Goal: Communication & Community: Answer question/provide support

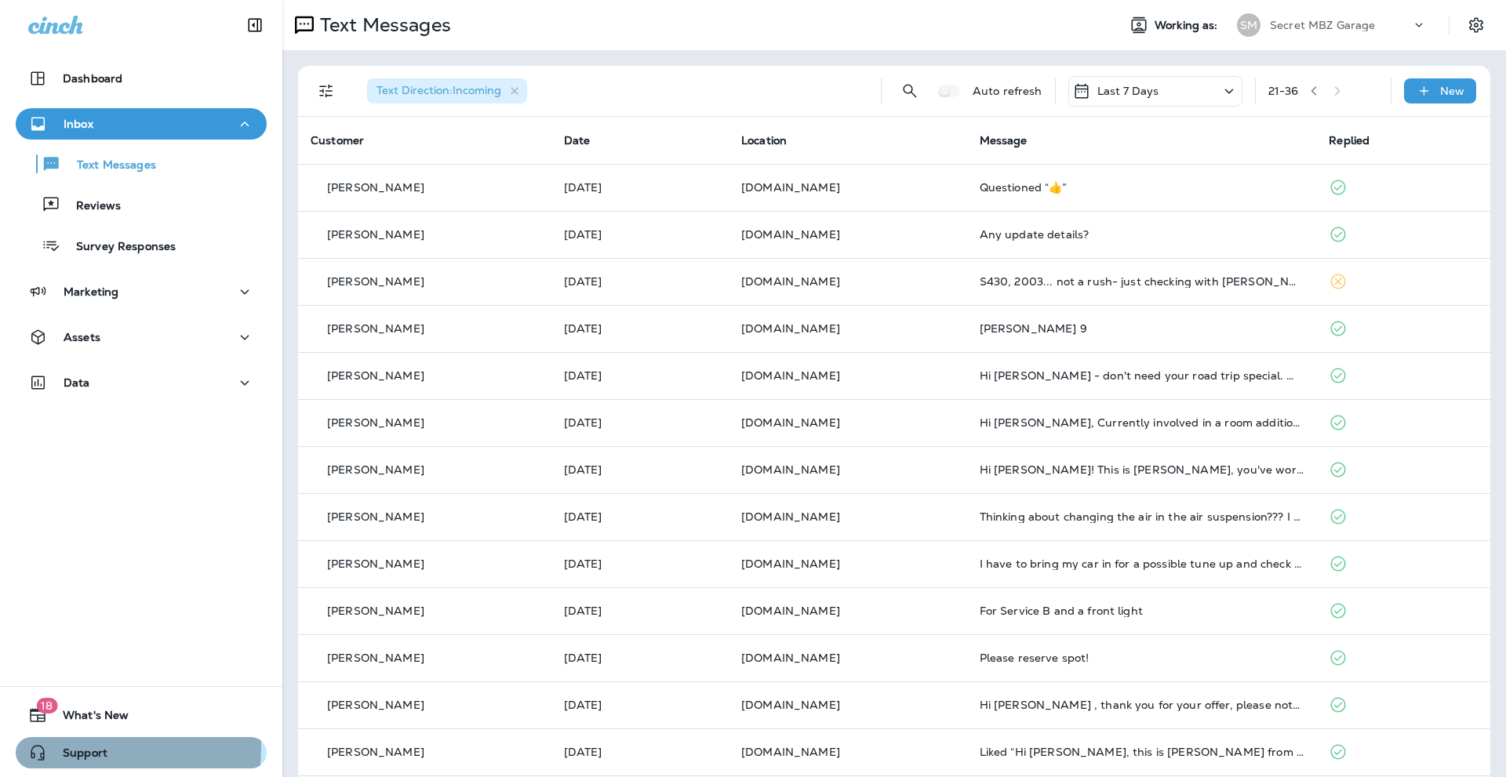
click at [75, 747] on span "Support" at bounding box center [77, 756] width 60 height 19
click at [1467, 19] on icon "Settings" at bounding box center [1476, 25] width 19 height 19
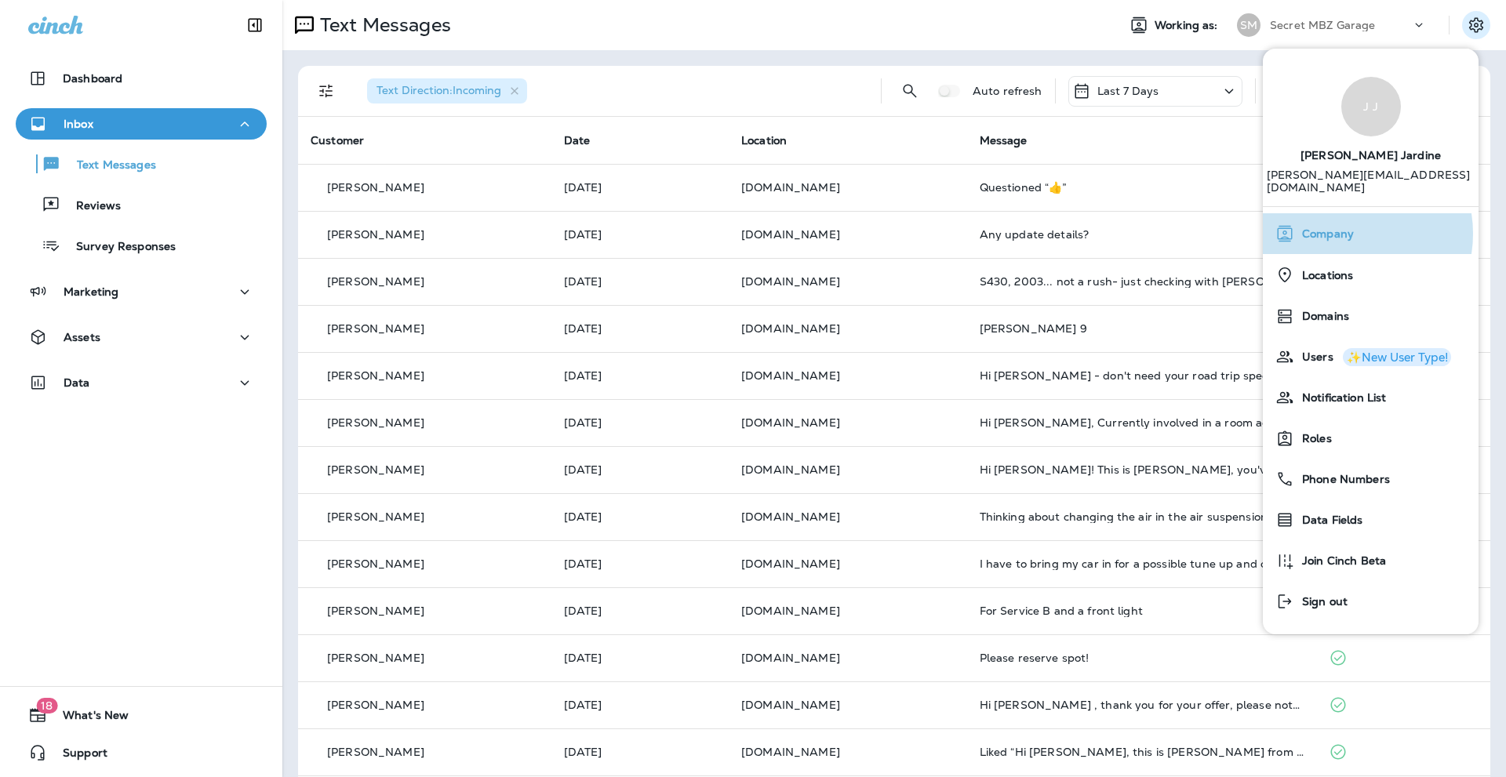
click at [1342, 227] on span "Company" at bounding box center [1324, 233] width 60 height 13
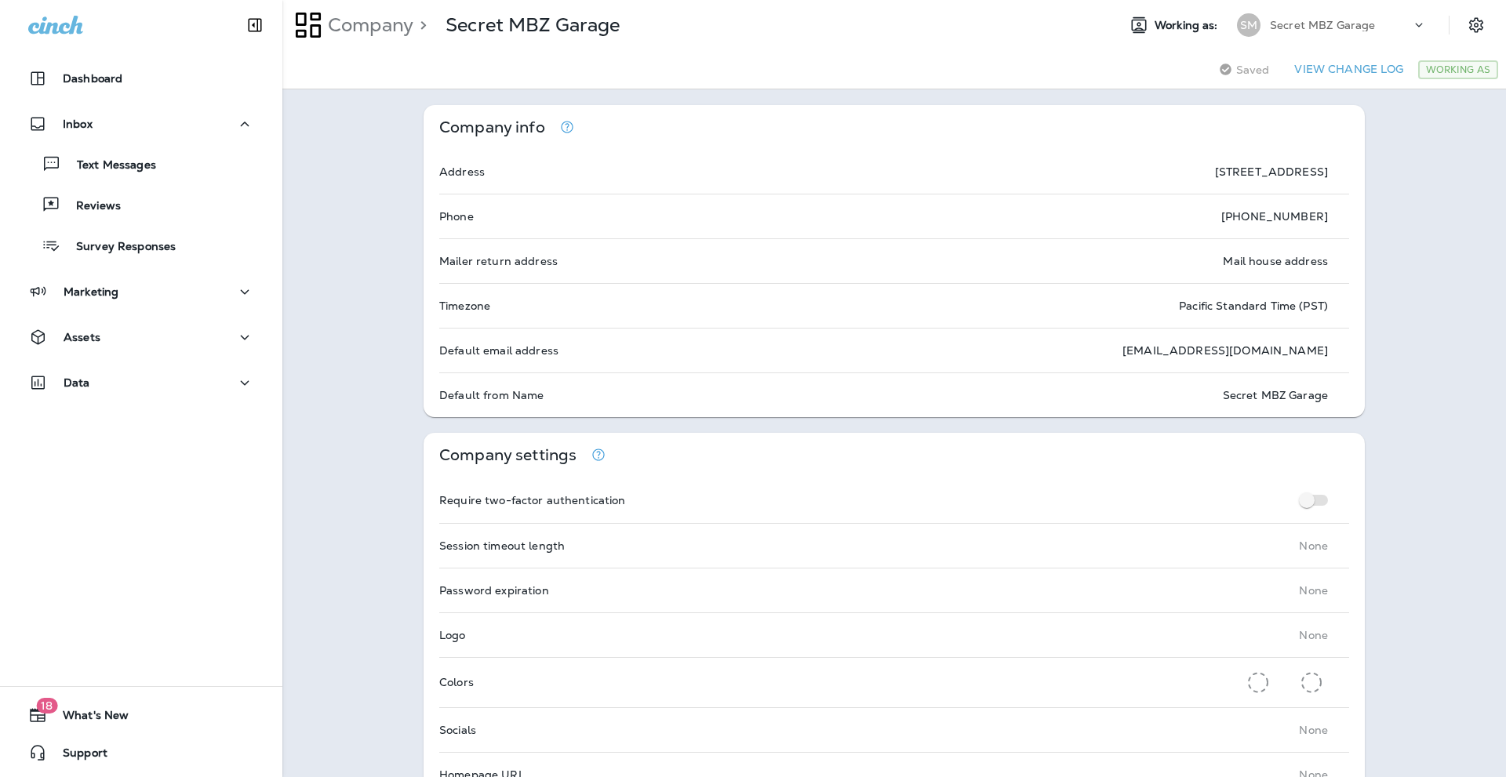
click at [1411, 23] on icon at bounding box center [1419, 25] width 16 height 16
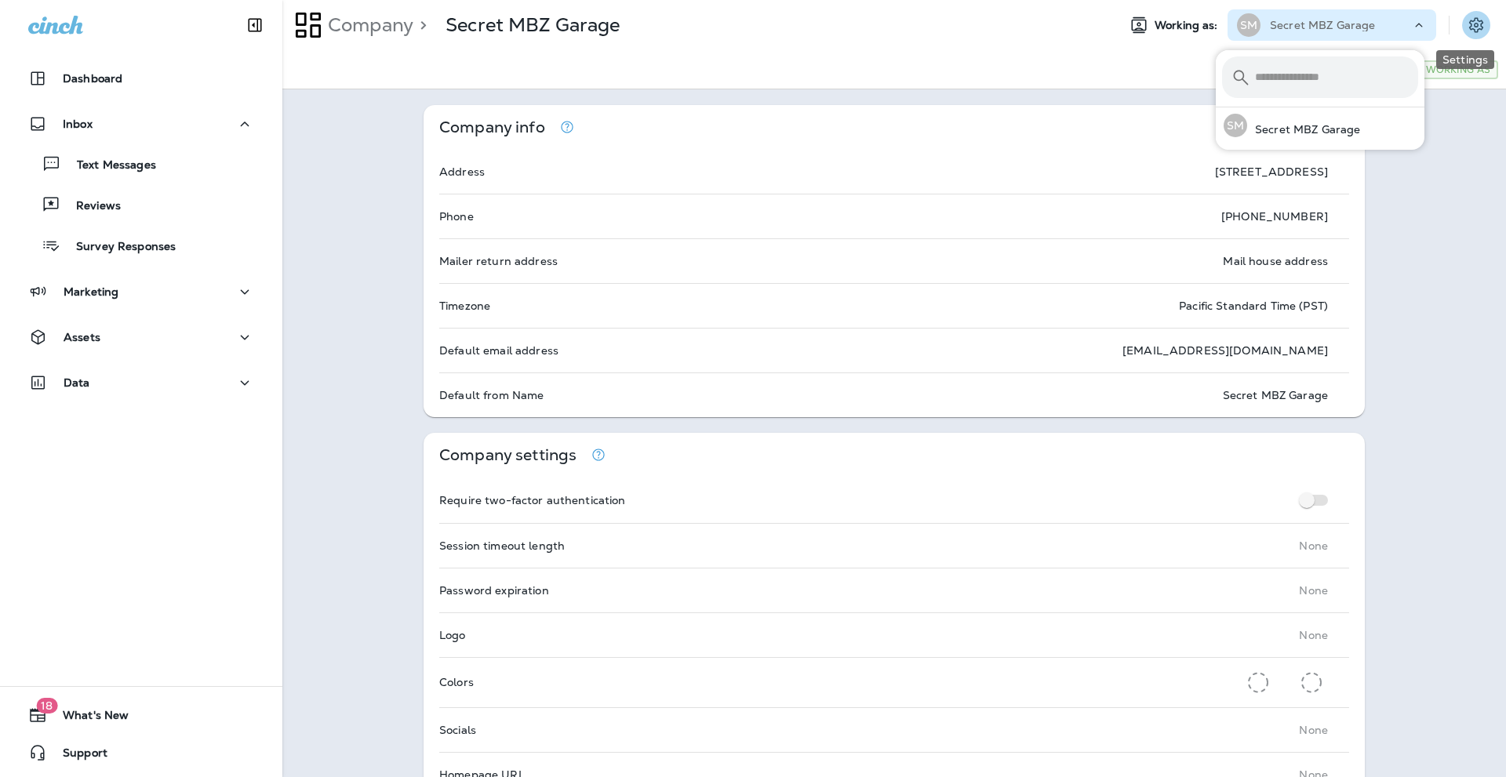
click at [1469, 20] on icon "Settings" at bounding box center [1476, 24] width 14 height 15
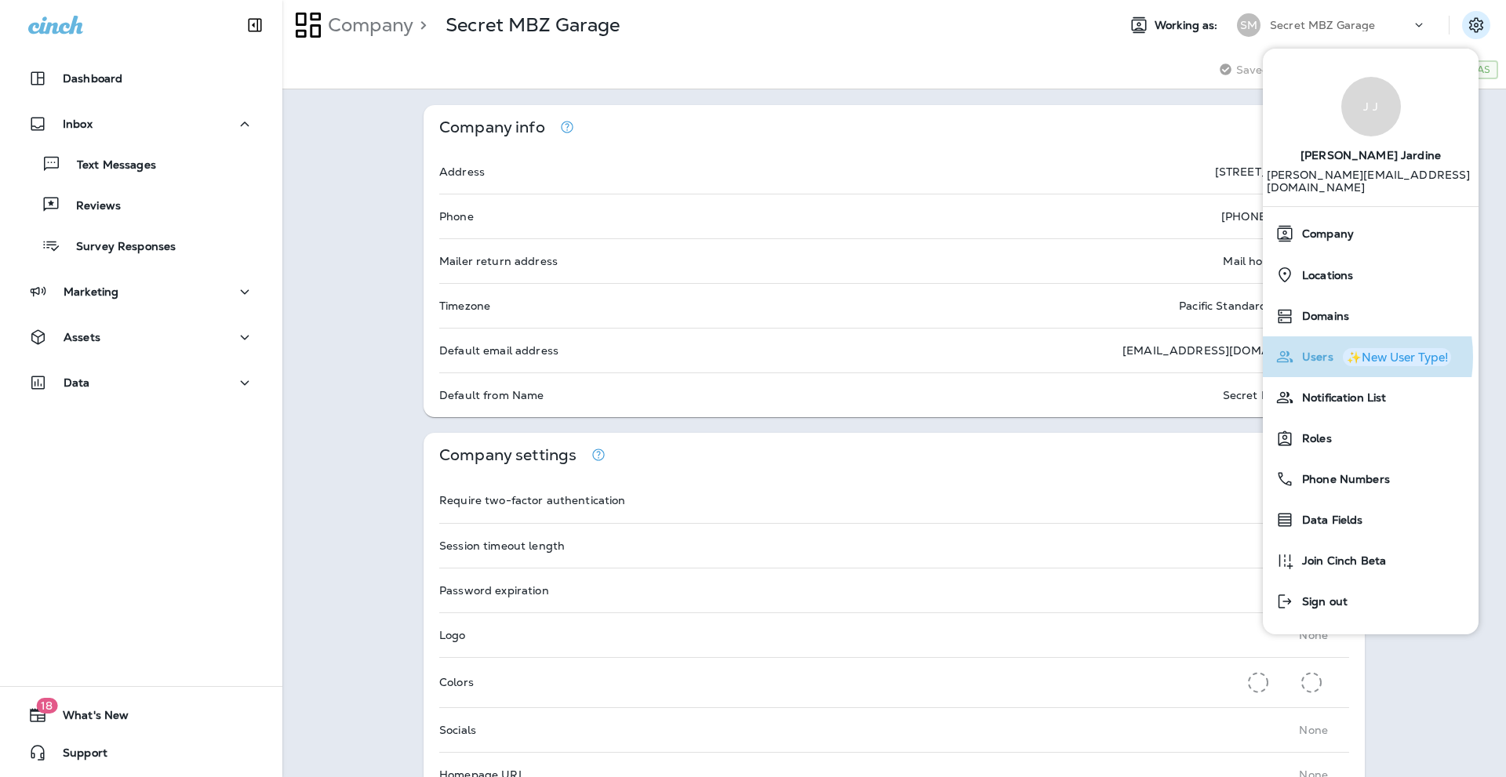
click at [1325, 351] on span "Users" at bounding box center [1313, 357] width 39 height 13
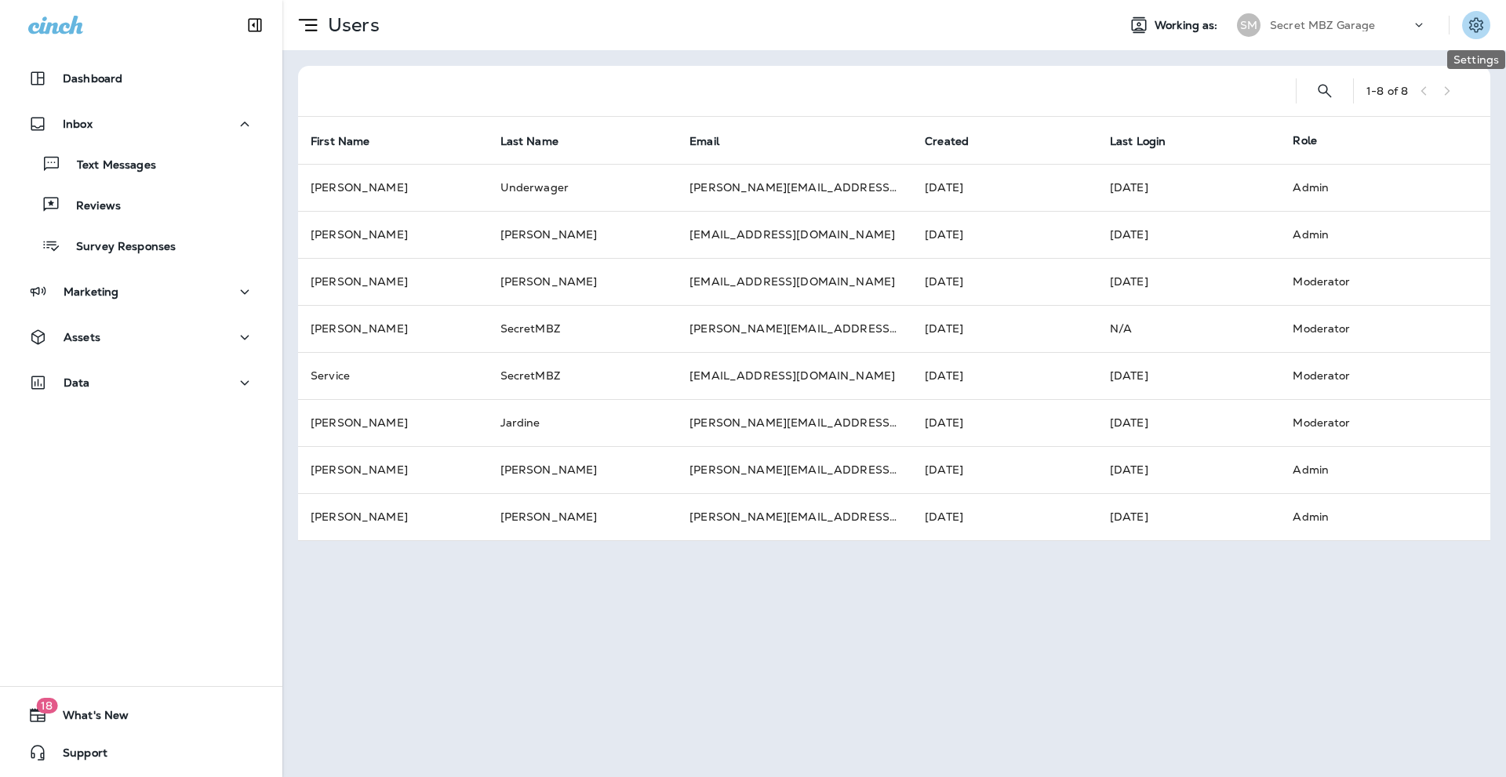
click at [1478, 19] on icon "Settings" at bounding box center [1476, 25] width 19 height 19
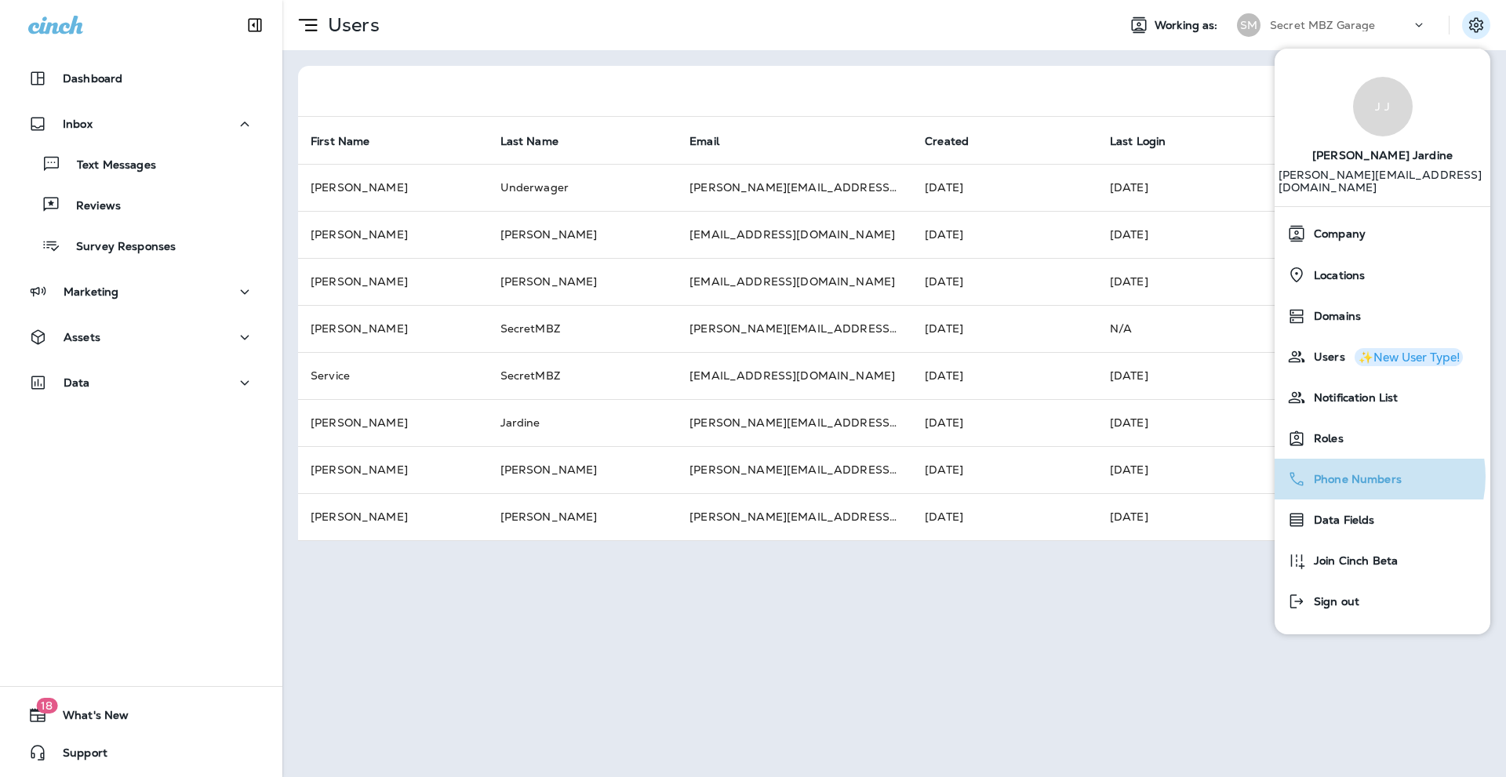
click at [1365, 473] on span "Phone Numbers" at bounding box center [1354, 479] width 96 height 13
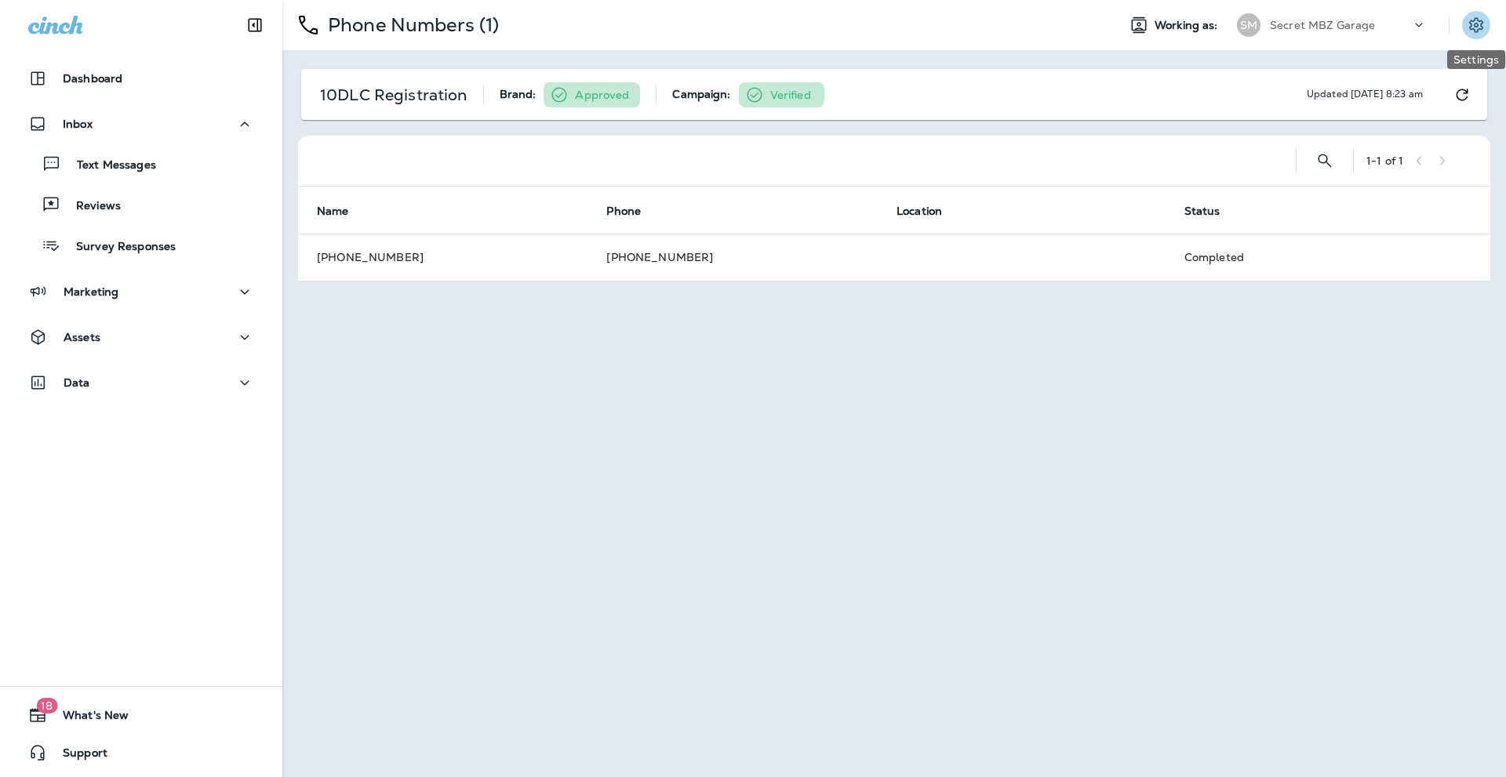
click at [1478, 18] on icon "Settings" at bounding box center [1476, 24] width 14 height 15
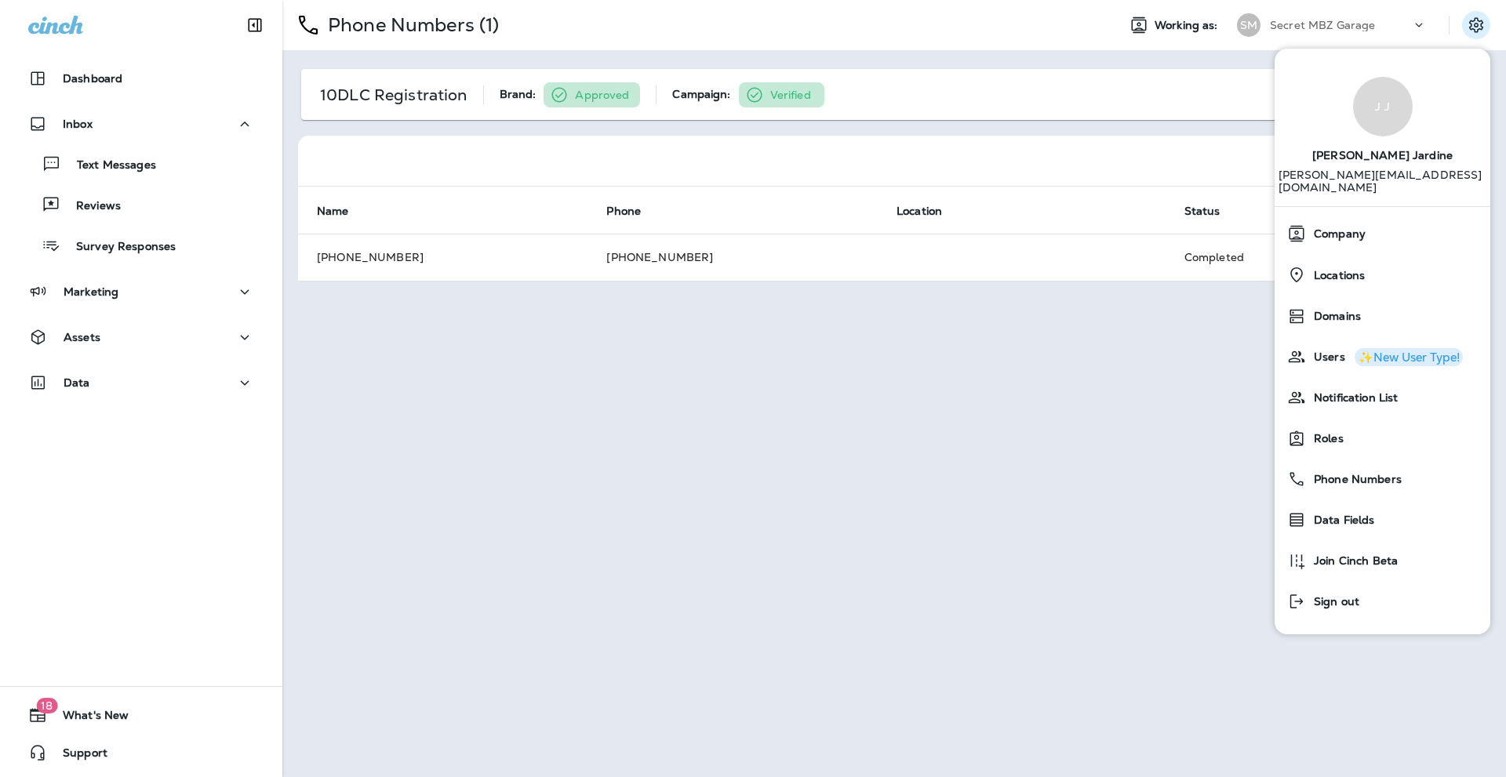
click at [1215, 648] on div "Phone Numbers (1) Working as: SM Secret MBZ Garage 10DLC Registration Brand: Ap…" at bounding box center [894, 388] width 1224 height 777
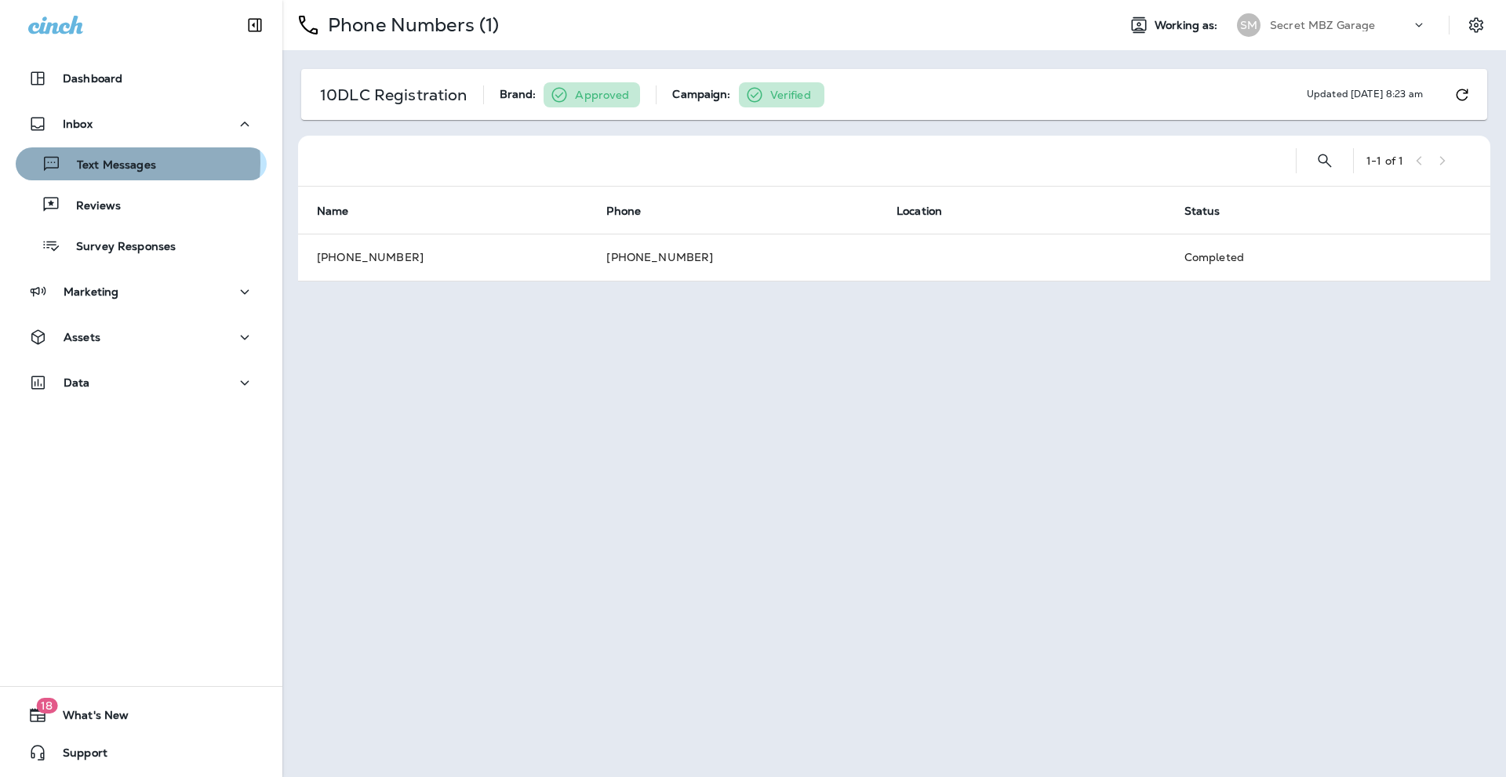
click at [105, 162] on p "Text Messages" at bounding box center [108, 165] width 95 height 15
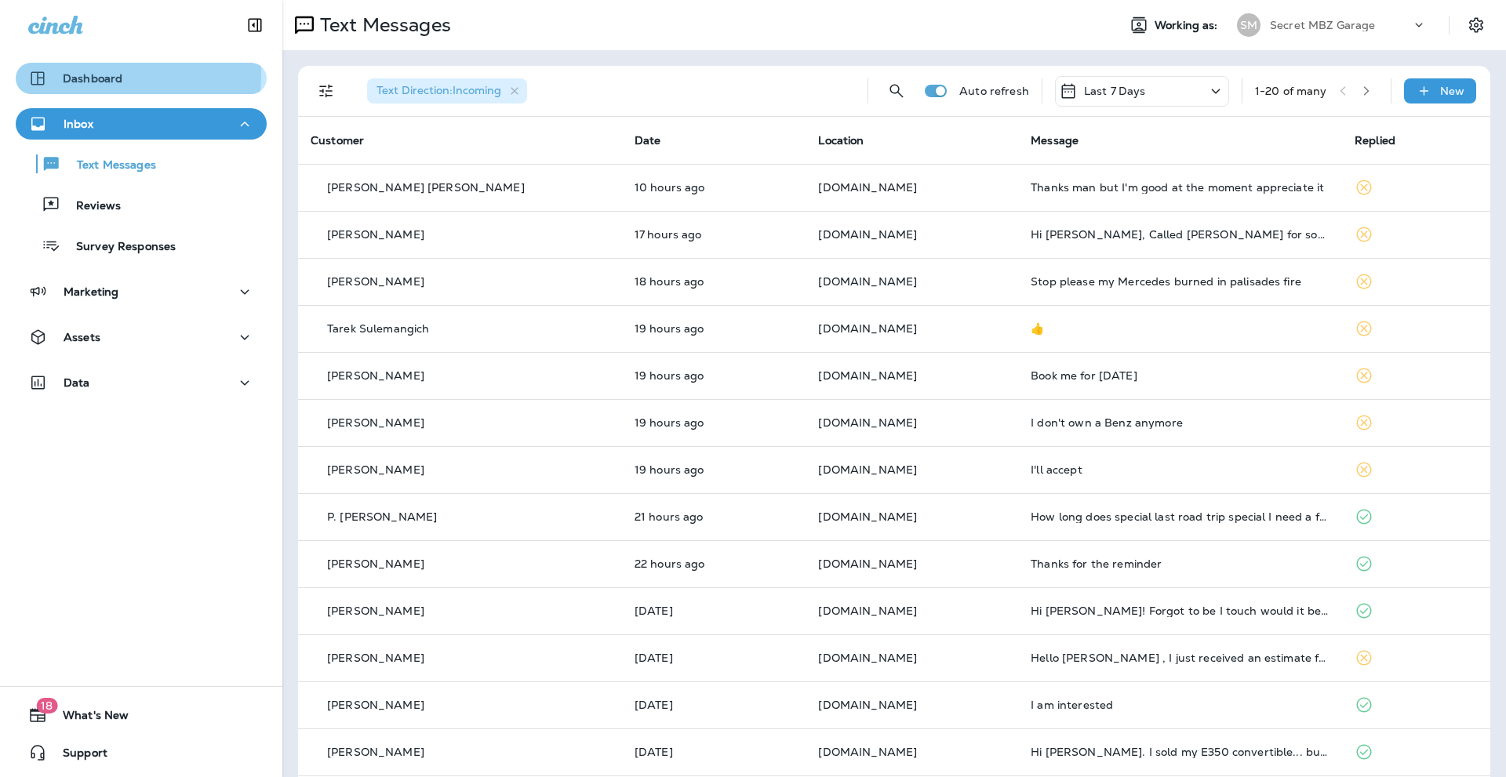
click at [84, 74] on p "Dashboard" at bounding box center [93, 78] width 60 height 13
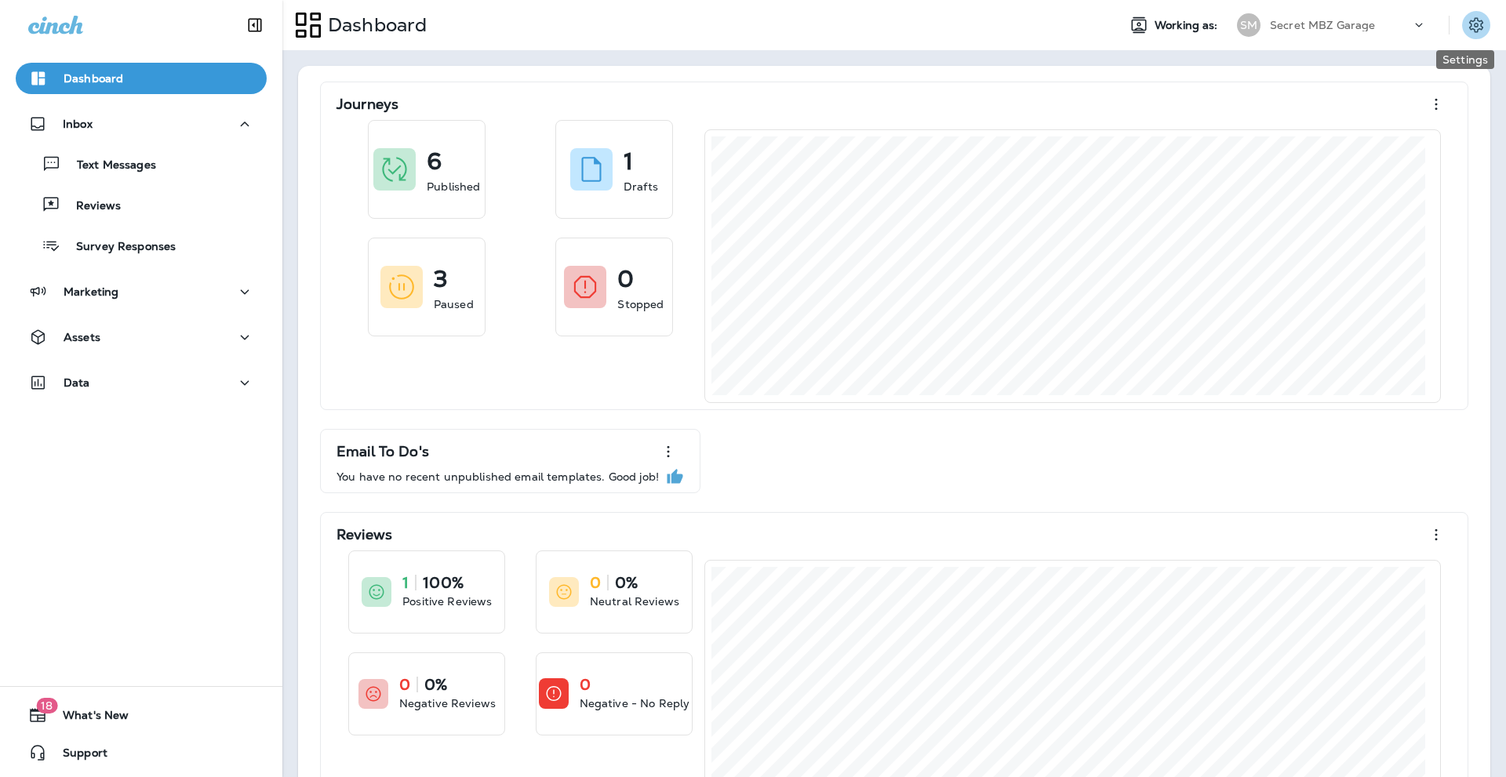
click at [1467, 23] on icon "Settings" at bounding box center [1476, 25] width 19 height 19
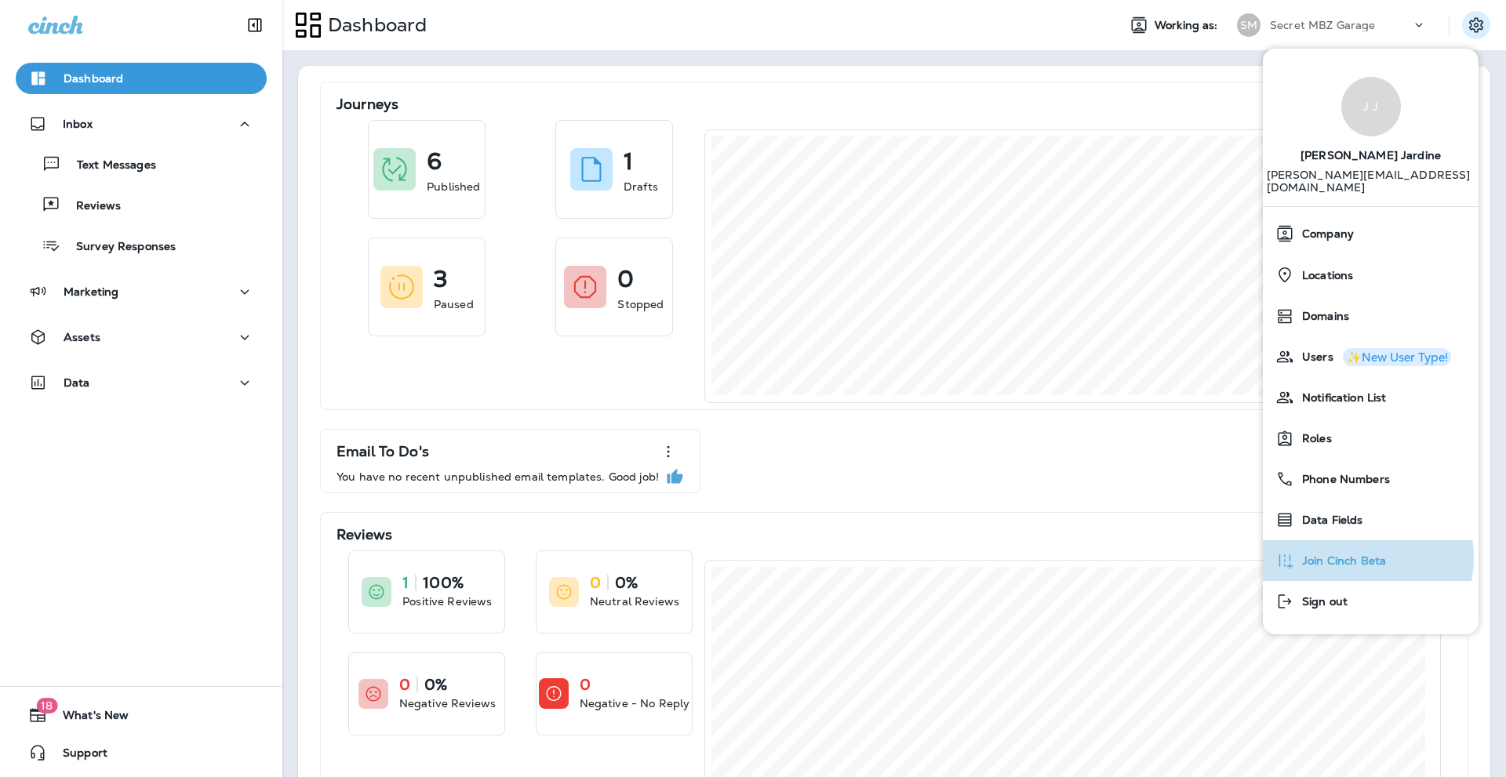
click at [1348, 555] on span "Join Cinch Beta" at bounding box center [1340, 561] width 92 height 13
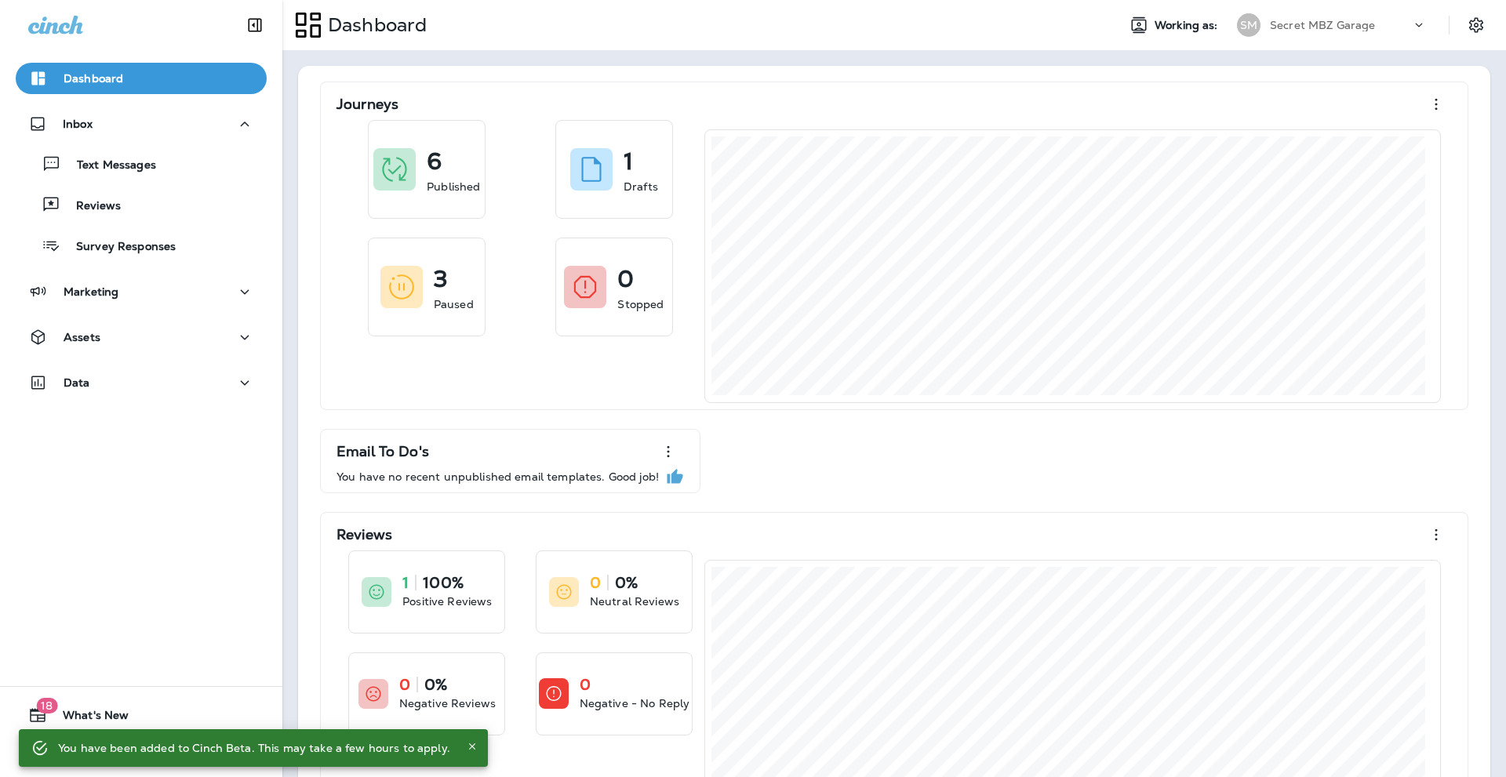
click at [467, 747] on icon "Close" at bounding box center [472, 746] width 11 height 11
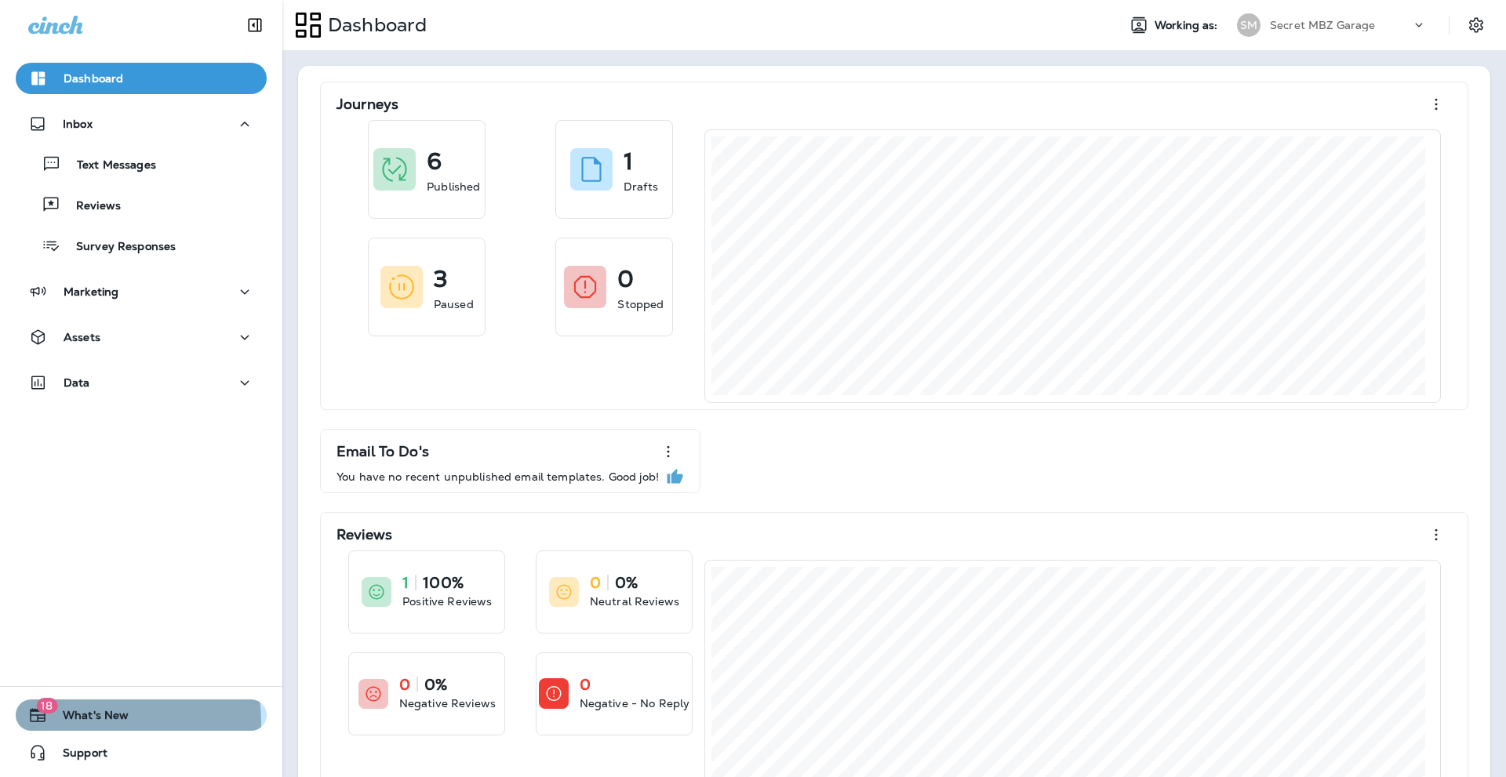
click at [115, 722] on span "What's New" at bounding box center [88, 718] width 82 height 19
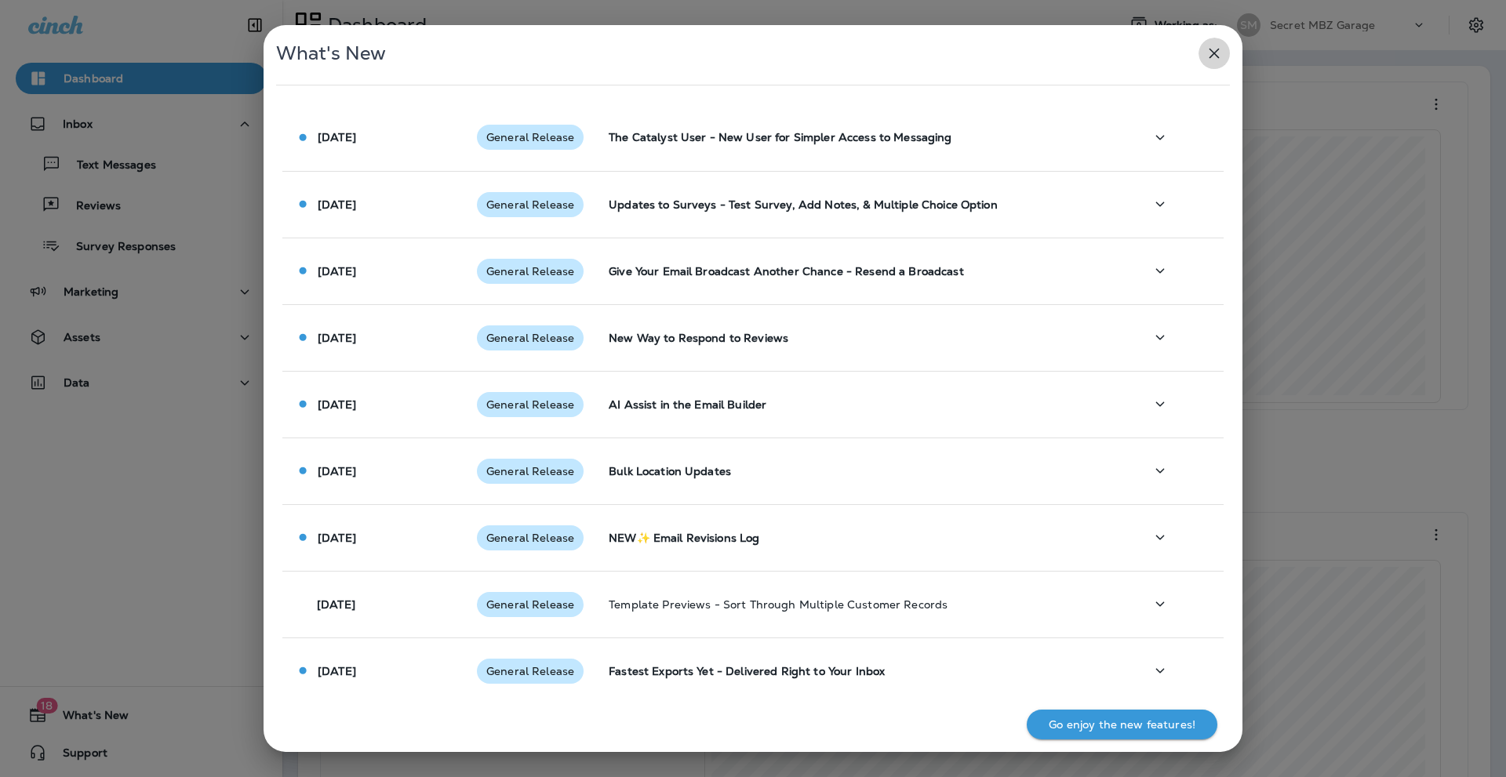
click at [1209, 52] on icon "button" at bounding box center [1214, 53] width 19 height 19
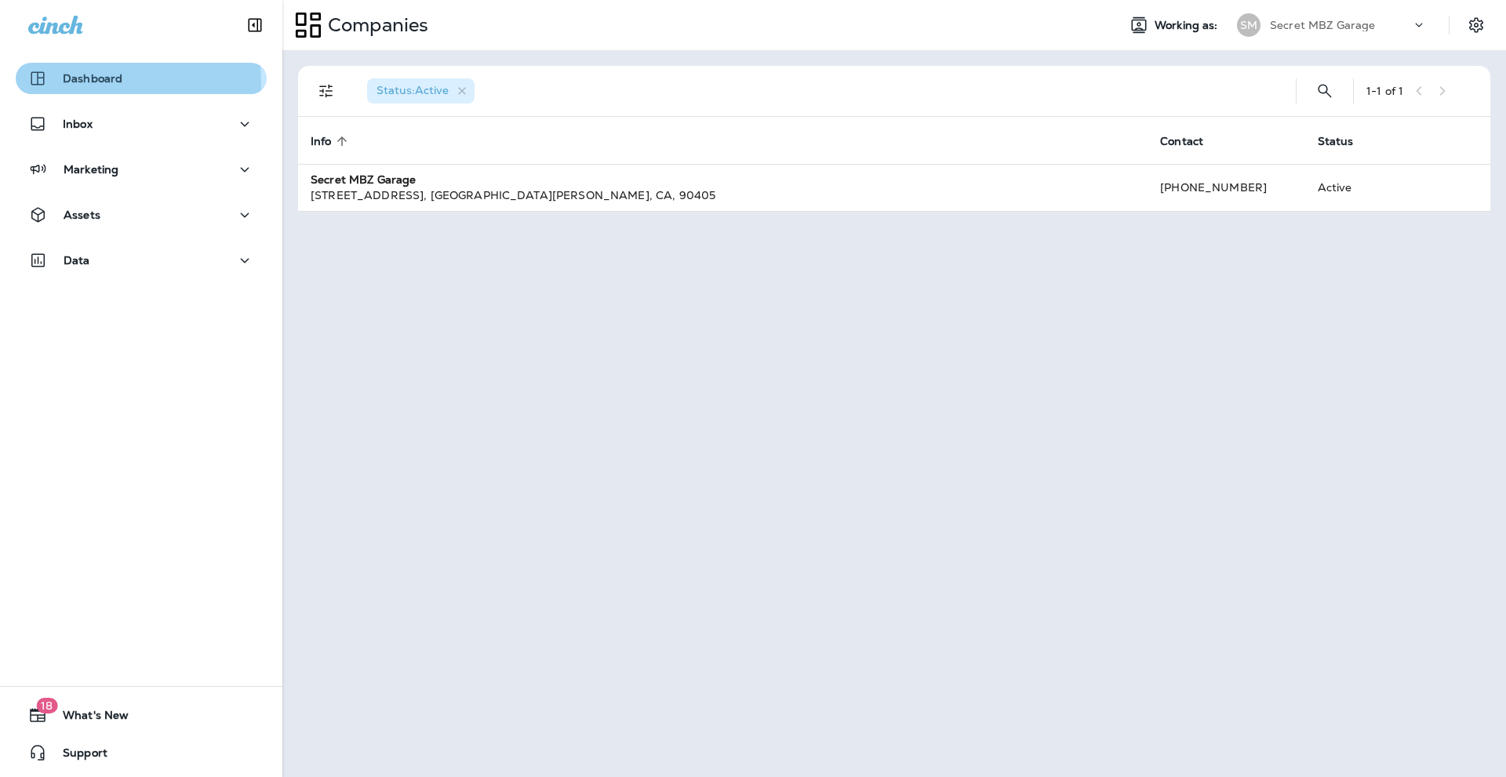
click at [105, 82] on p "Dashboard" at bounding box center [93, 78] width 60 height 13
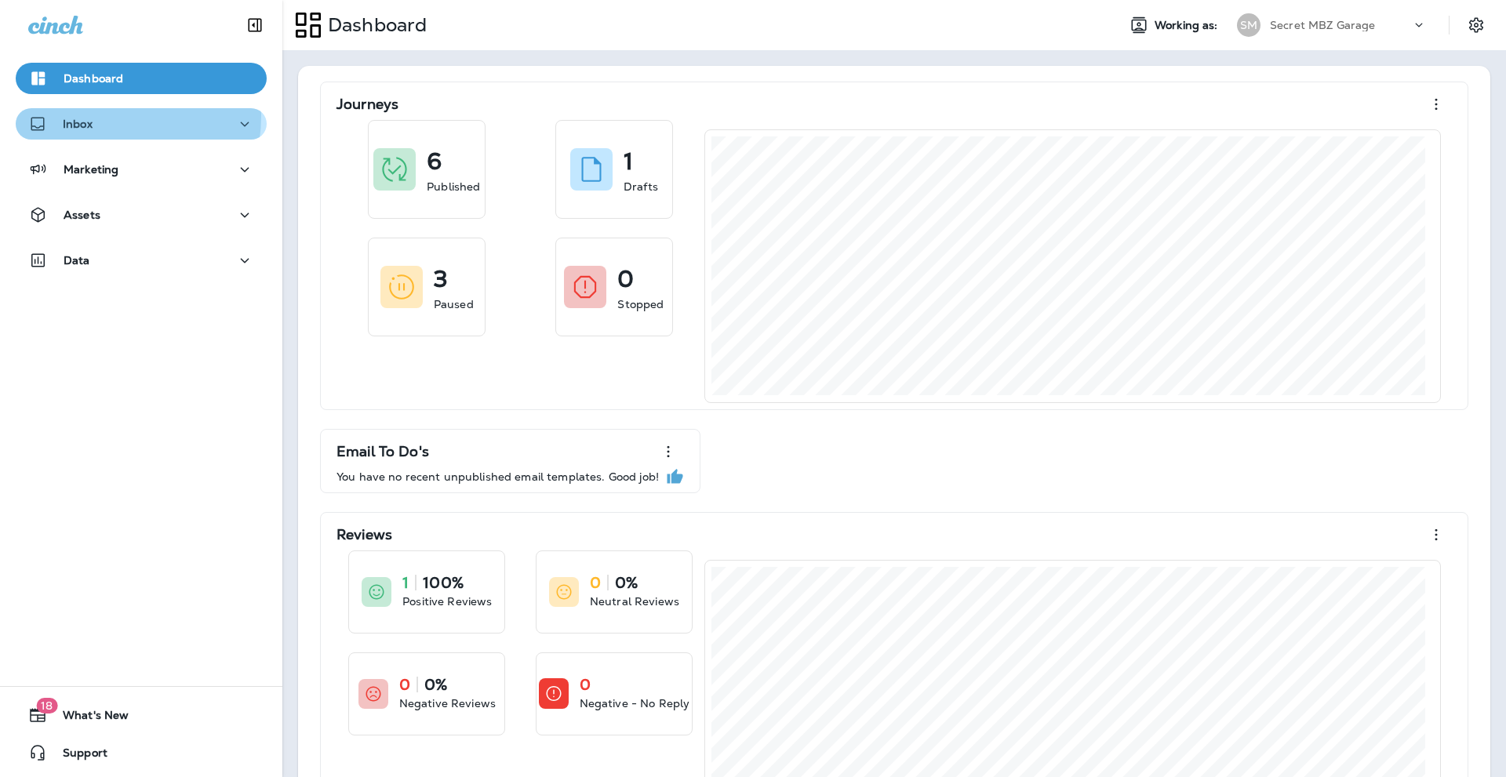
click at [82, 115] on div "Inbox" at bounding box center [60, 125] width 64 height 20
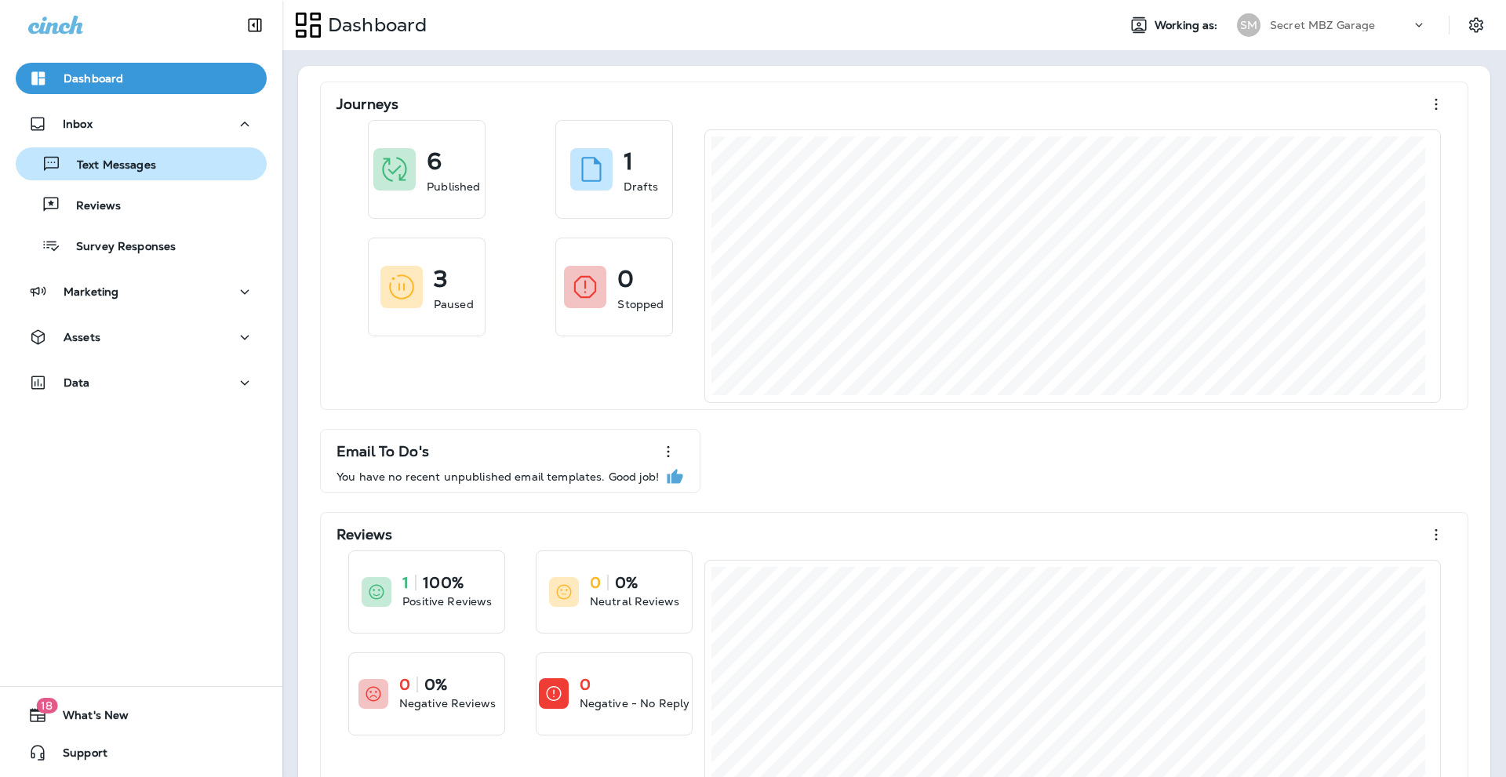
click at [125, 162] on p "Text Messages" at bounding box center [108, 165] width 95 height 15
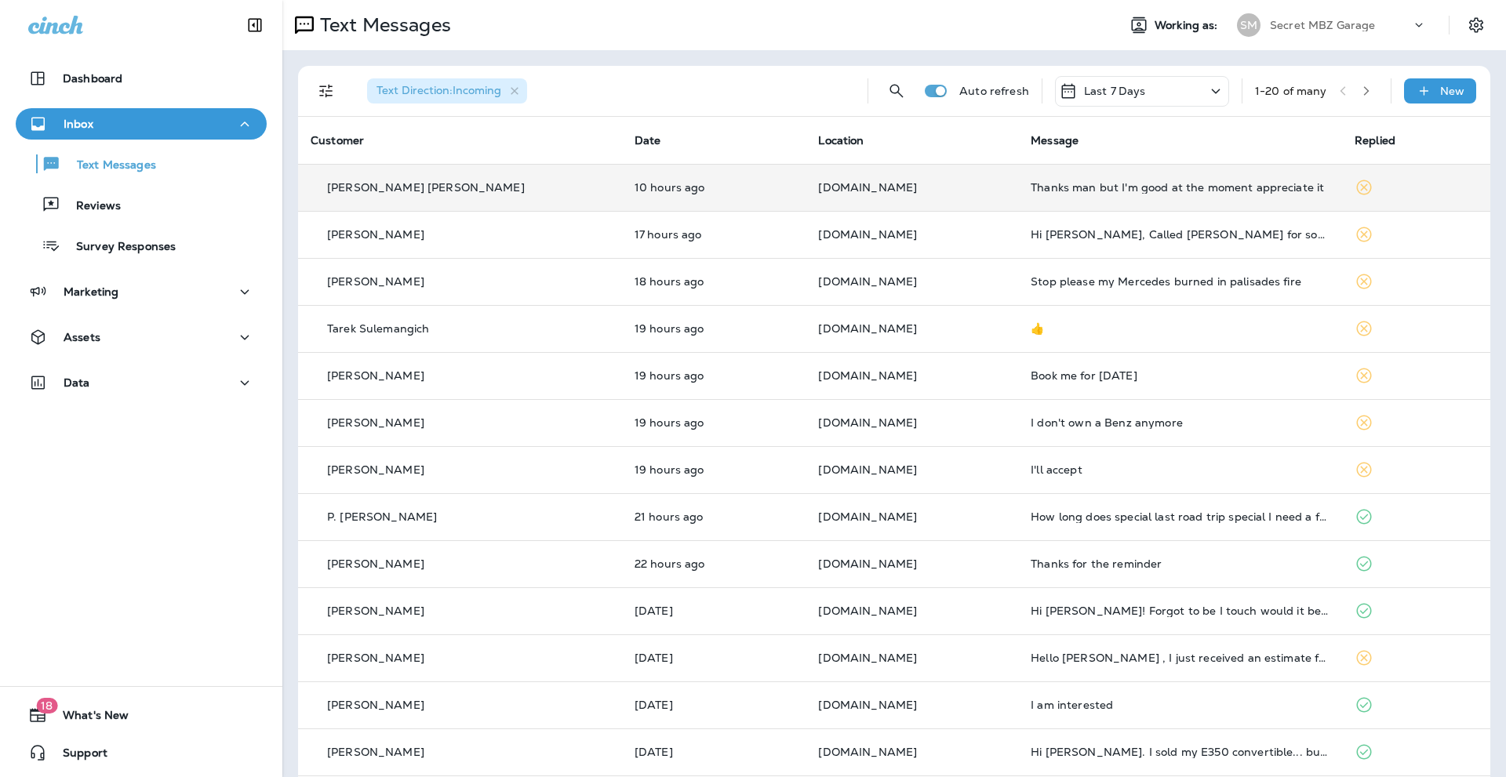
click at [1155, 183] on div "Thanks man but I'm good at the moment appreciate it" at bounding box center [1180, 187] width 299 height 13
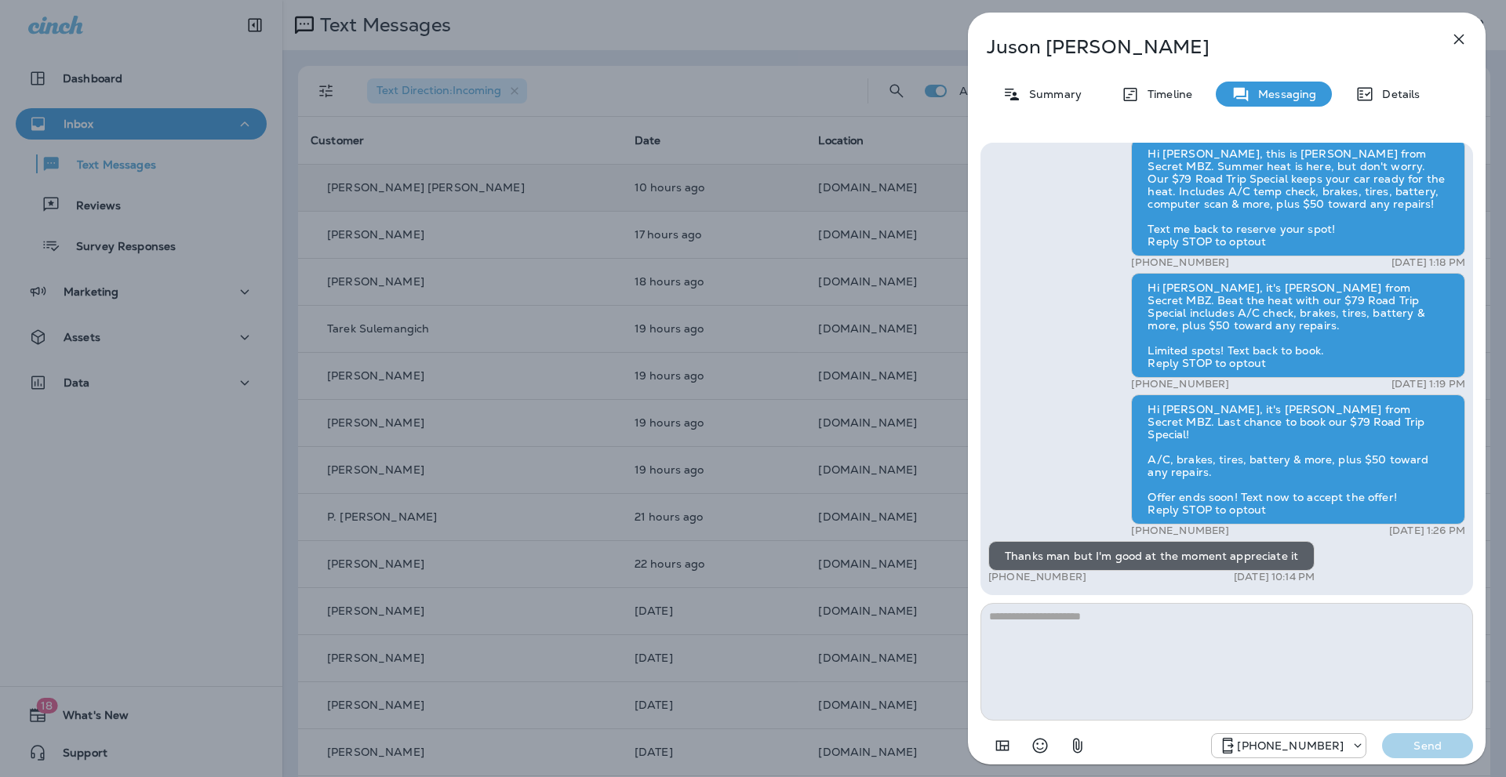
click at [1060, 620] on textarea at bounding box center [1226, 662] width 493 height 118
type textarea "*"
type textarea "**********"
click at [1410, 743] on p "Send" at bounding box center [1428, 746] width 66 height 14
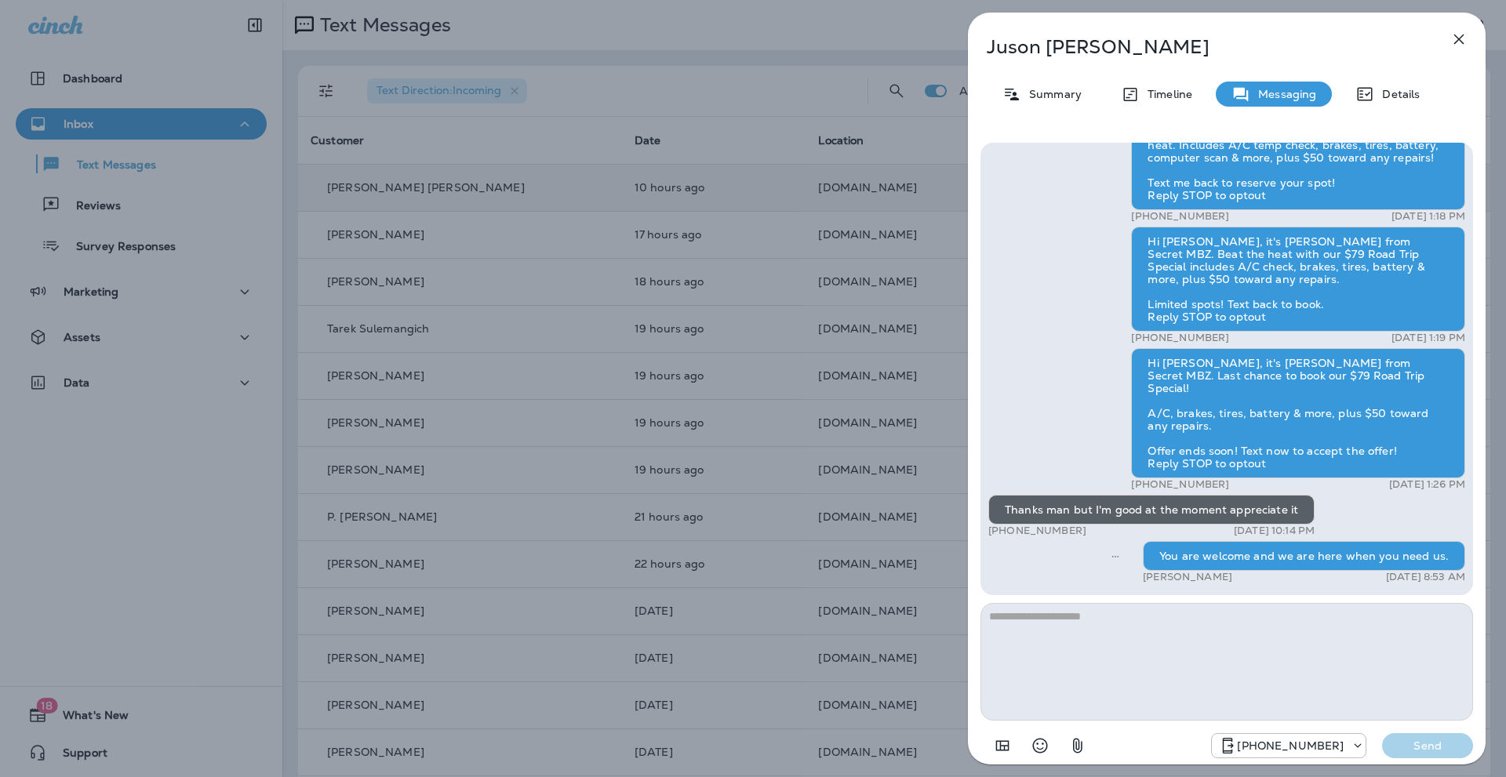
click at [1462, 36] on icon "button" at bounding box center [1459, 40] width 10 height 10
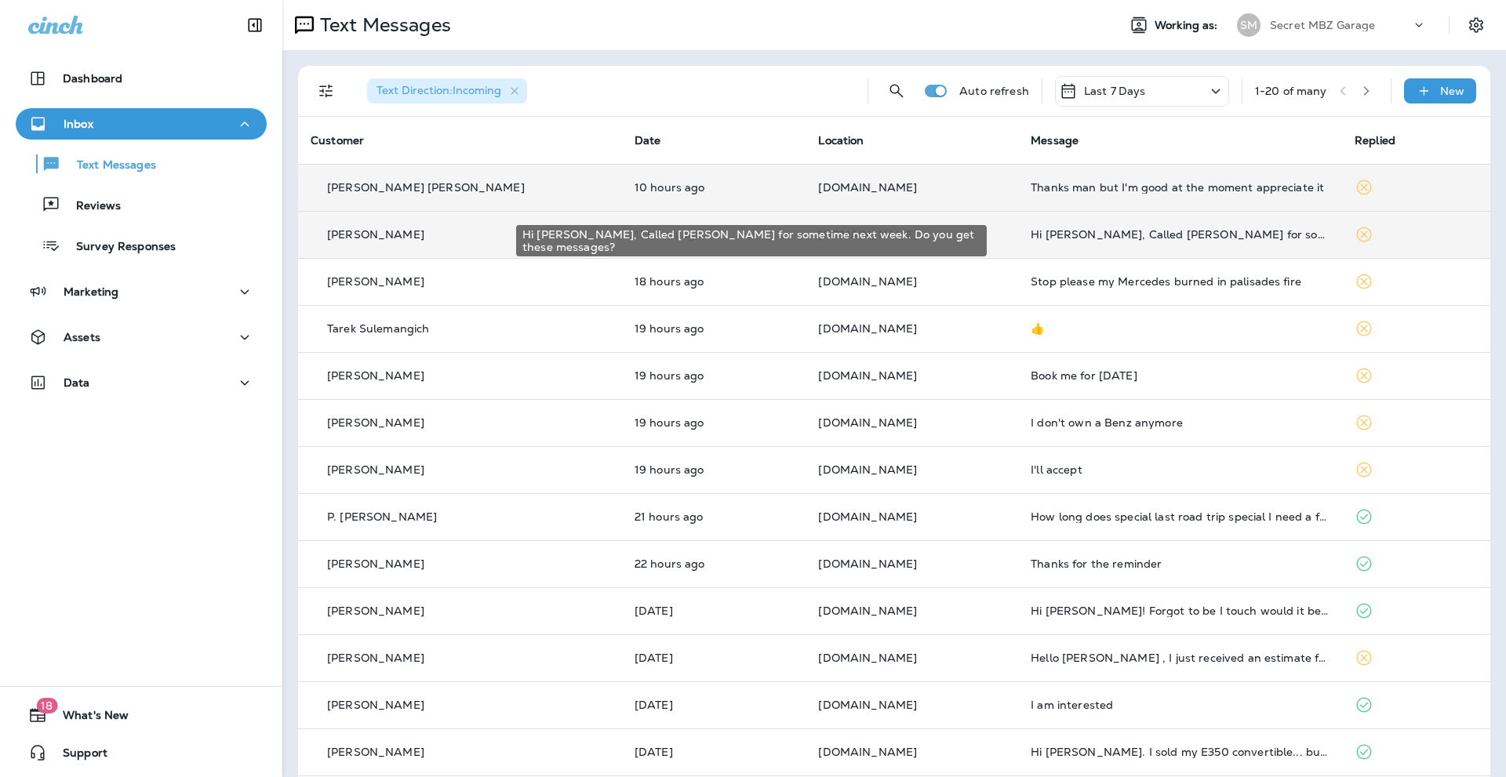
click at [1205, 236] on div "Hi [PERSON_NAME], Called [PERSON_NAME] for sometime next week. Do you get these…" at bounding box center [1180, 234] width 299 height 13
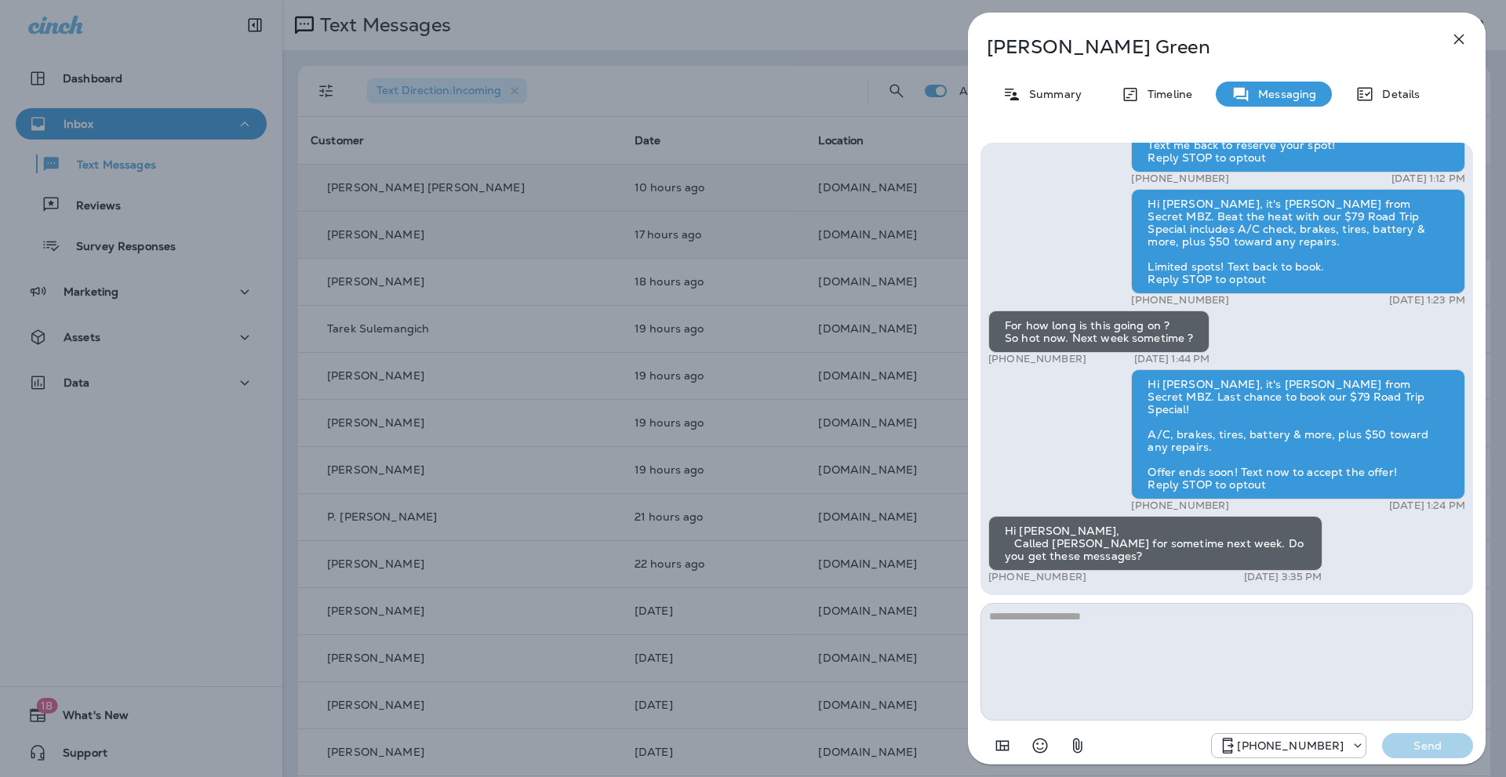
click at [1070, 625] on textarea at bounding box center [1226, 662] width 493 height 118
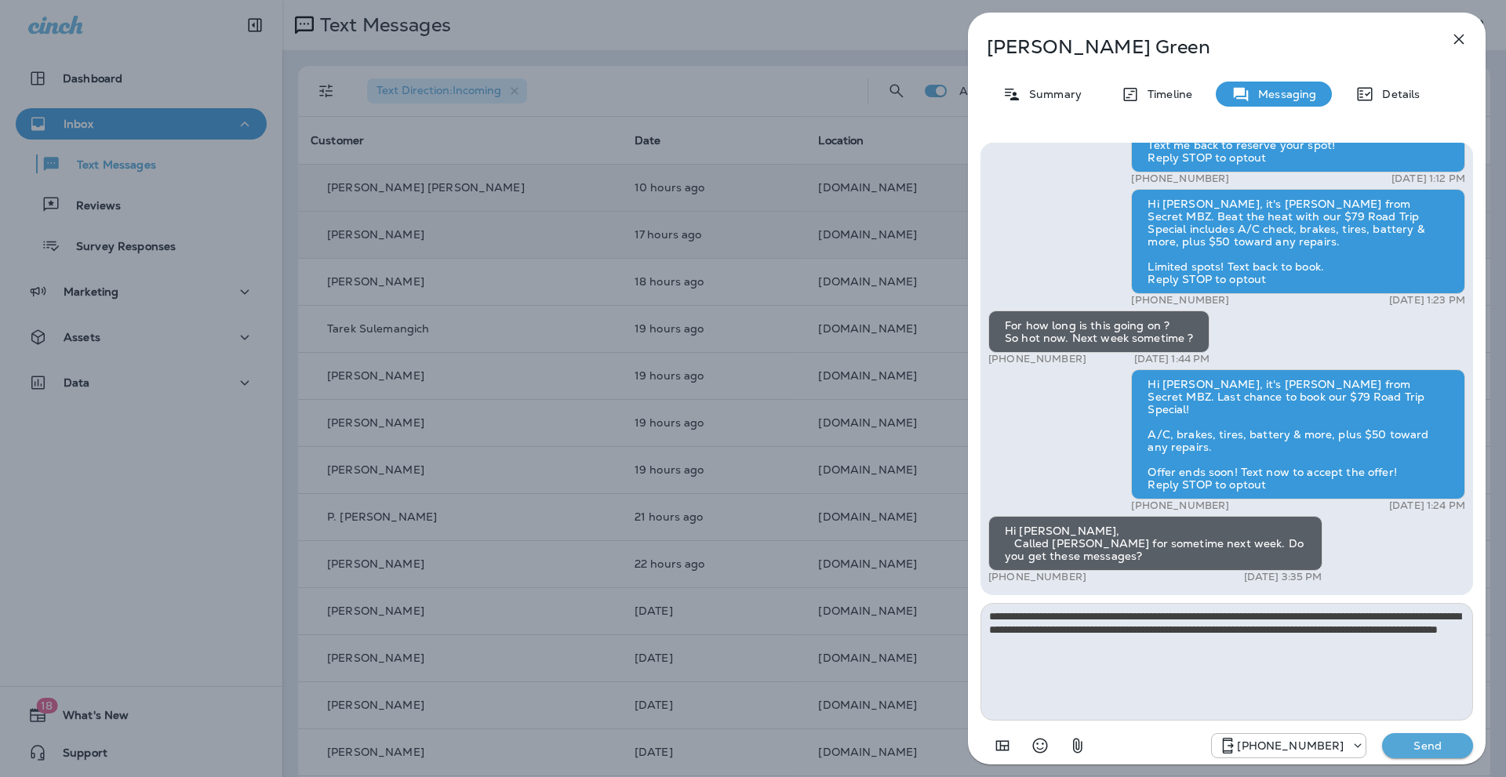
type textarea "**********"
click at [1410, 738] on button "Send" at bounding box center [1427, 745] width 91 height 25
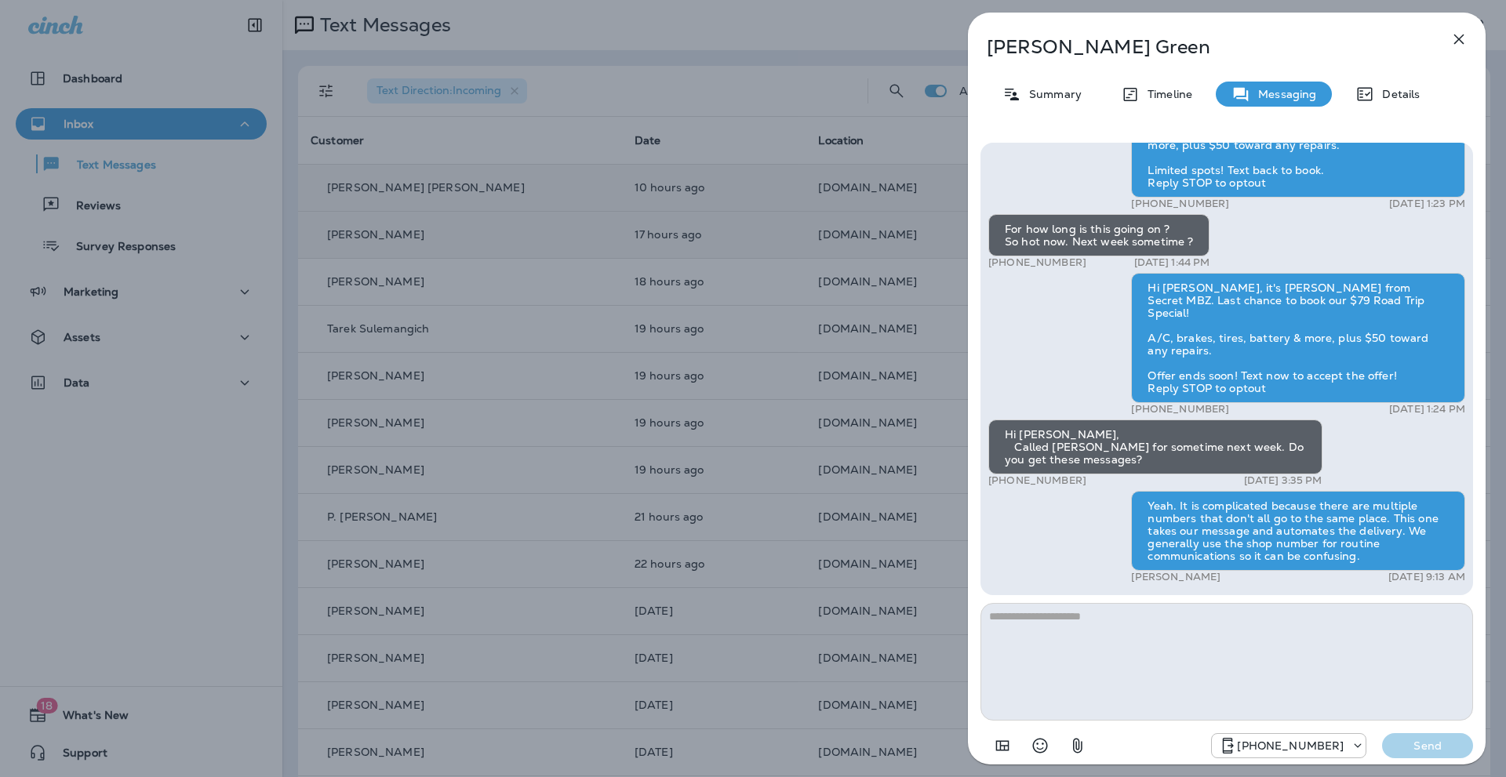
click at [1464, 41] on icon "button" at bounding box center [1458, 39] width 19 height 19
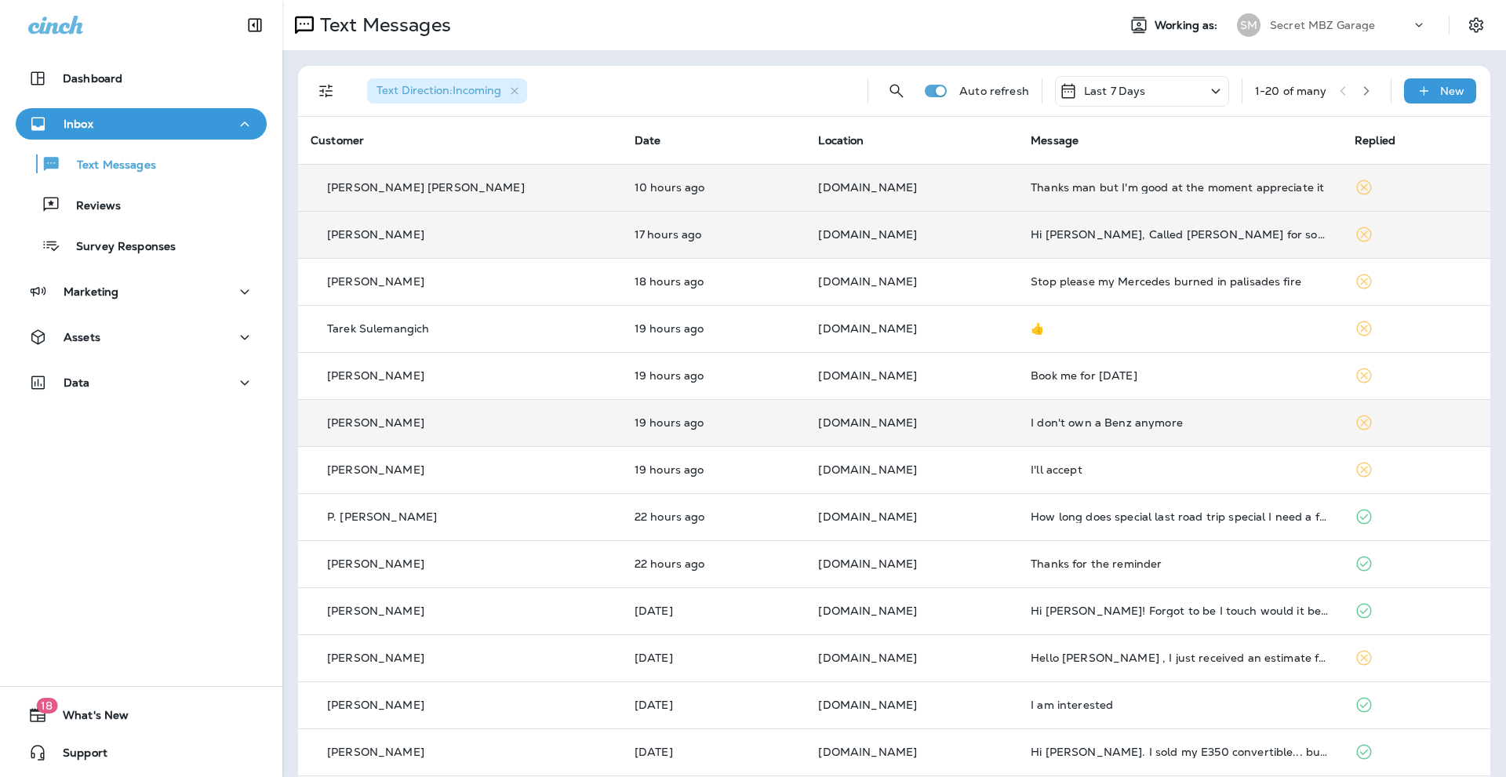
click at [1120, 424] on div "I don't own a Benz anymore" at bounding box center [1180, 422] width 299 height 13
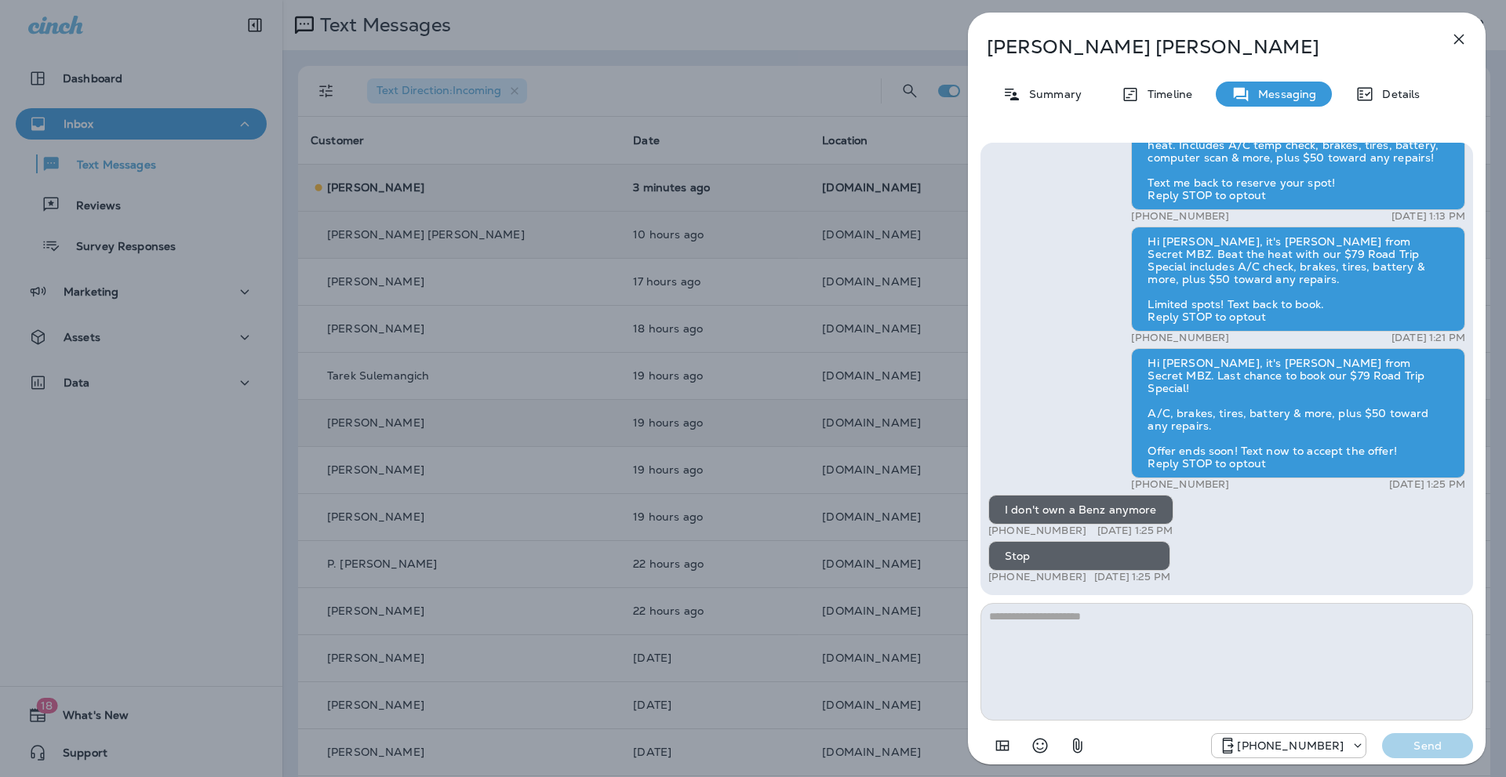
click at [1102, 639] on textarea at bounding box center [1226, 662] width 493 height 118
type textarea "**********"
click at [1436, 745] on p "Send" at bounding box center [1428, 746] width 66 height 14
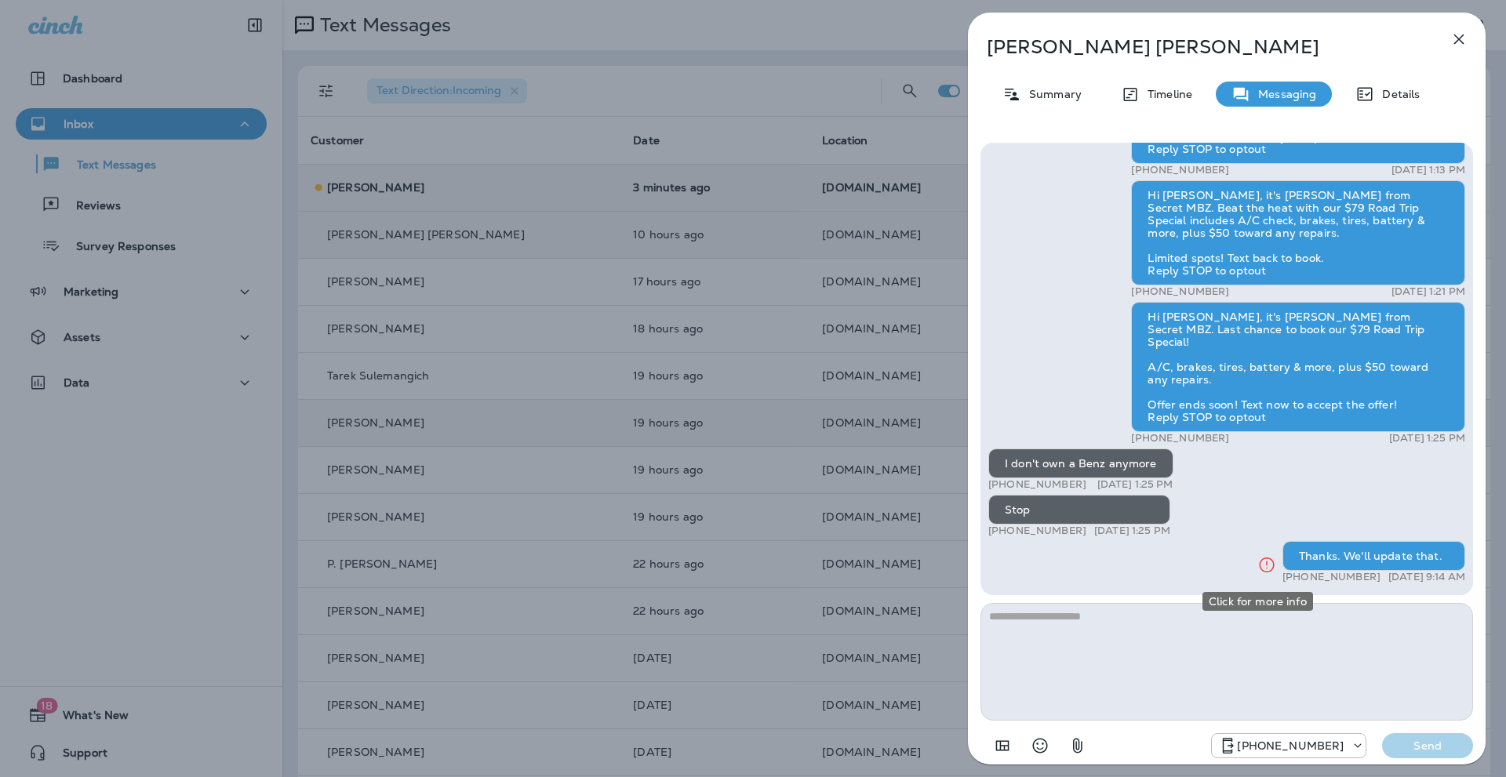
click at [1257, 567] on icon "Click for more info" at bounding box center [1266, 565] width 19 height 20
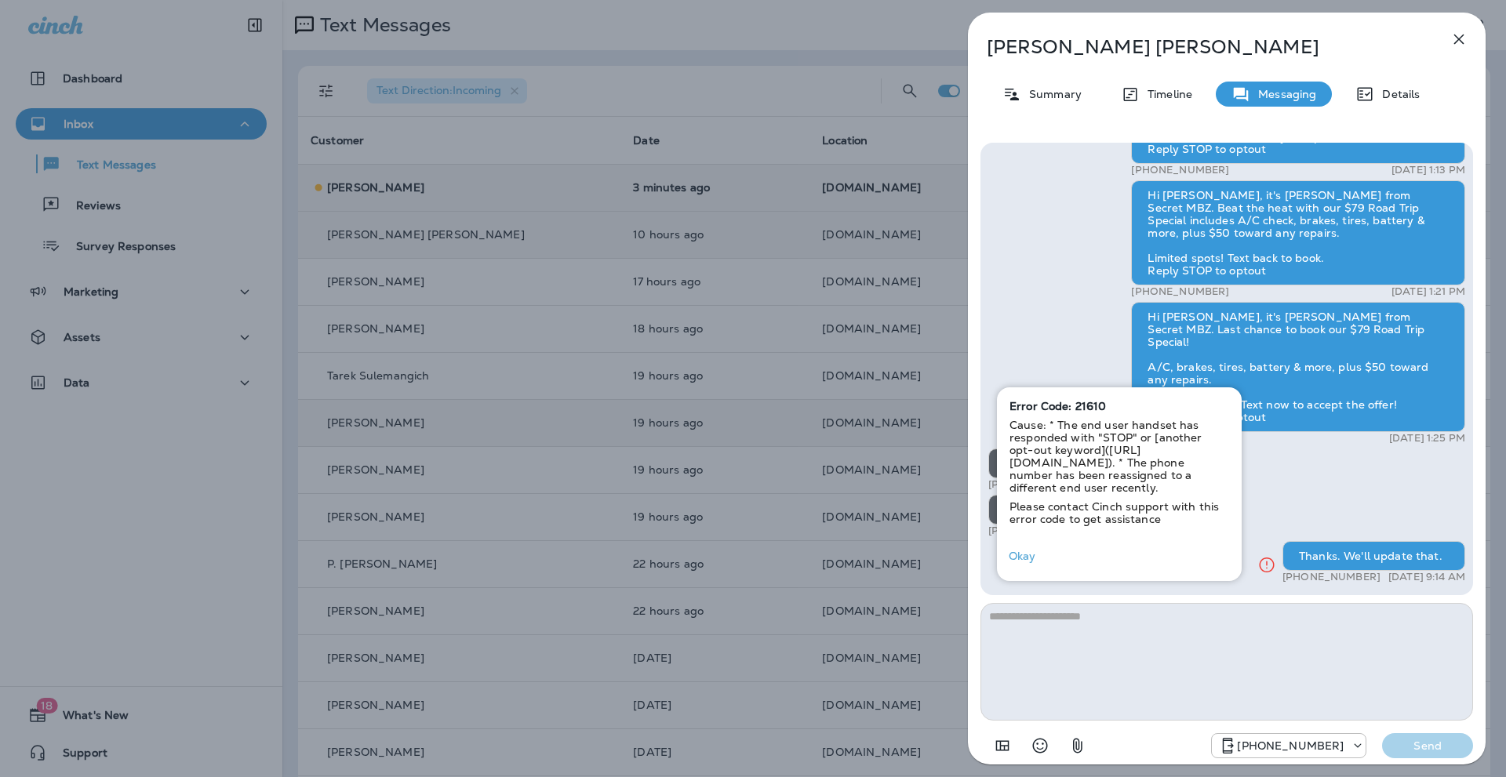
click at [1153, 43] on p "[PERSON_NAME]" at bounding box center [1201, 47] width 428 height 22
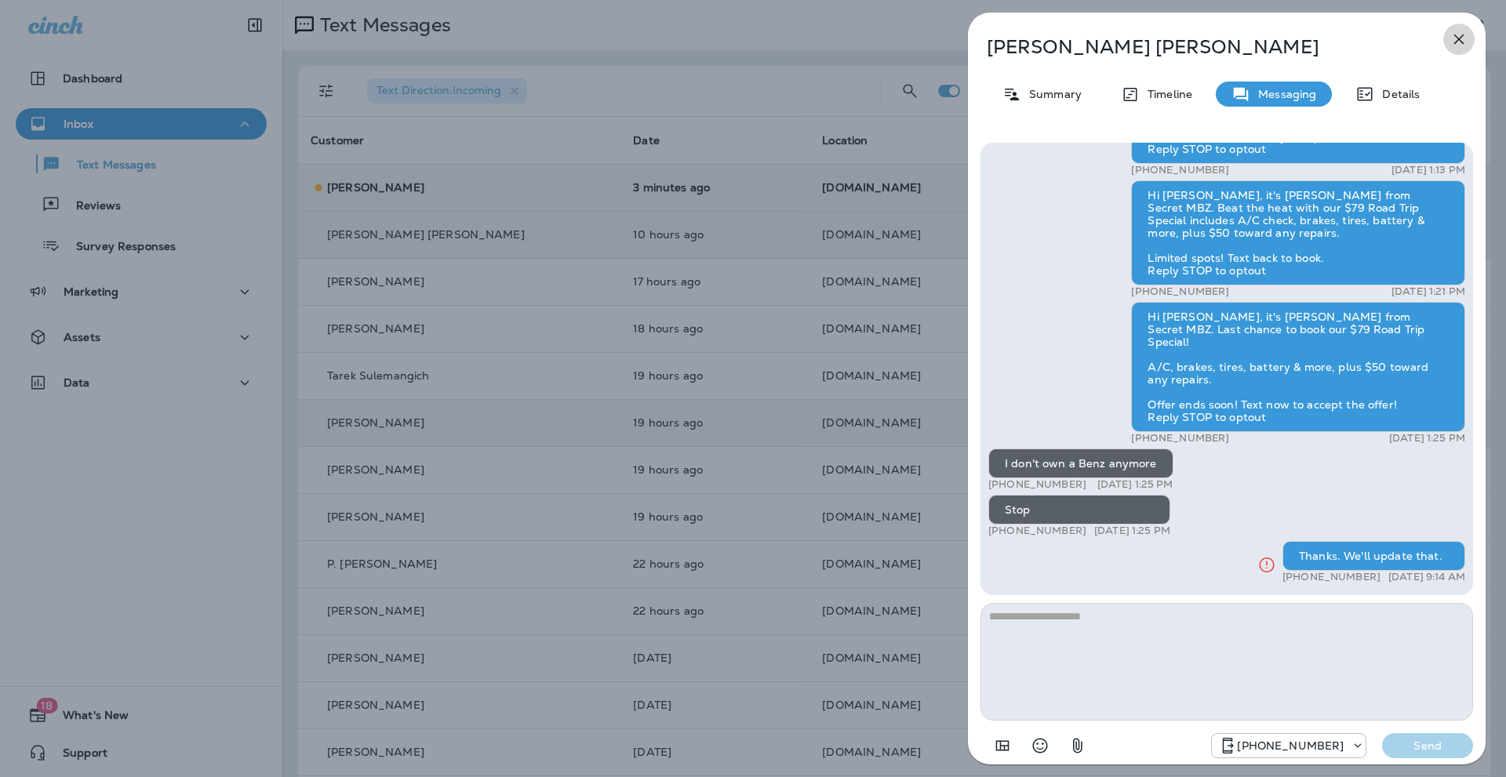
click at [1456, 33] on icon "button" at bounding box center [1458, 39] width 19 height 19
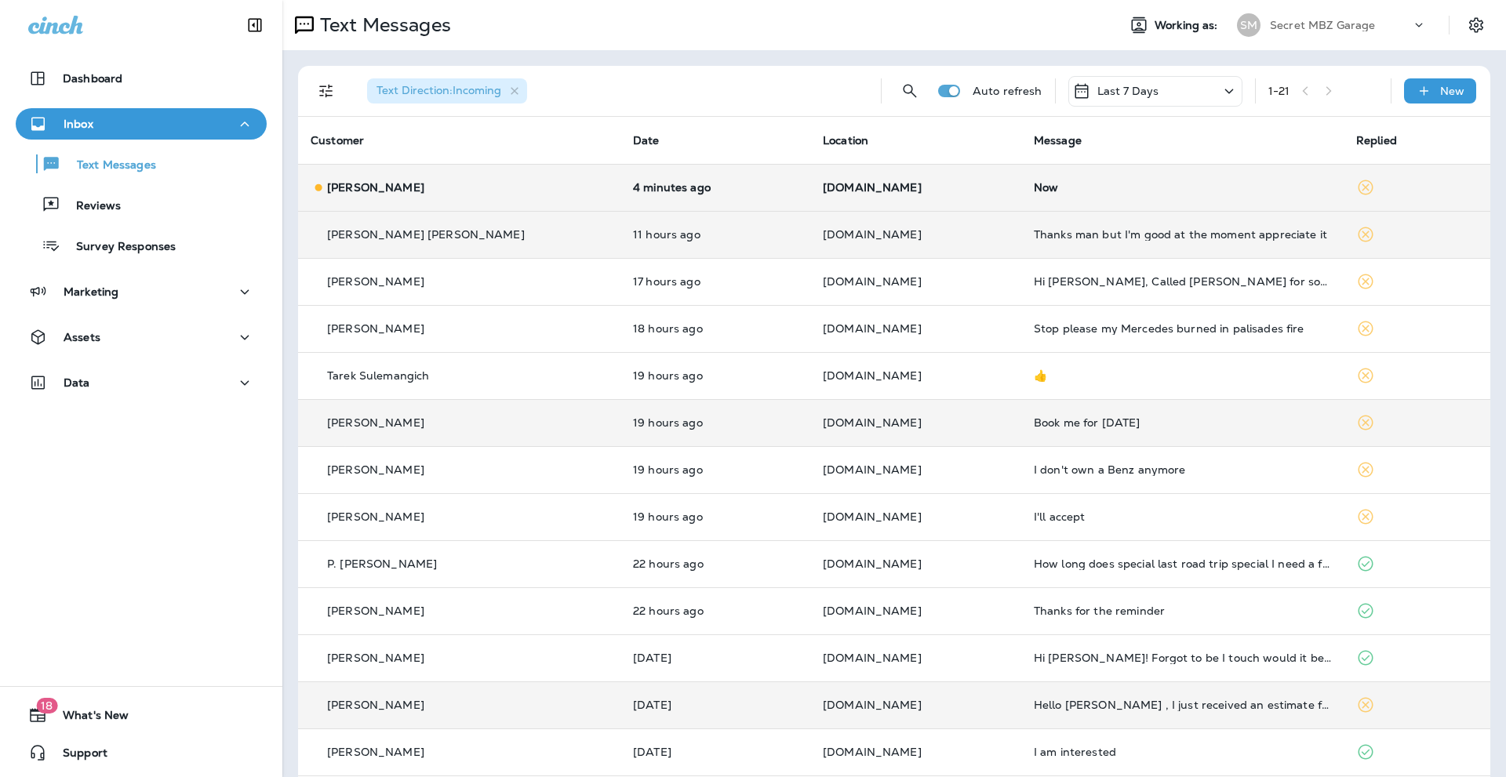
click at [1168, 698] on td "Hello [PERSON_NAME] , I just received an estimate from u for a radiator for my …" at bounding box center [1182, 705] width 322 height 47
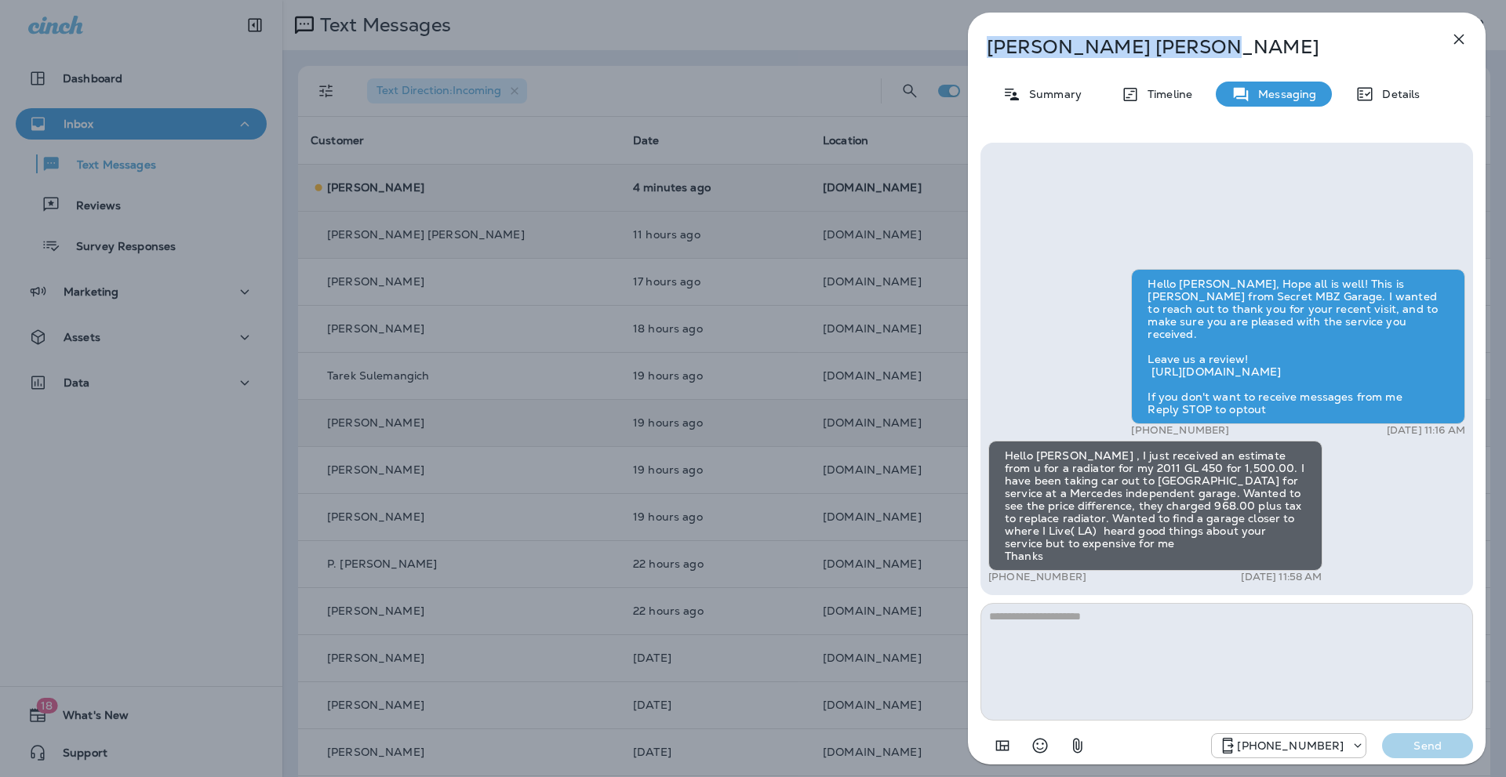
drag, startPoint x: 1125, startPoint y: 48, endPoint x: 987, endPoint y: 47, distance: 138.0
click at [987, 47] on p "[PERSON_NAME]" at bounding box center [1201, 47] width 428 height 22
copy p "[PERSON_NAME]"
click at [1453, 39] on icon "button" at bounding box center [1458, 39] width 19 height 19
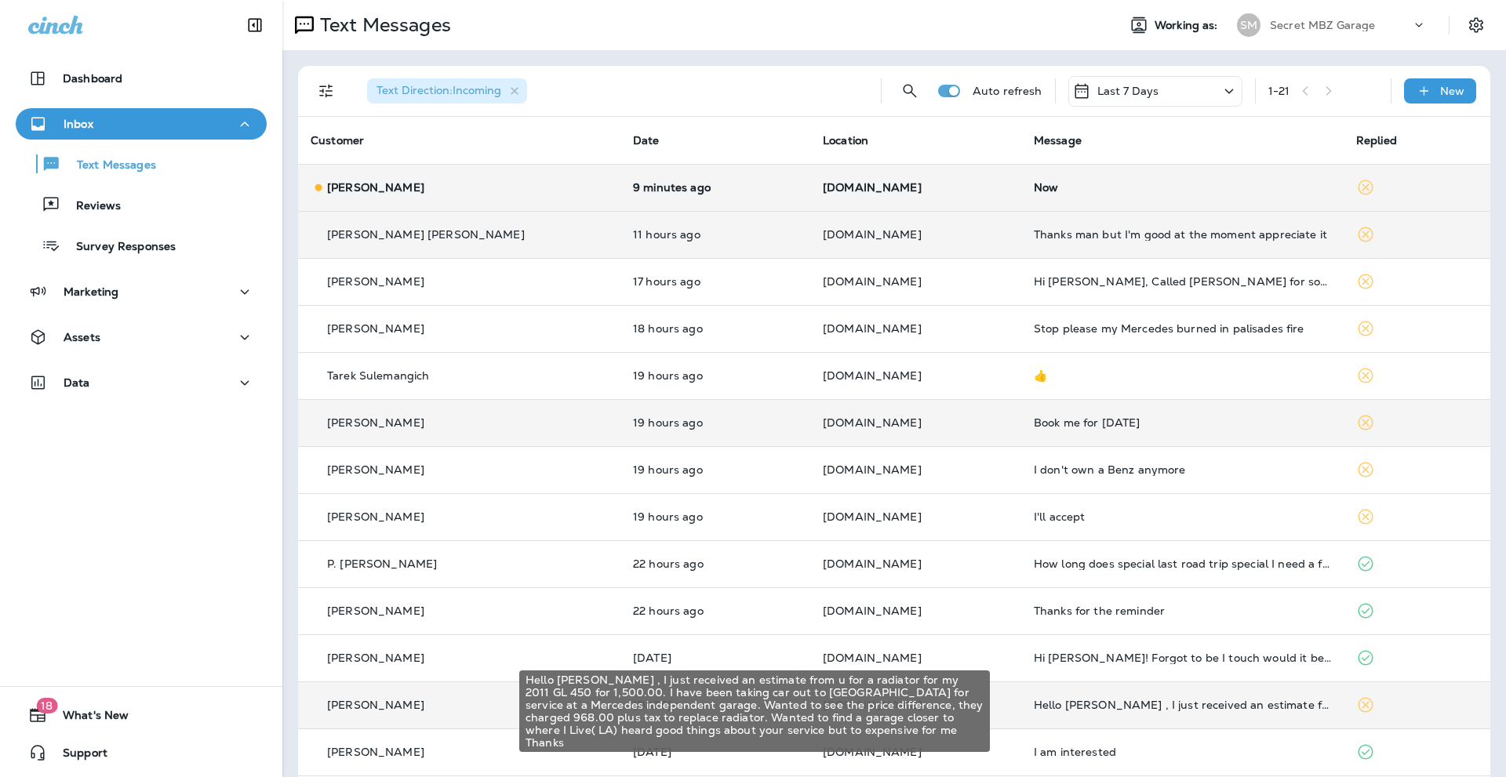
click at [1166, 702] on div "Hello [PERSON_NAME] , I just received an estimate from u for a radiator for my …" at bounding box center [1182, 705] width 297 height 13
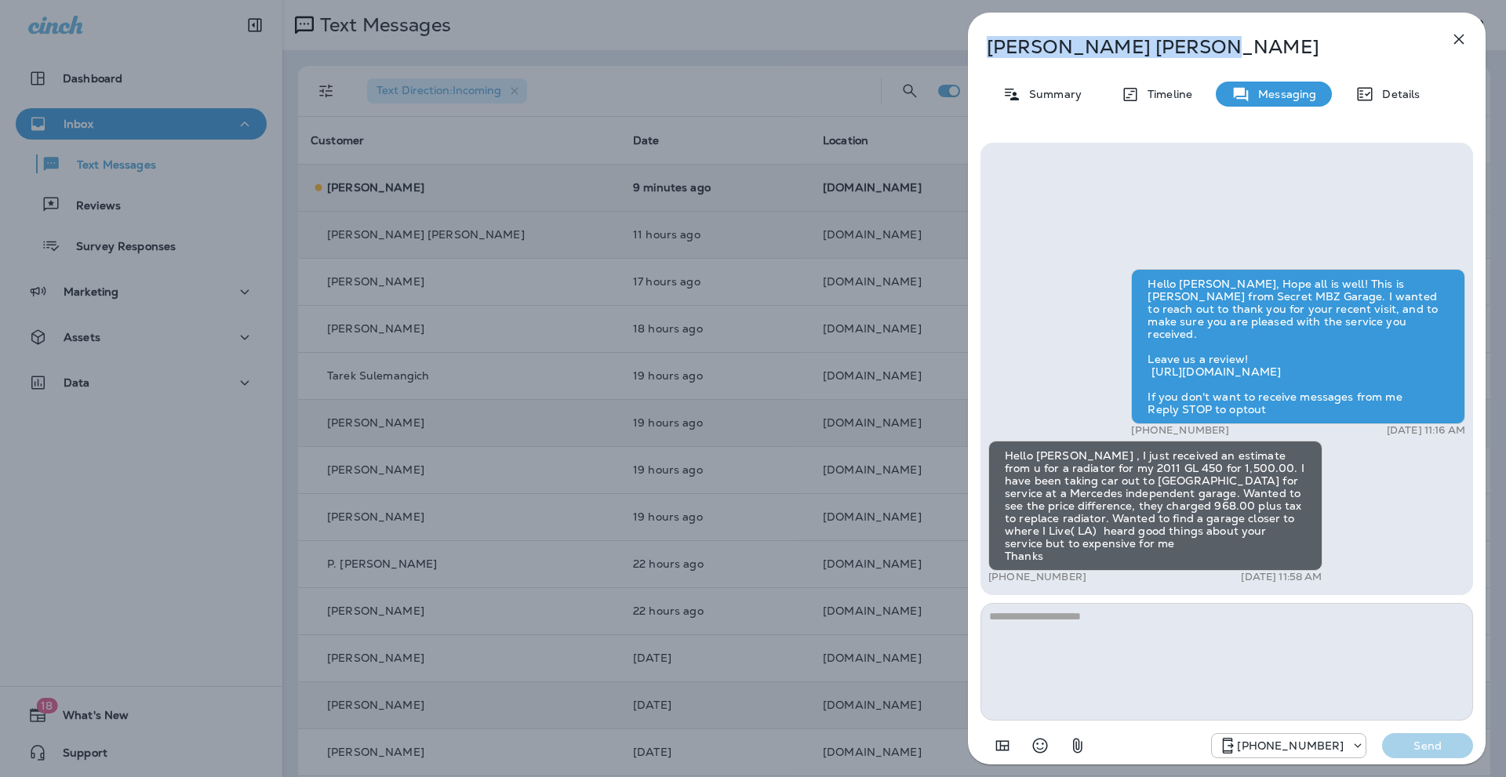
drag, startPoint x: 1125, startPoint y: 51, endPoint x: 991, endPoint y: 44, distance: 134.3
click at [991, 44] on p "[PERSON_NAME]" at bounding box center [1201, 47] width 428 height 22
copy p "[PERSON_NAME]"
click at [1464, 38] on icon "button" at bounding box center [1458, 39] width 19 height 19
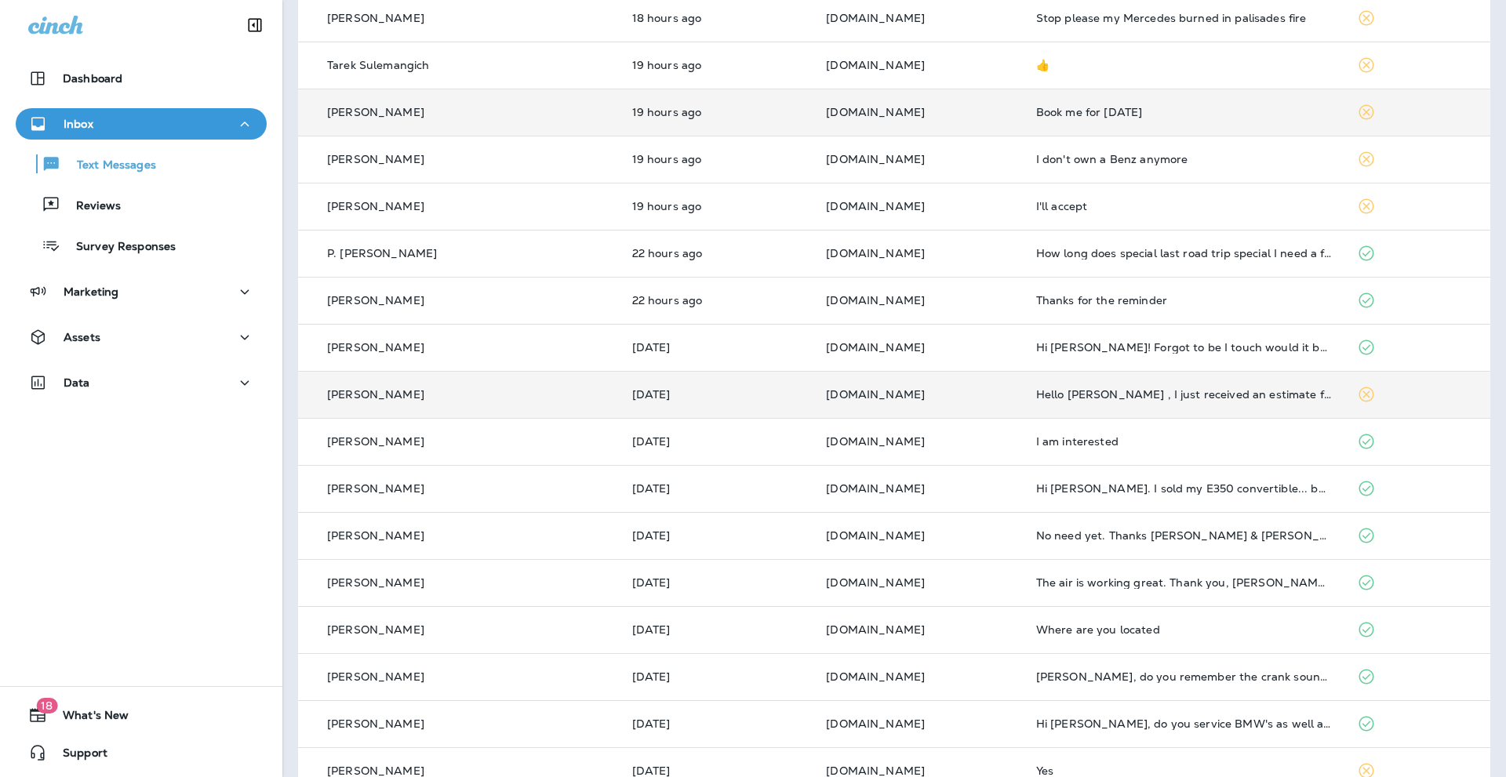
scroll to position [391, 0]
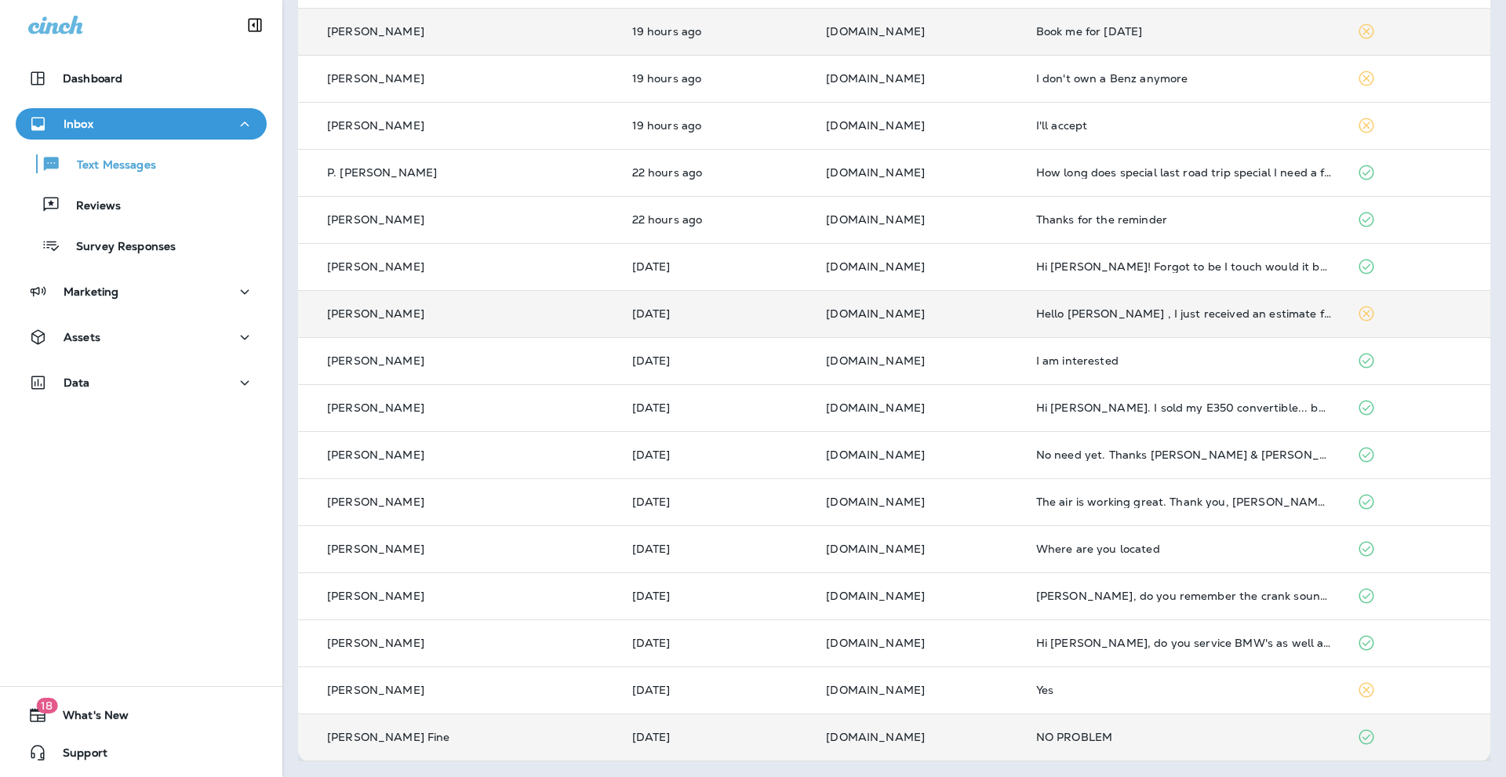
click at [1077, 739] on div "NO PROBLEM" at bounding box center [1184, 737] width 296 height 13
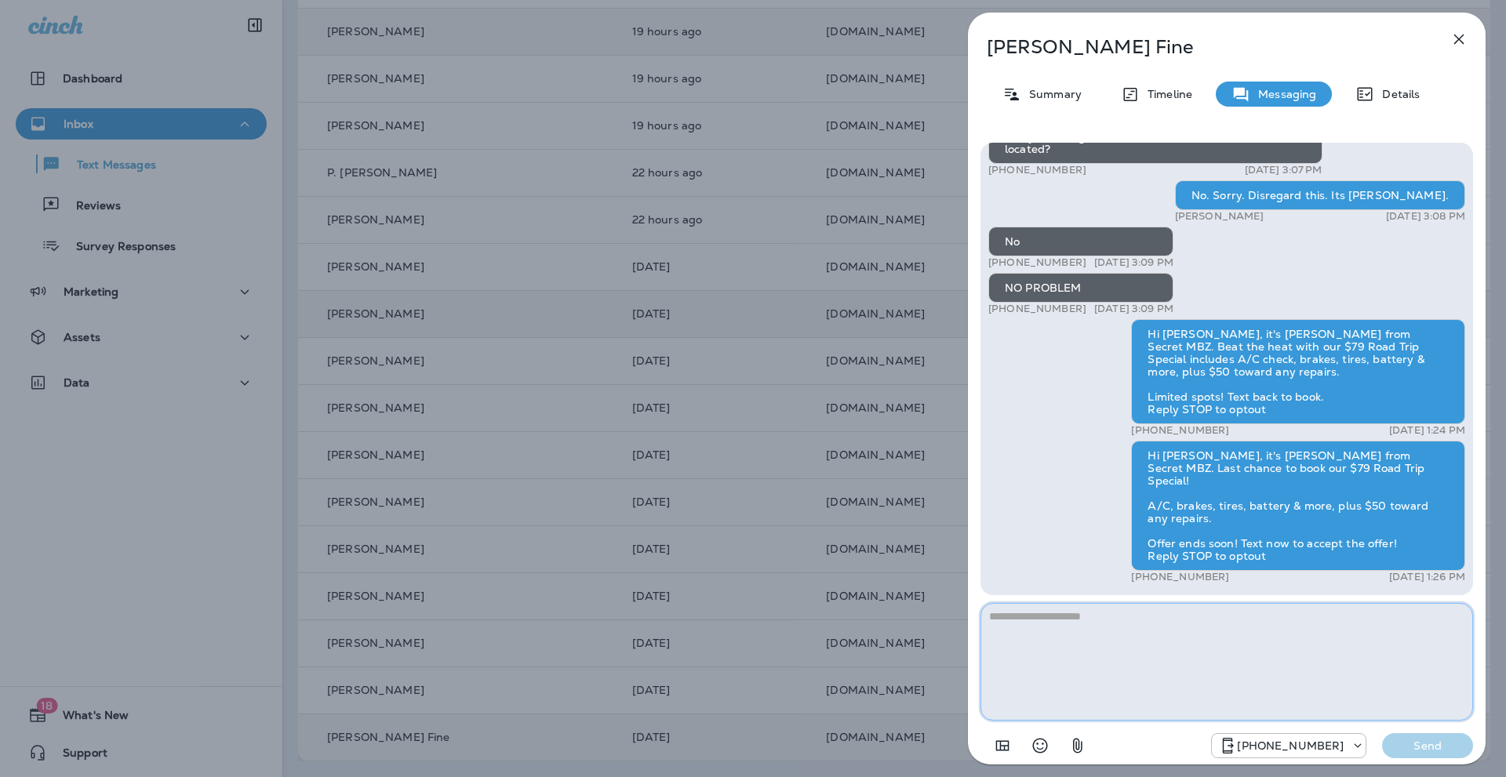
scroll to position [-218, 0]
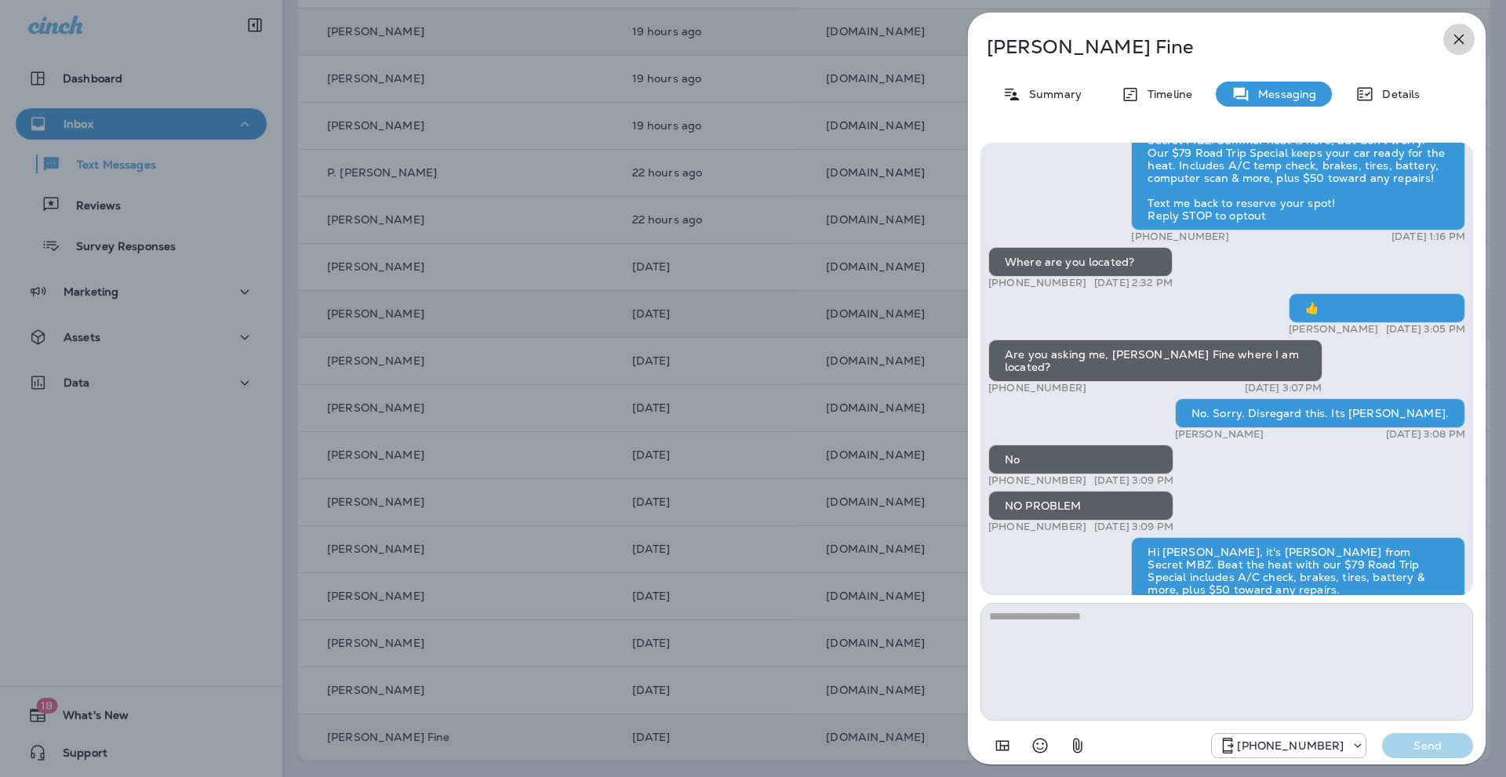
click at [1457, 39] on icon "button" at bounding box center [1458, 39] width 19 height 19
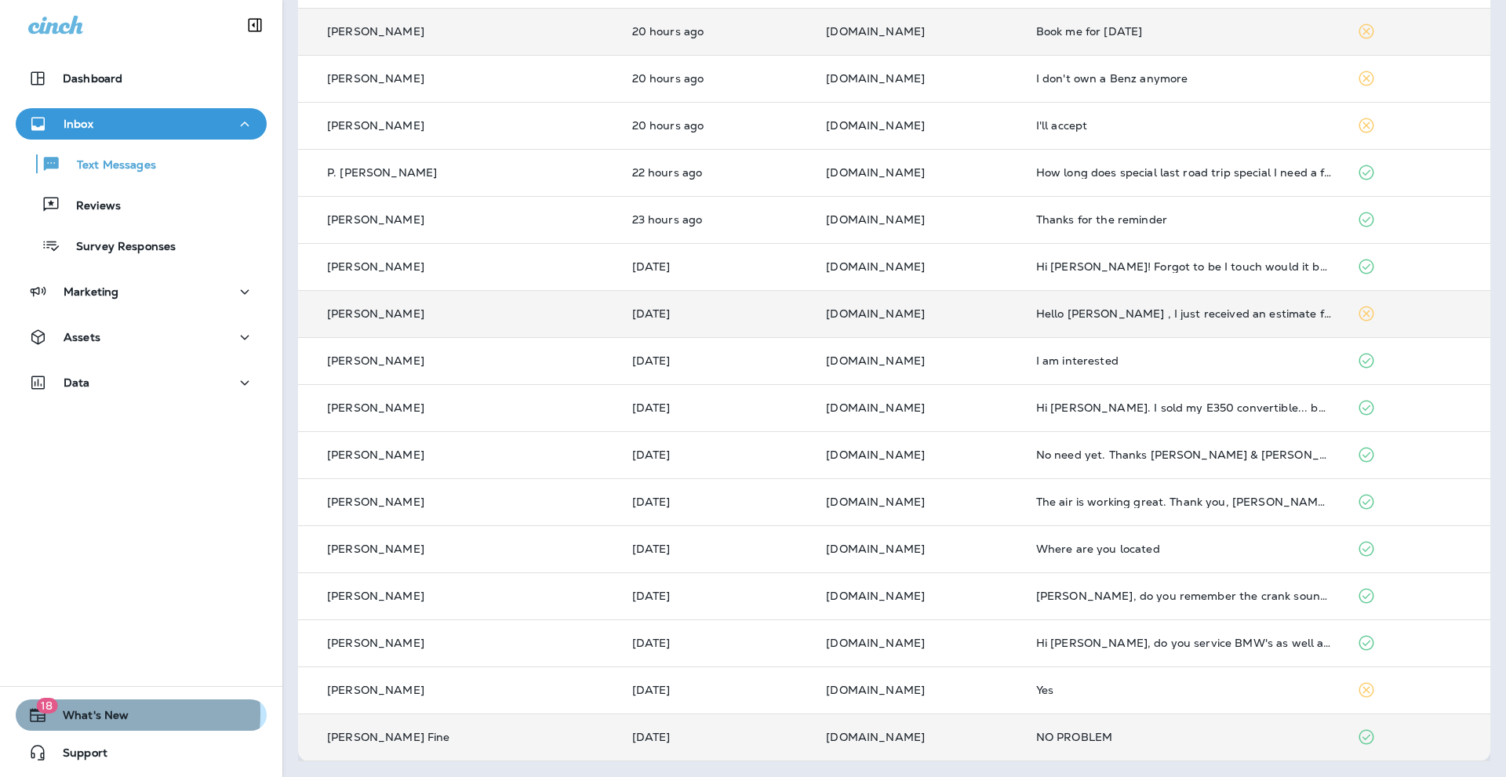
click at [80, 714] on span "What's New" at bounding box center [88, 718] width 82 height 19
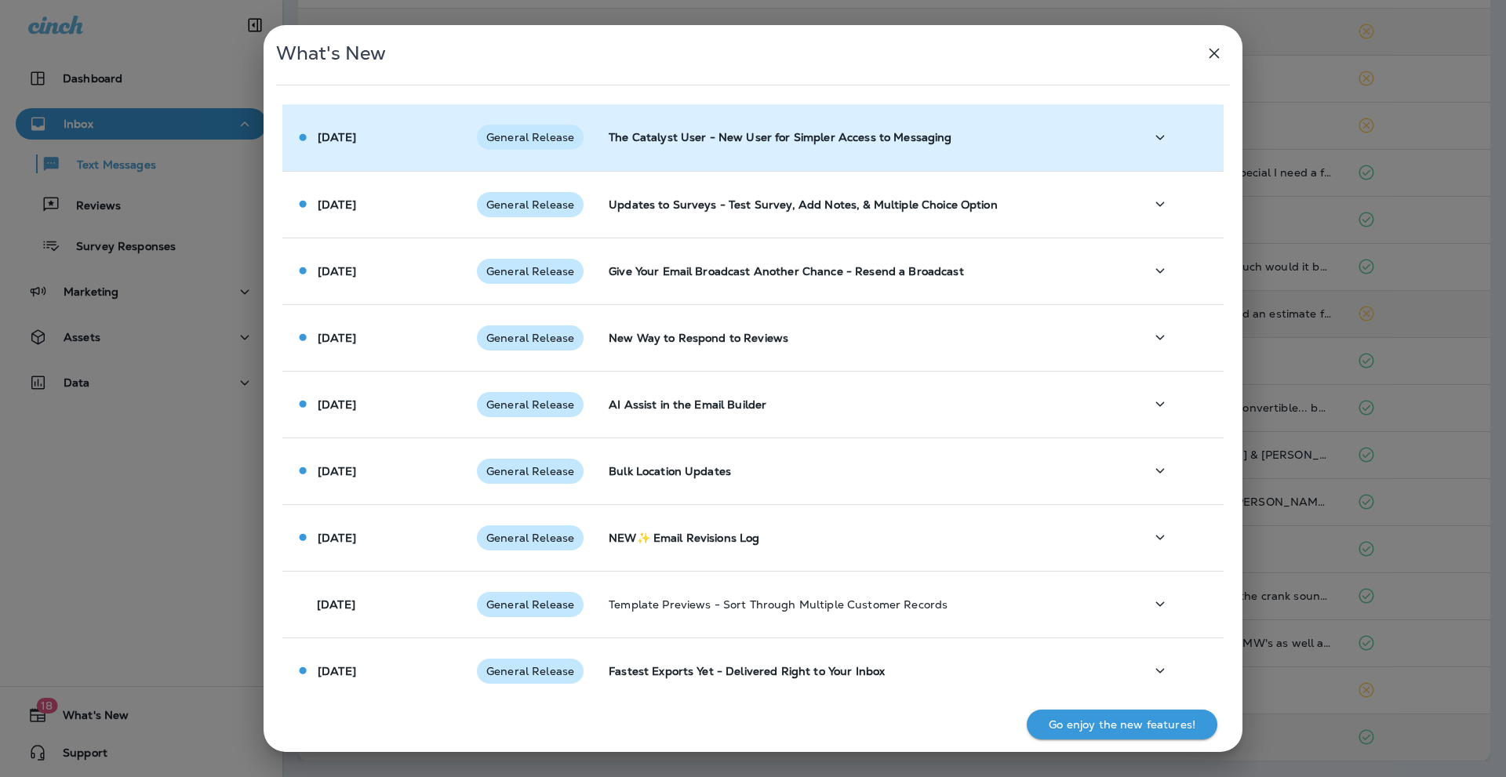
click at [729, 136] on p "The Catalyst User - New User for Simpler Access to Messaging" at bounding box center [864, 137] width 511 height 13
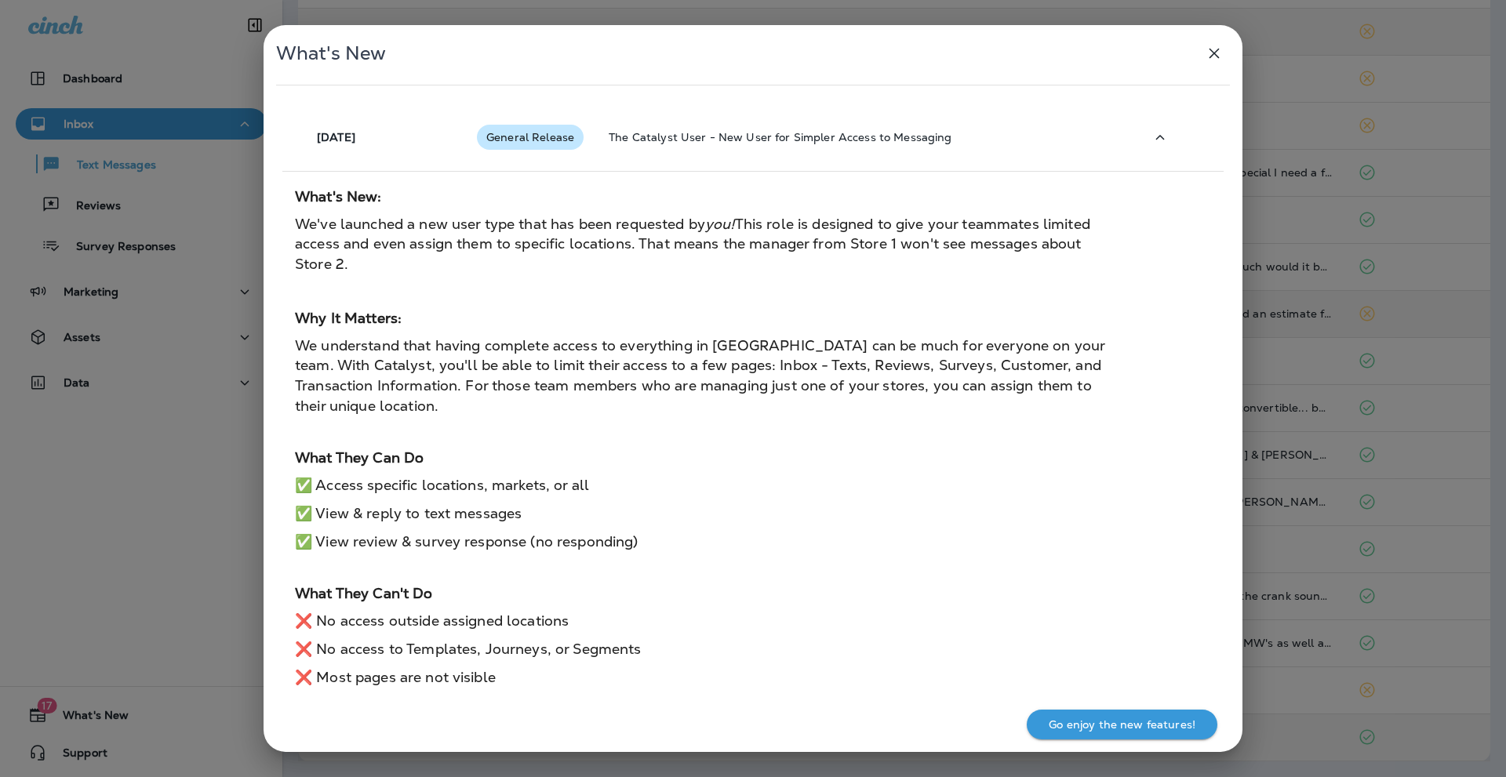
click at [1214, 53] on icon "button" at bounding box center [1214, 54] width 10 height 10
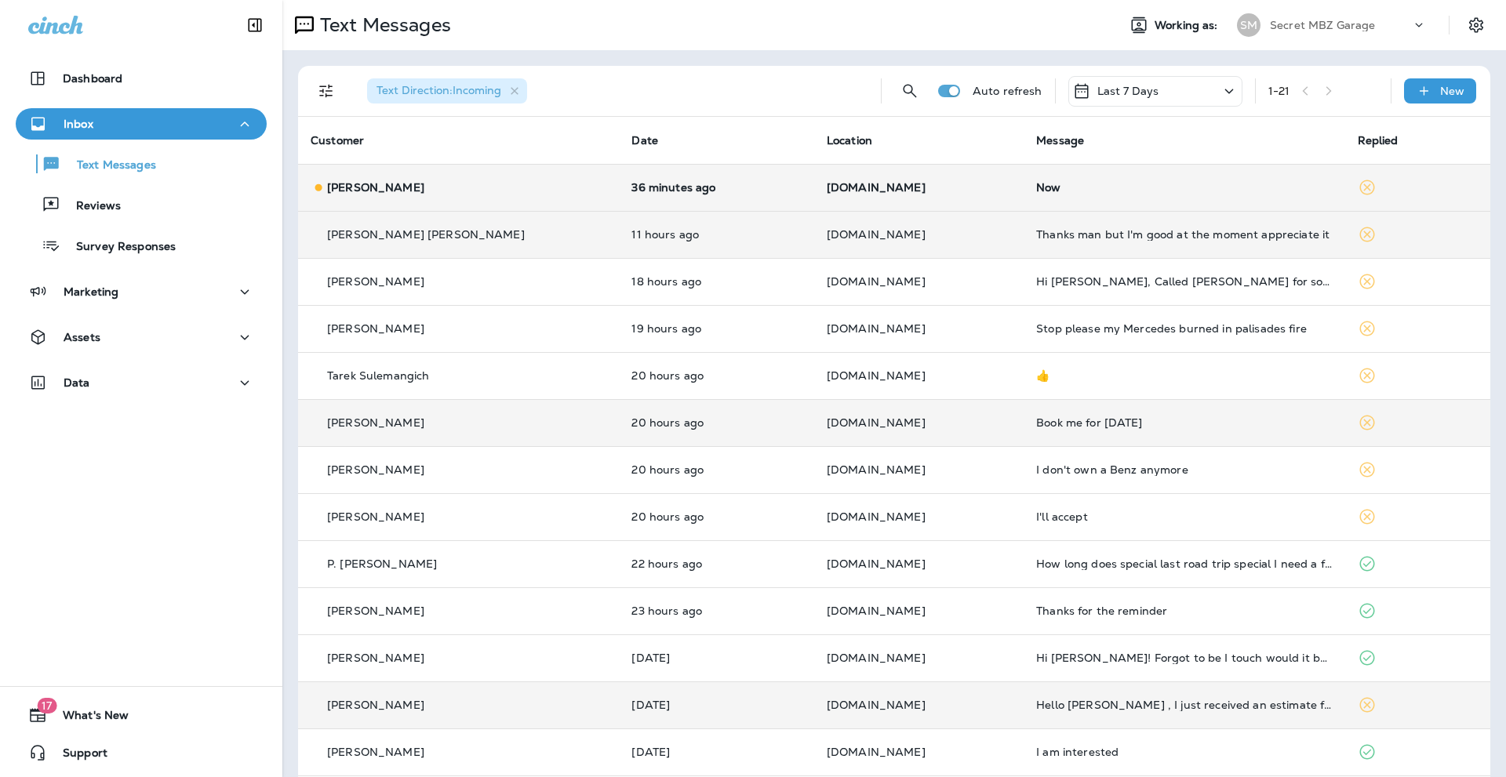
click at [1121, 194] on td "Now" at bounding box center [1184, 187] width 321 height 47
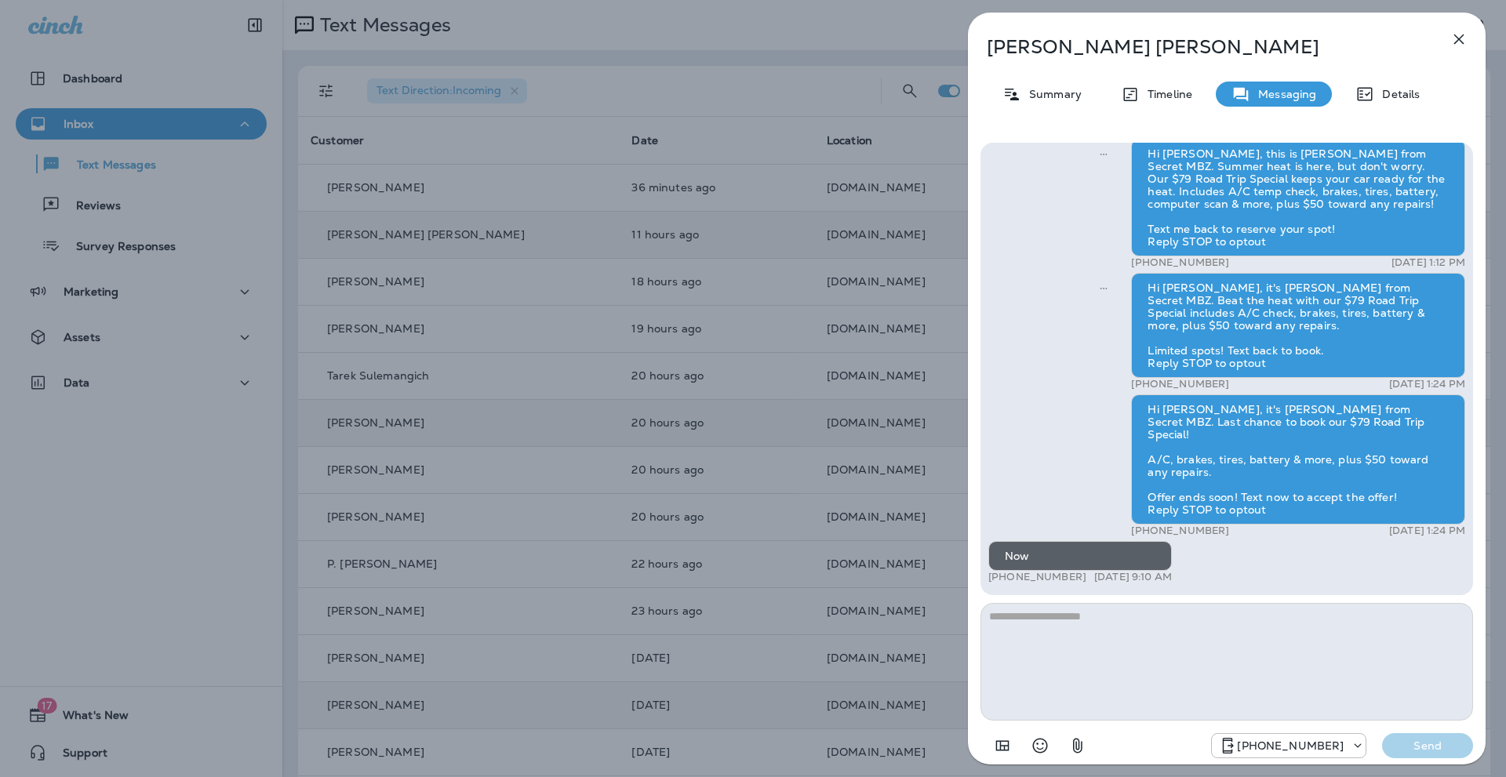
click at [1054, 631] on textarea at bounding box center [1226, 662] width 493 height 118
type textarea "**********"
click at [1415, 745] on p "Send" at bounding box center [1428, 746] width 66 height 14
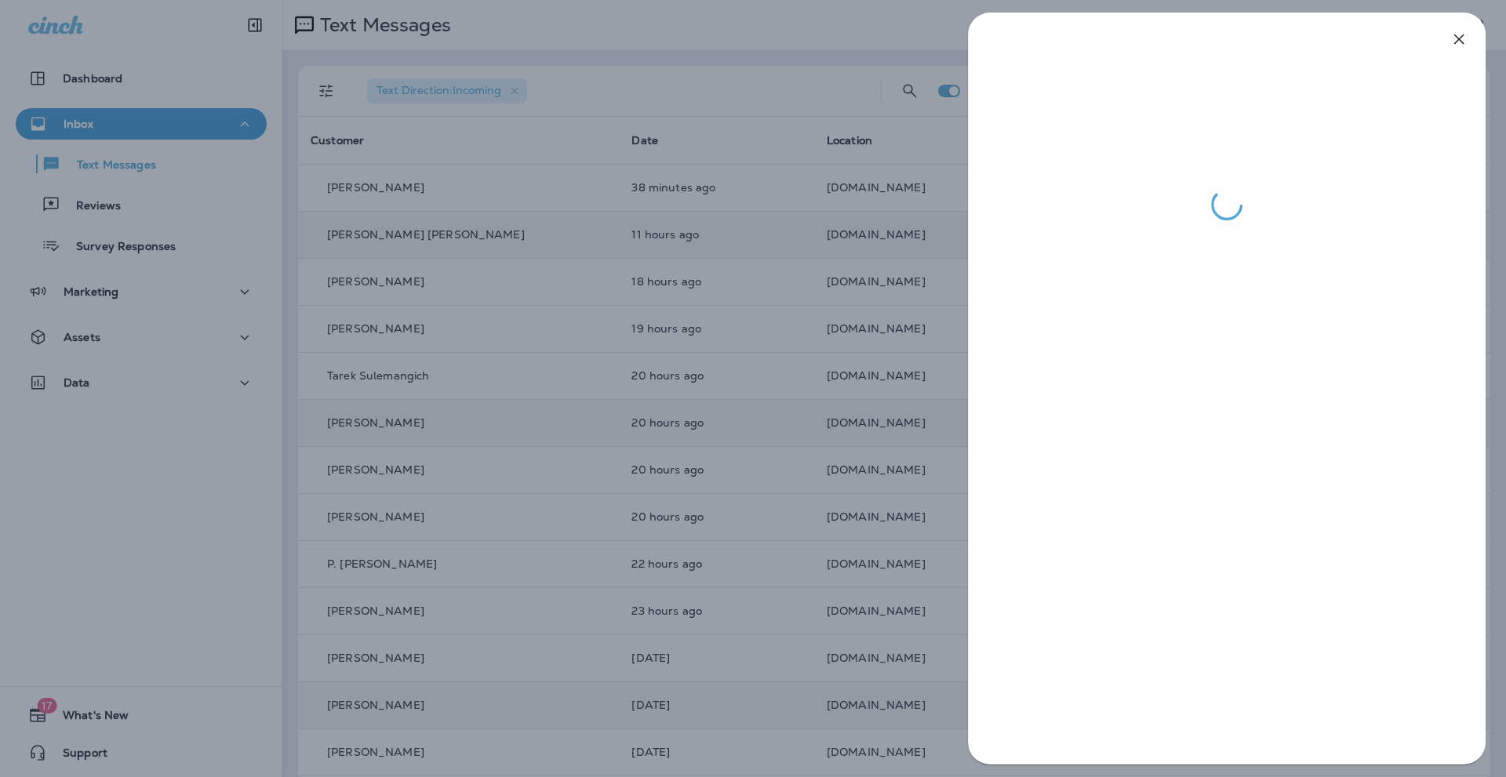
click at [103, 293] on div at bounding box center [753, 388] width 1506 height 777
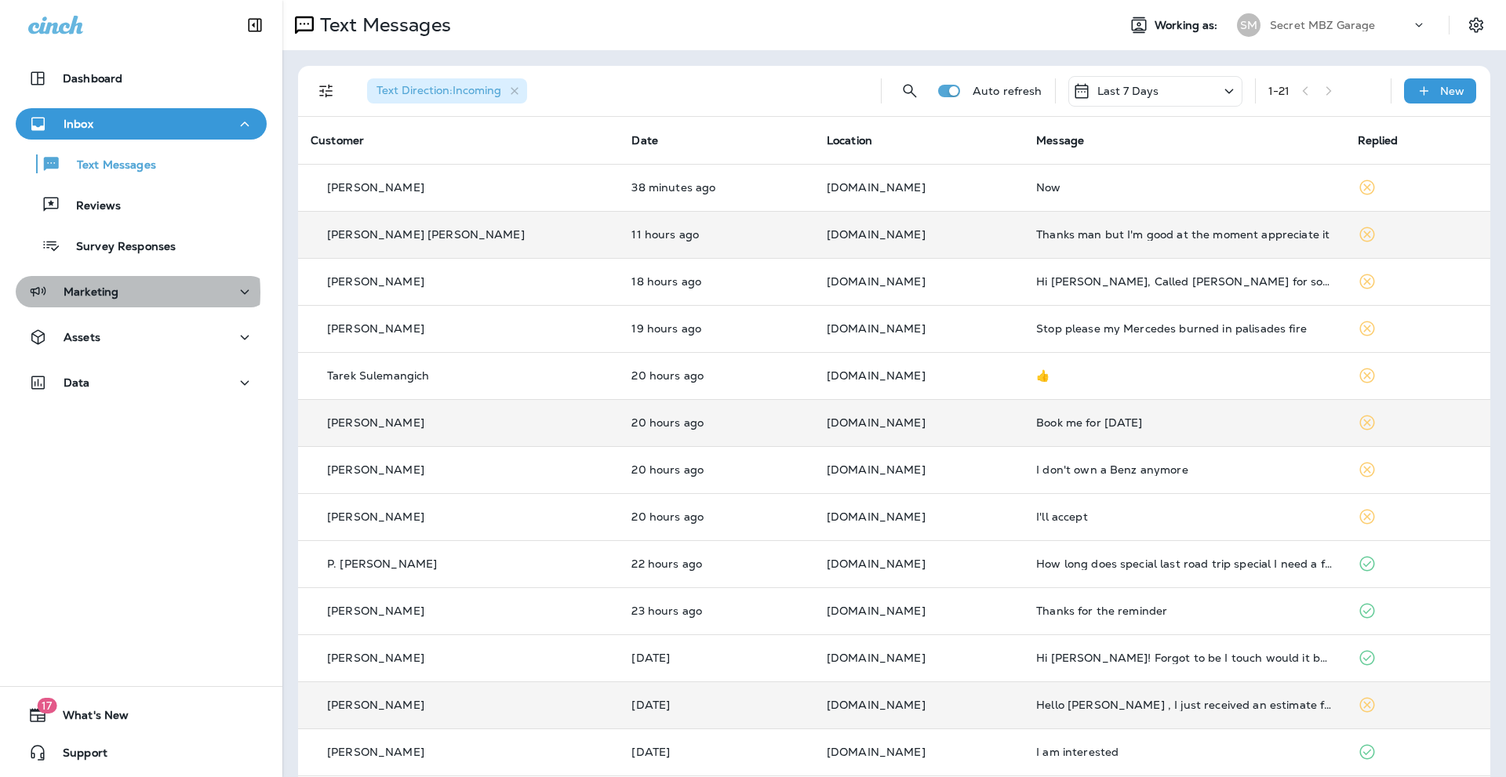
click at [103, 293] on p "Marketing" at bounding box center [91, 291] width 55 height 13
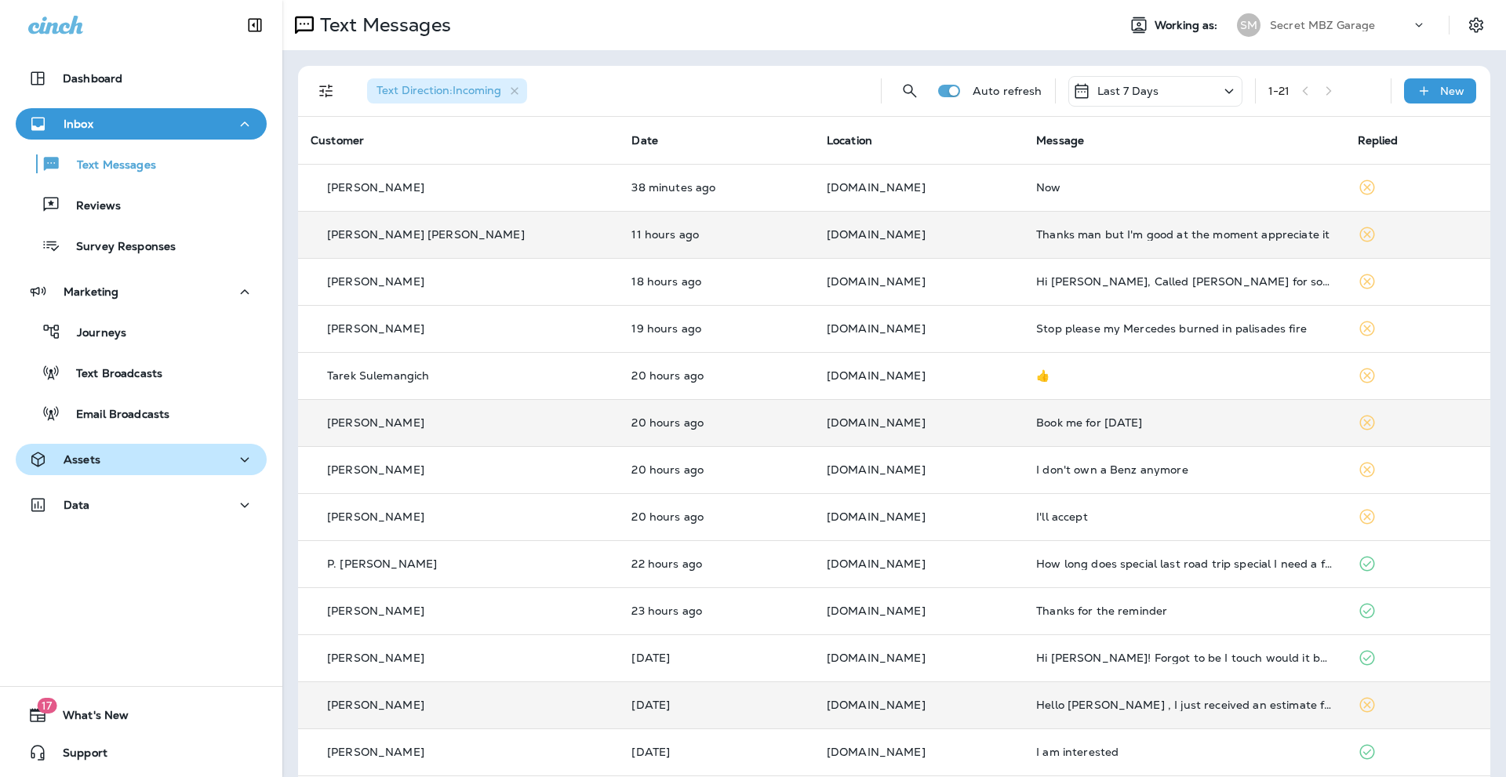
click at [93, 448] on button "Assets" at bounding box center [141, 459] width 251 height 31
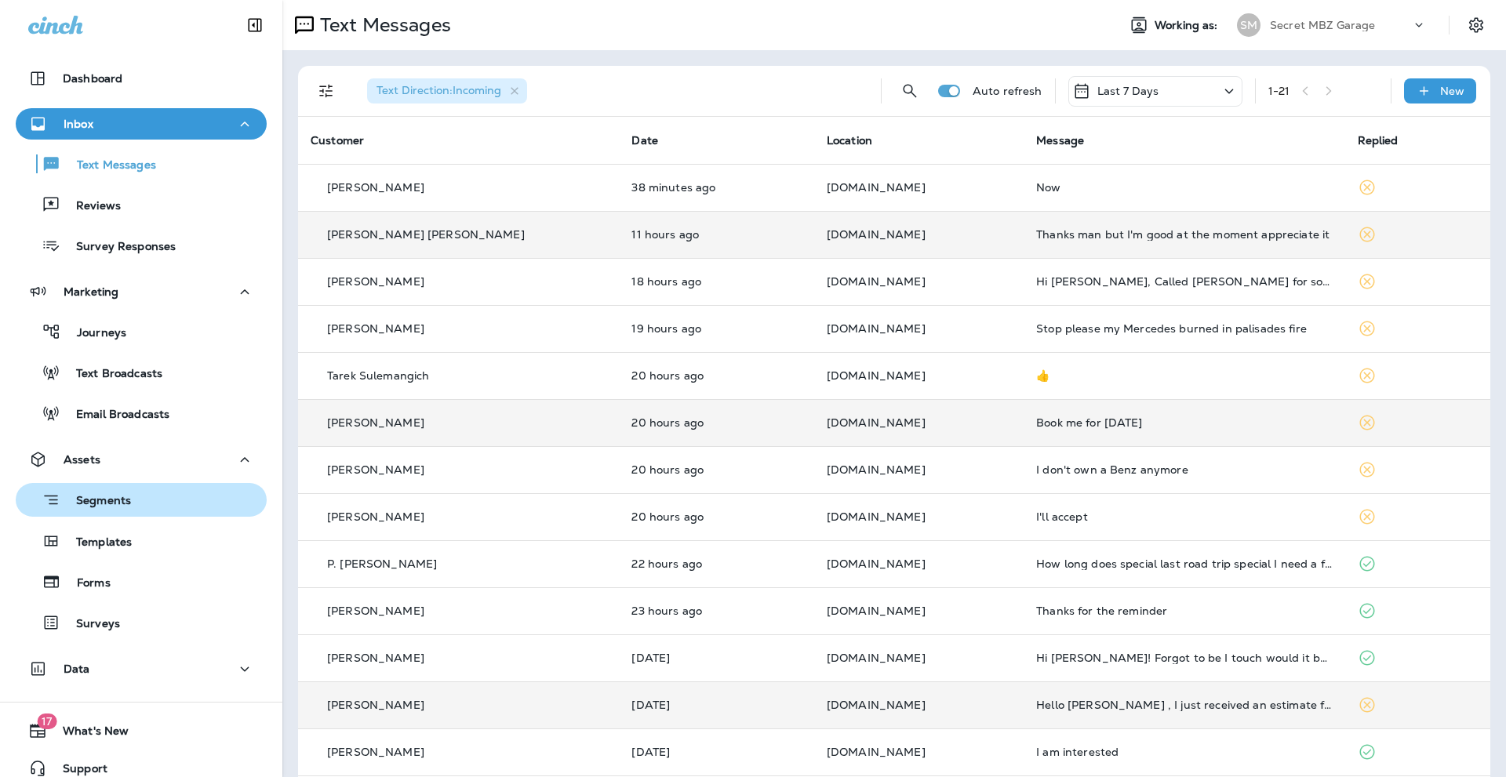
scroll to position [16, 0]
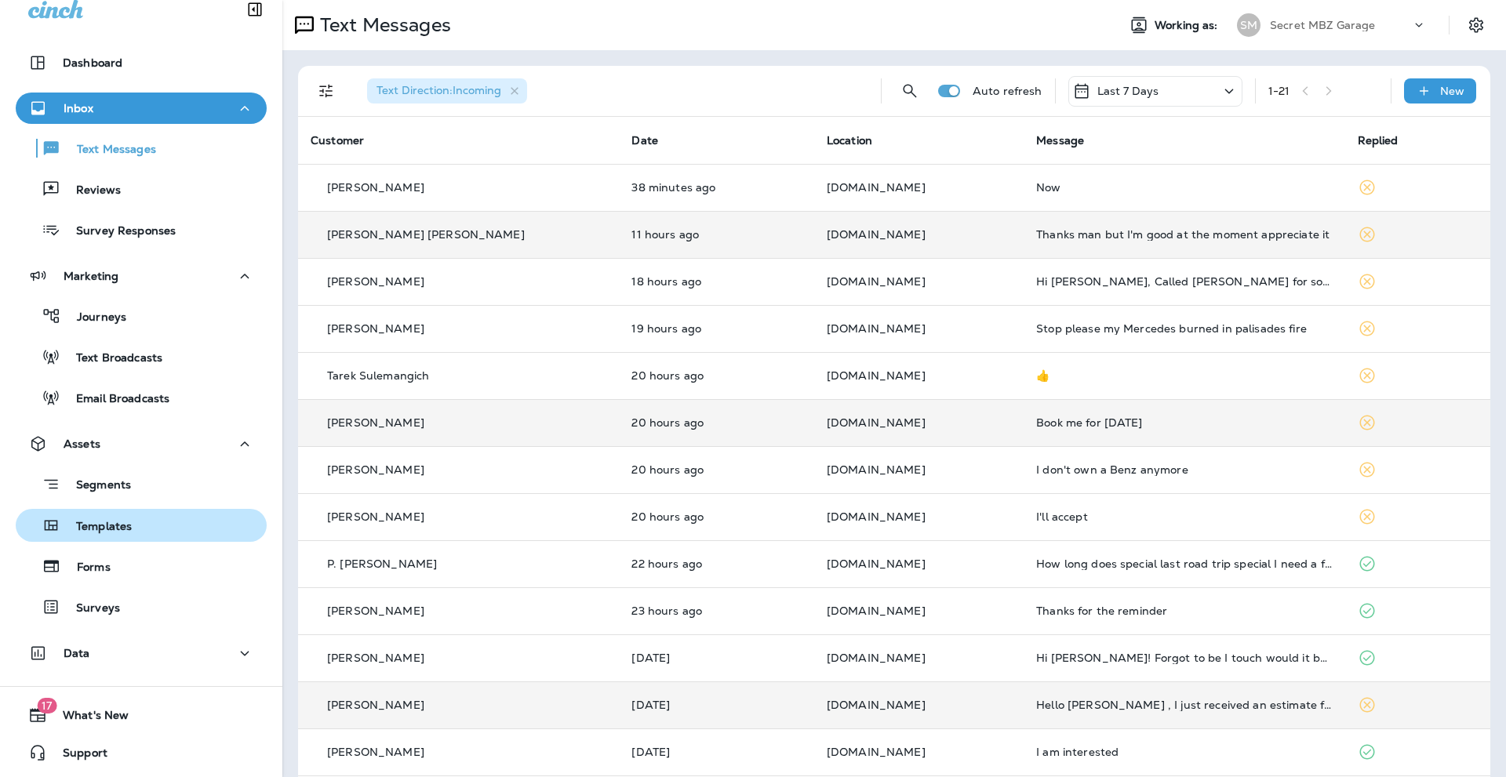
click at [124, 518] on div "Templates" at bounding box center [77, 526] width 110 height 24
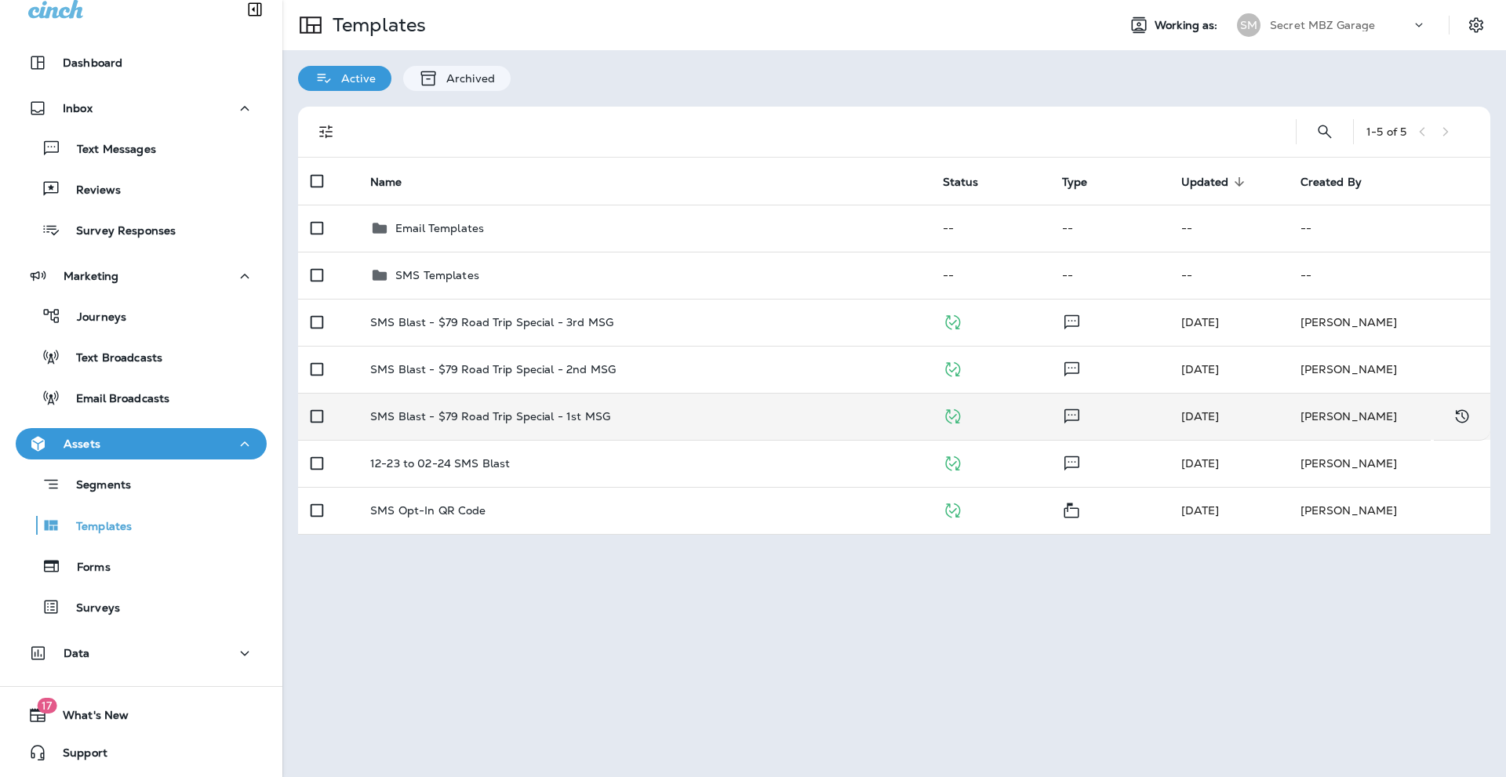
click at [562, 412] on p "SMS Blast - $79 Road Trip Special - 1st MSG" at bounding box center [490, 416] width 240 height 13
click at [403, 419] on p "SMS Blast - $79 Road Trip Special - 1st MSG" at bounding box center [490, 416] width 240 height 13
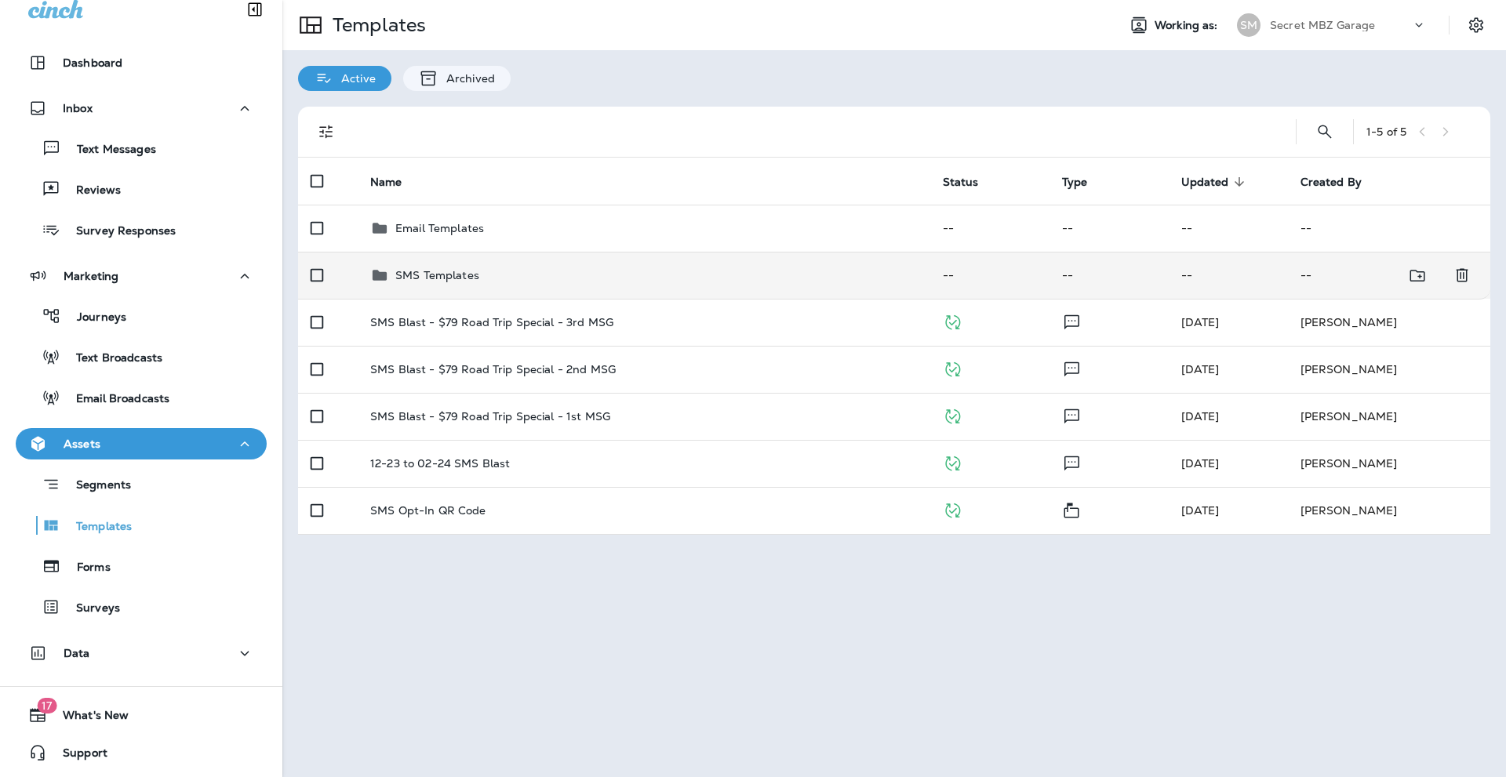
click at [434, 271] on p "SMS Templates" at bounding box center [437, 275] width 84 height 13
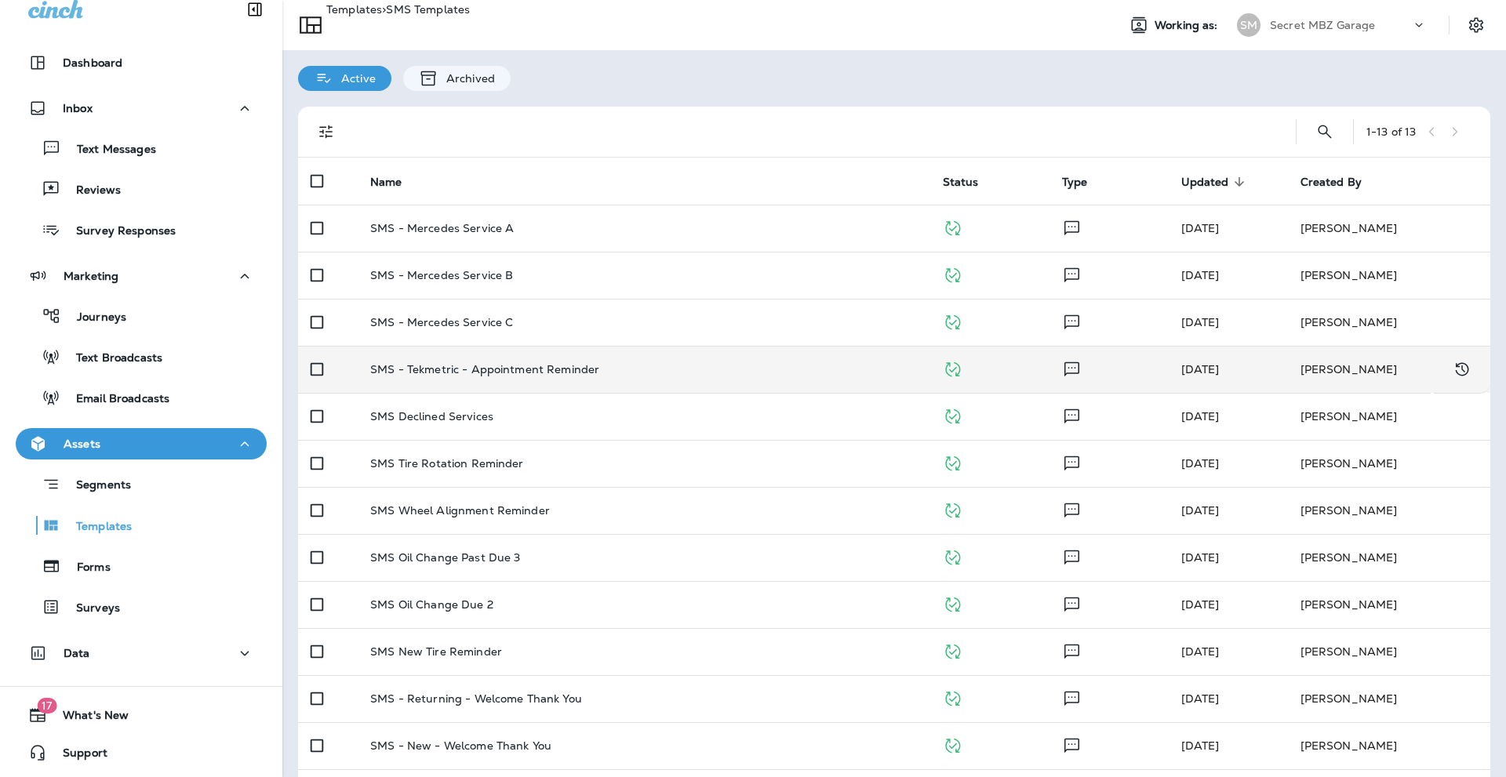
scroll to position [56, 0]
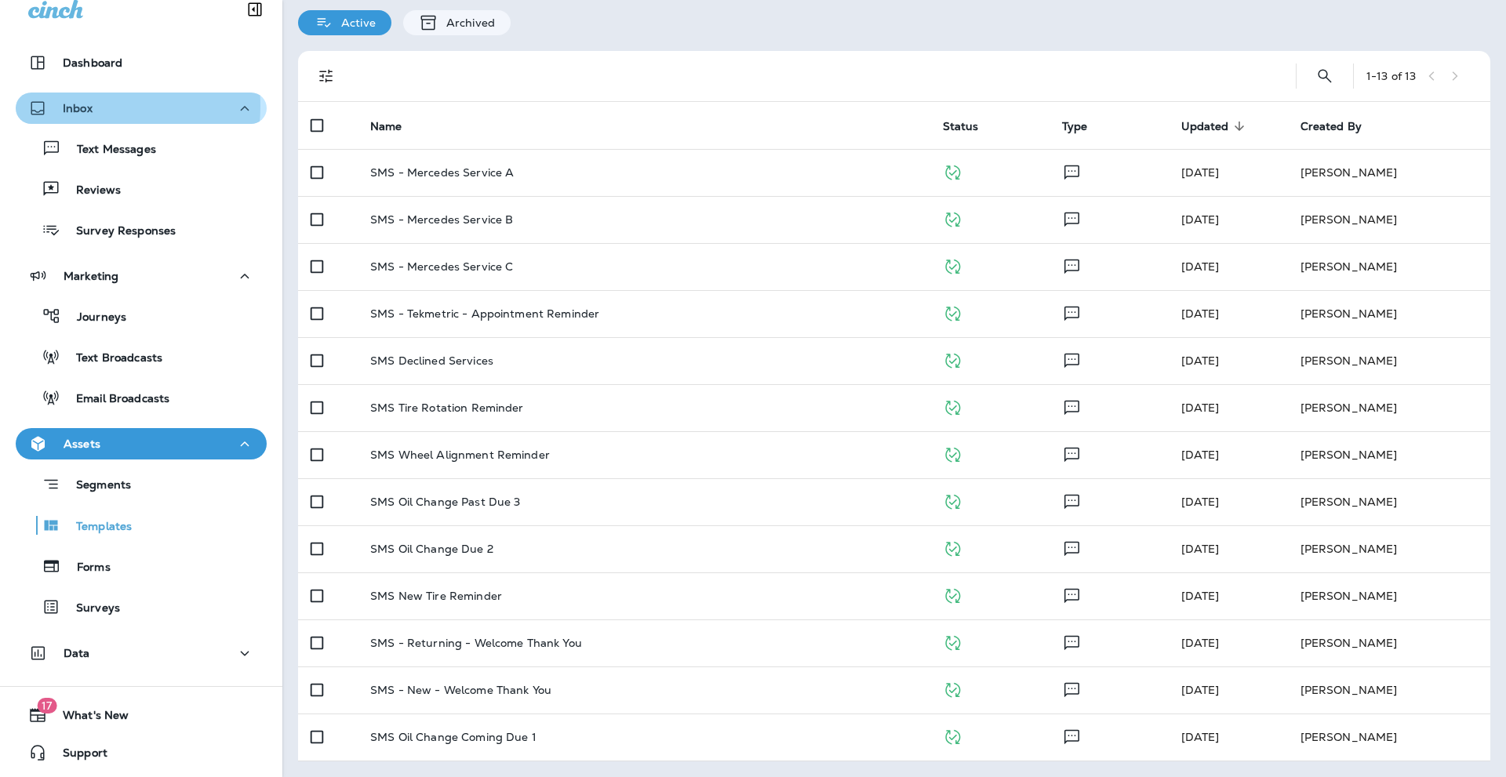
click at [85, 106] on p "Inbox" at bounding box center [78, 108] width 30 height 13
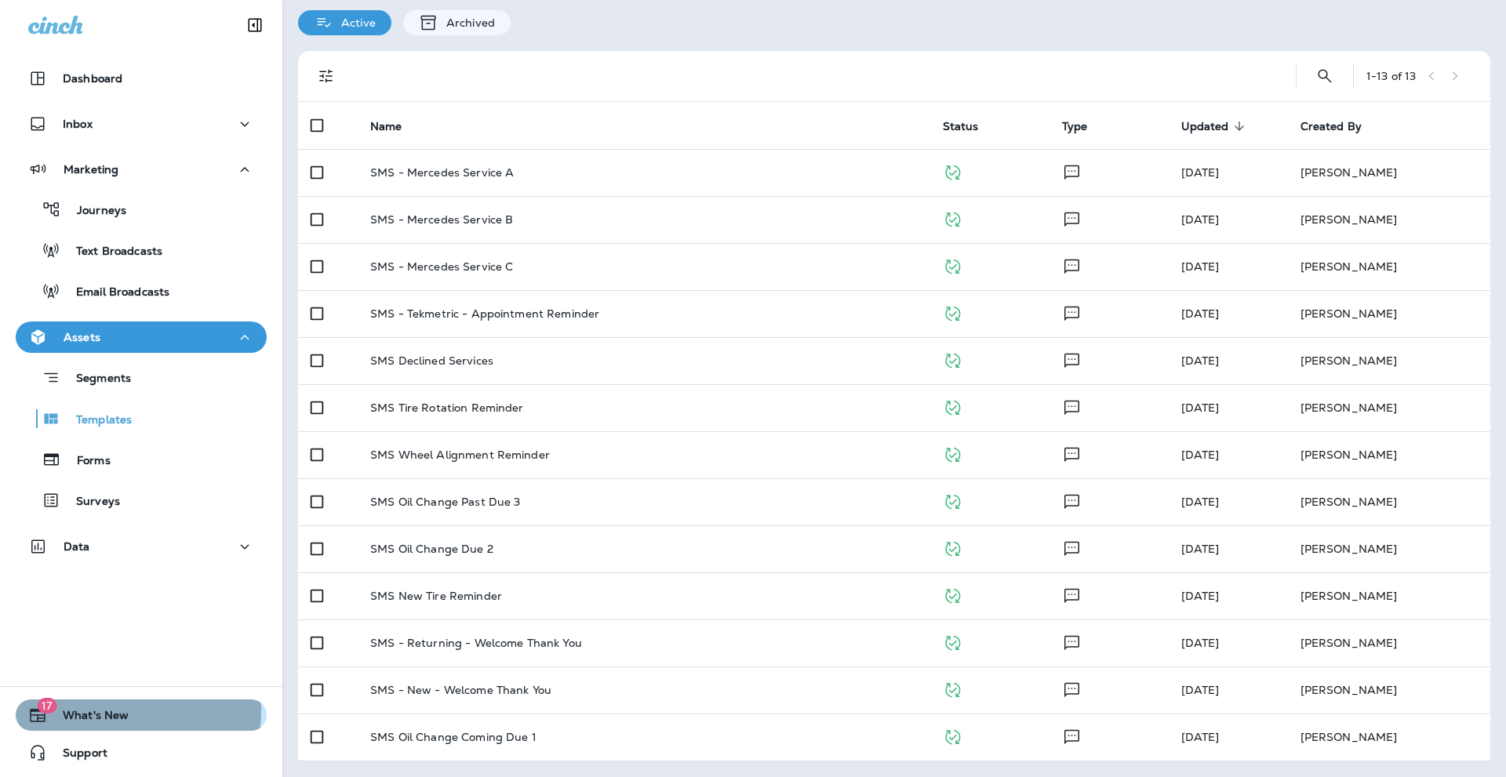
click at [119, 711] on span "What's New" at bounding box center [88, 718] width 82 height 19
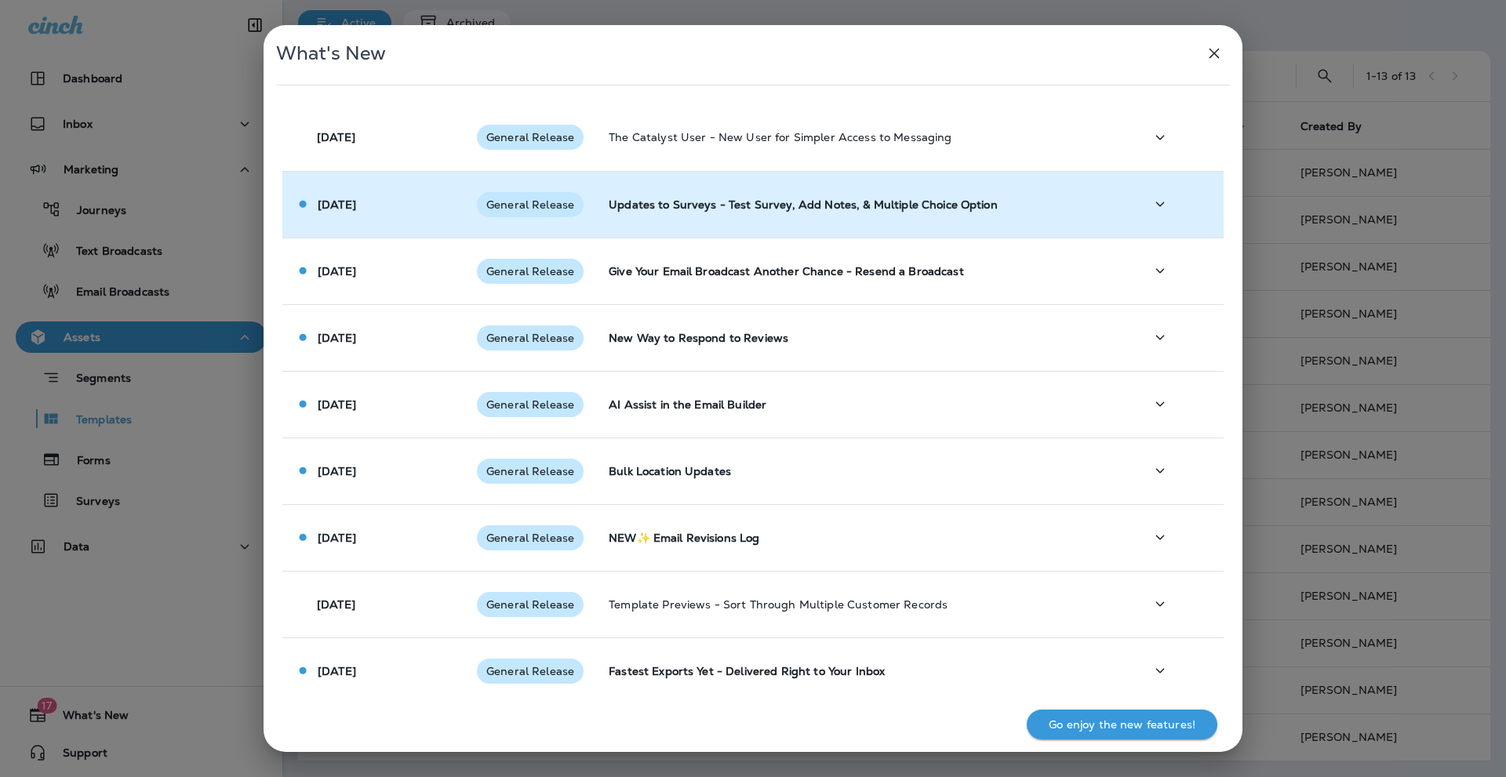
click at [818, 202] on p "Updates to Surveys - Test Survey, Add Notes, & Multiple Choice Option" at bounding box center [864, 204] width 511 height 13
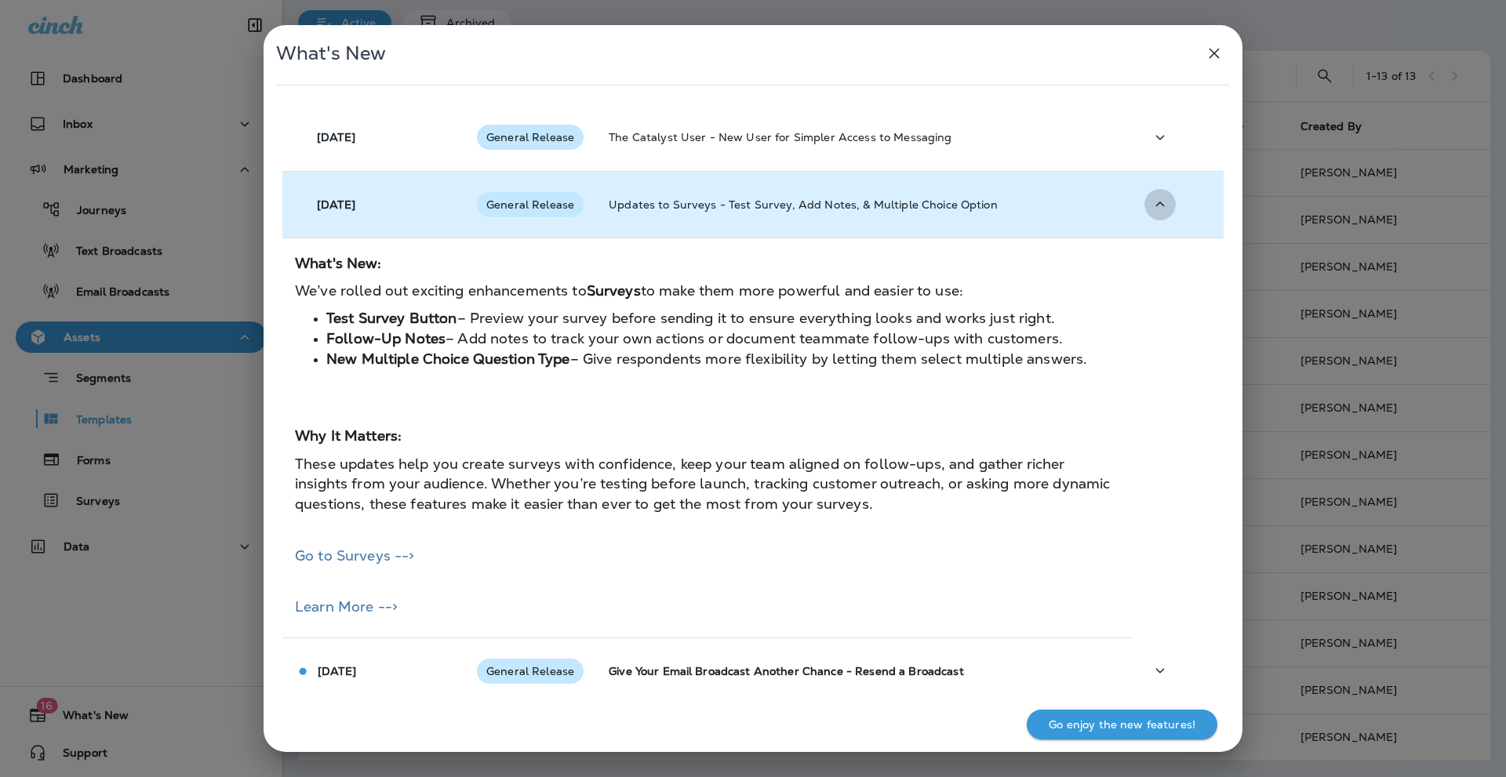
click at [1156, 205] on icon "button" at bounding box center [1160, 204] width 9 height 5
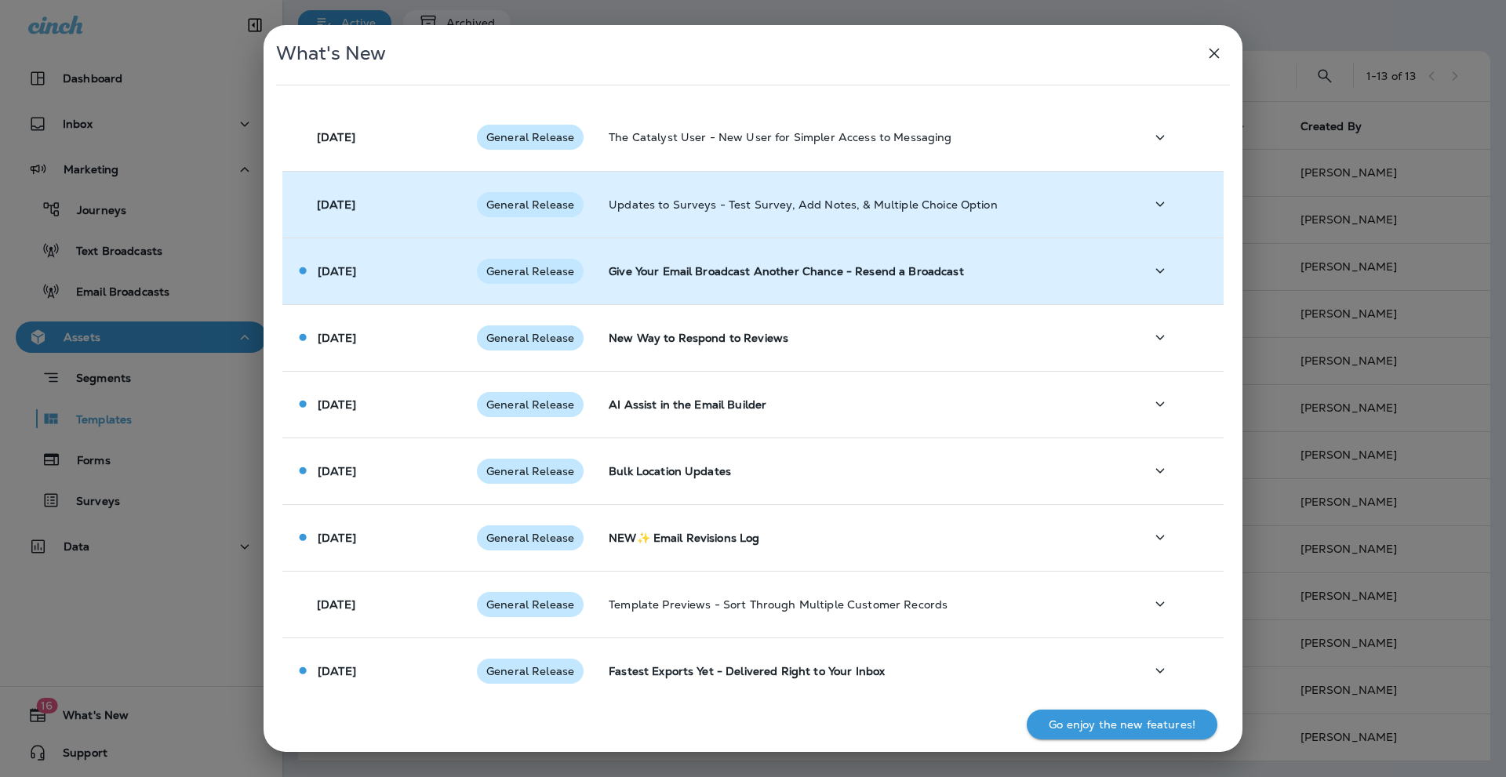
click at [998, 263] on td "Give Your Email Broadcast Another Chance - Resend a Broadcast" at bounding box center [864, 271] width 536 height 67
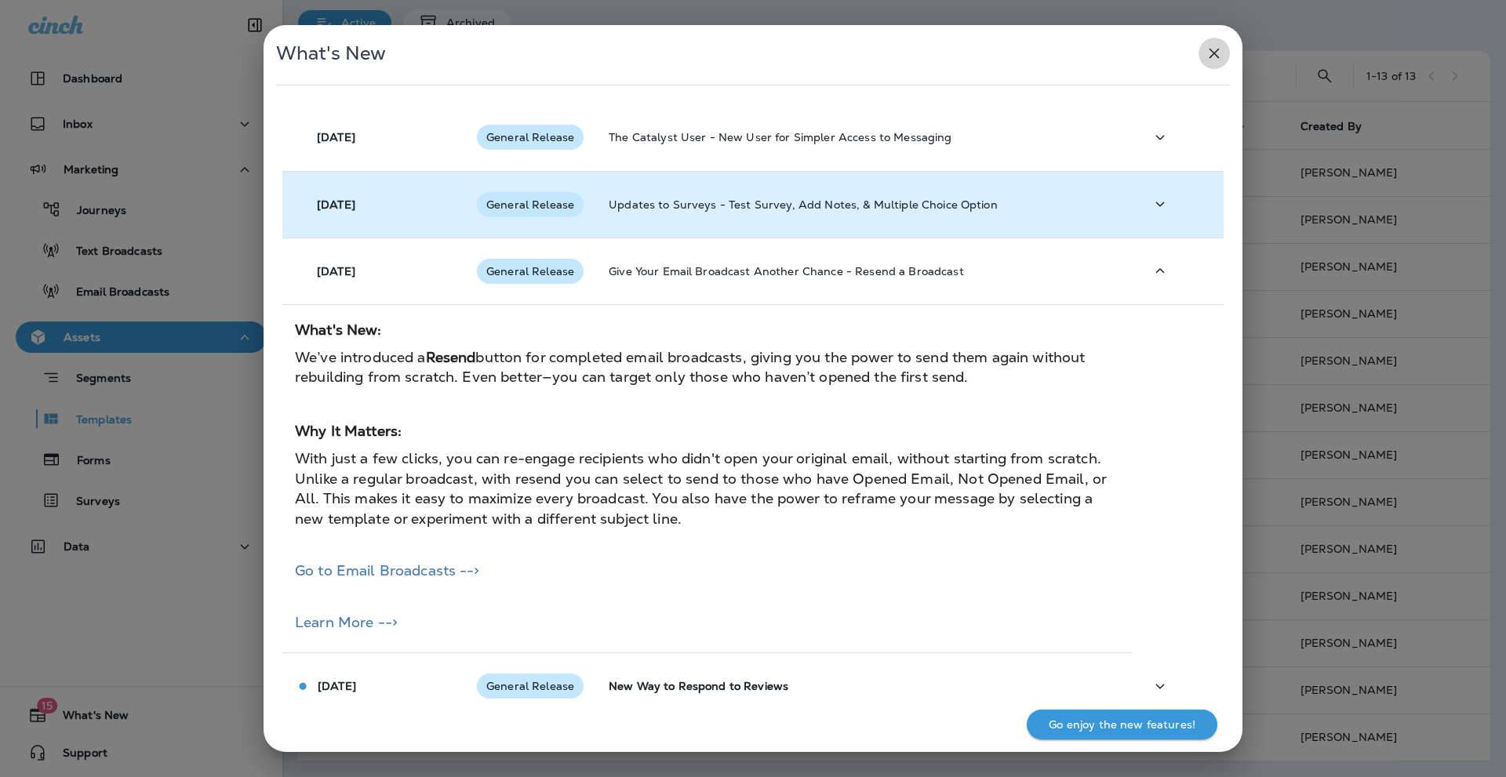
click at [1211, 58] on icon "button" at bounding box center [1214, 53] width 19 height 19
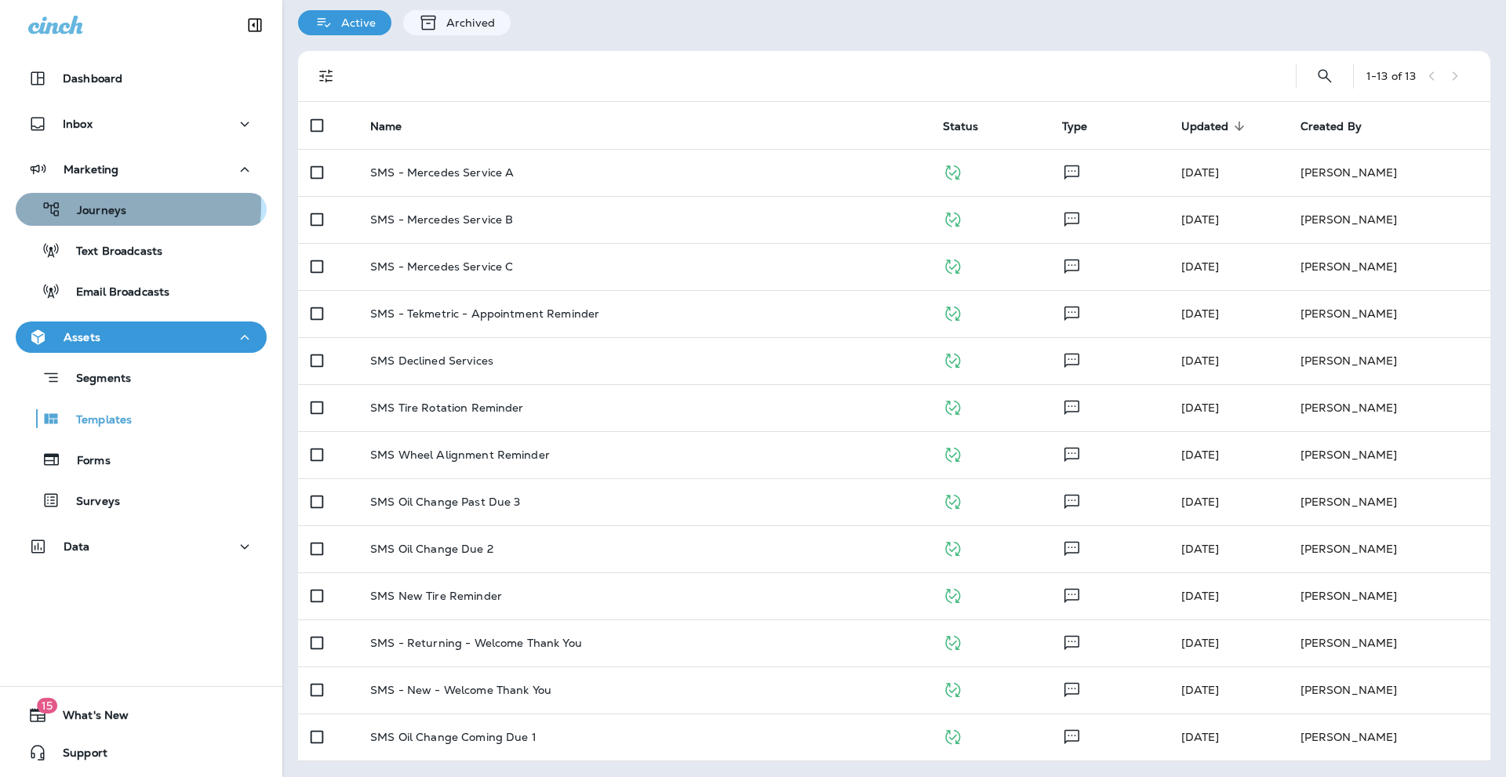
click at [97, 205] on p "Journeys" at bounding box center [93, 211] width 65 height 15
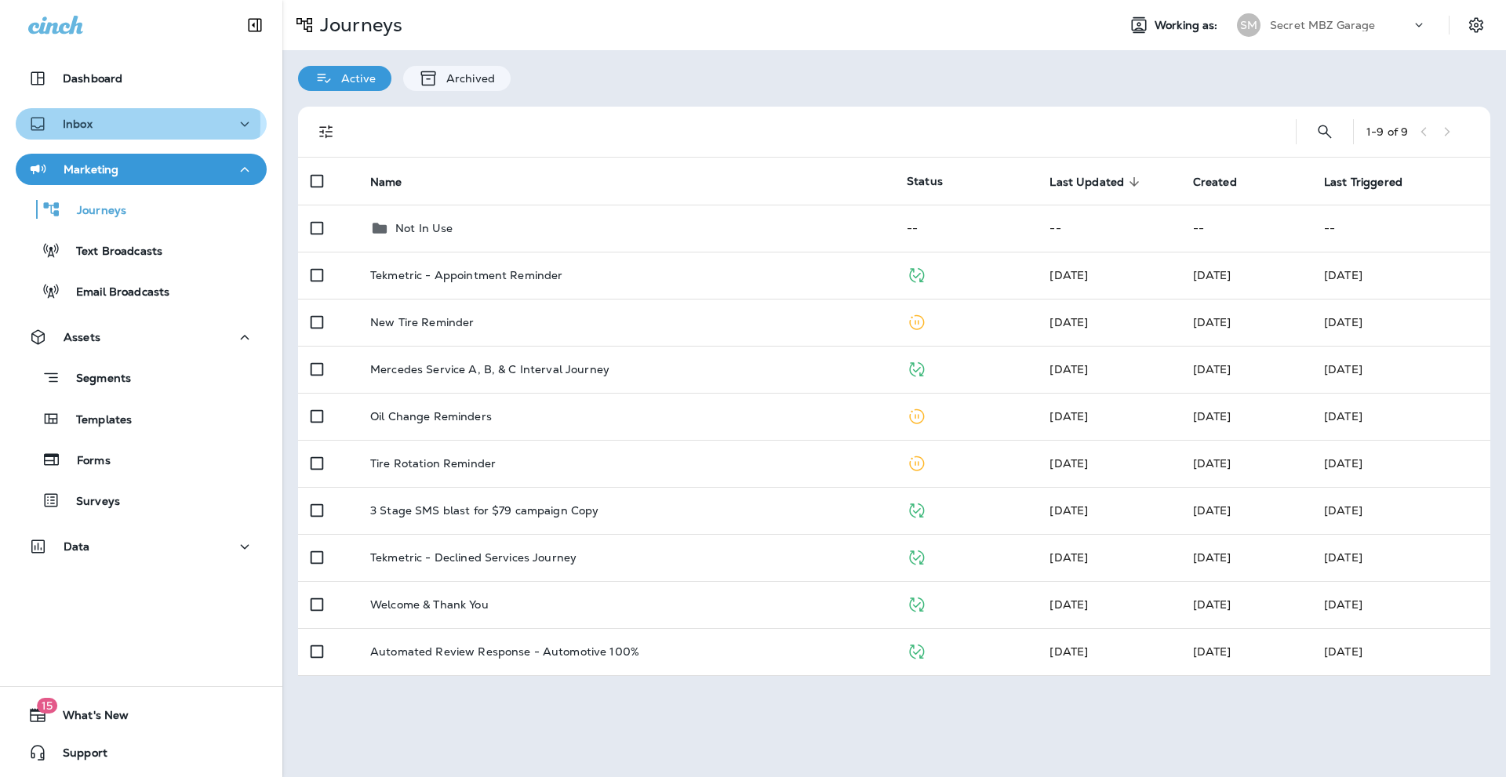
click at [85, 123] on p "Inbox" at bounding box center [78, 124] width 30 height 13
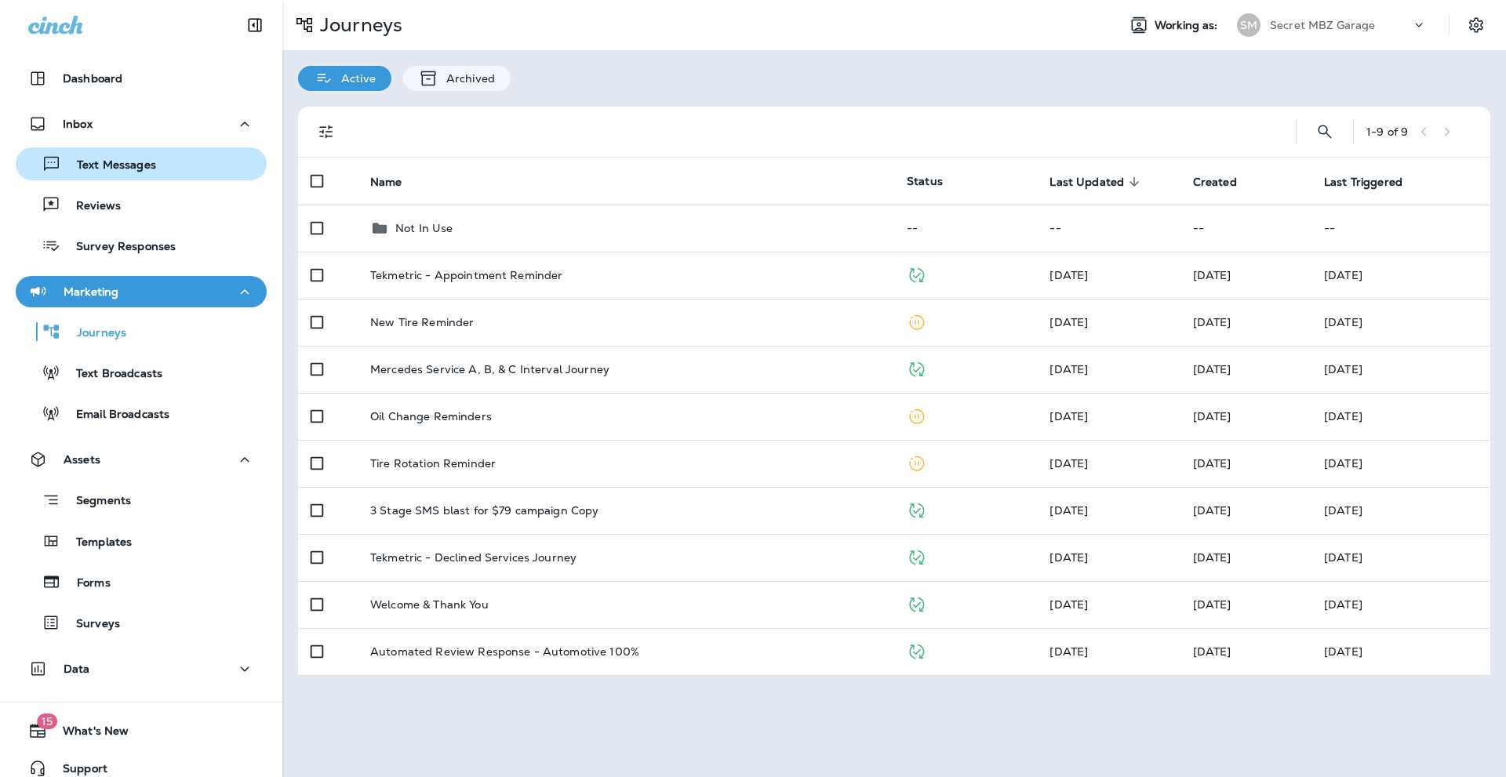
click at [118, 164] on p "Text Messages" at bounding box center [108, 165] width 95 height 15
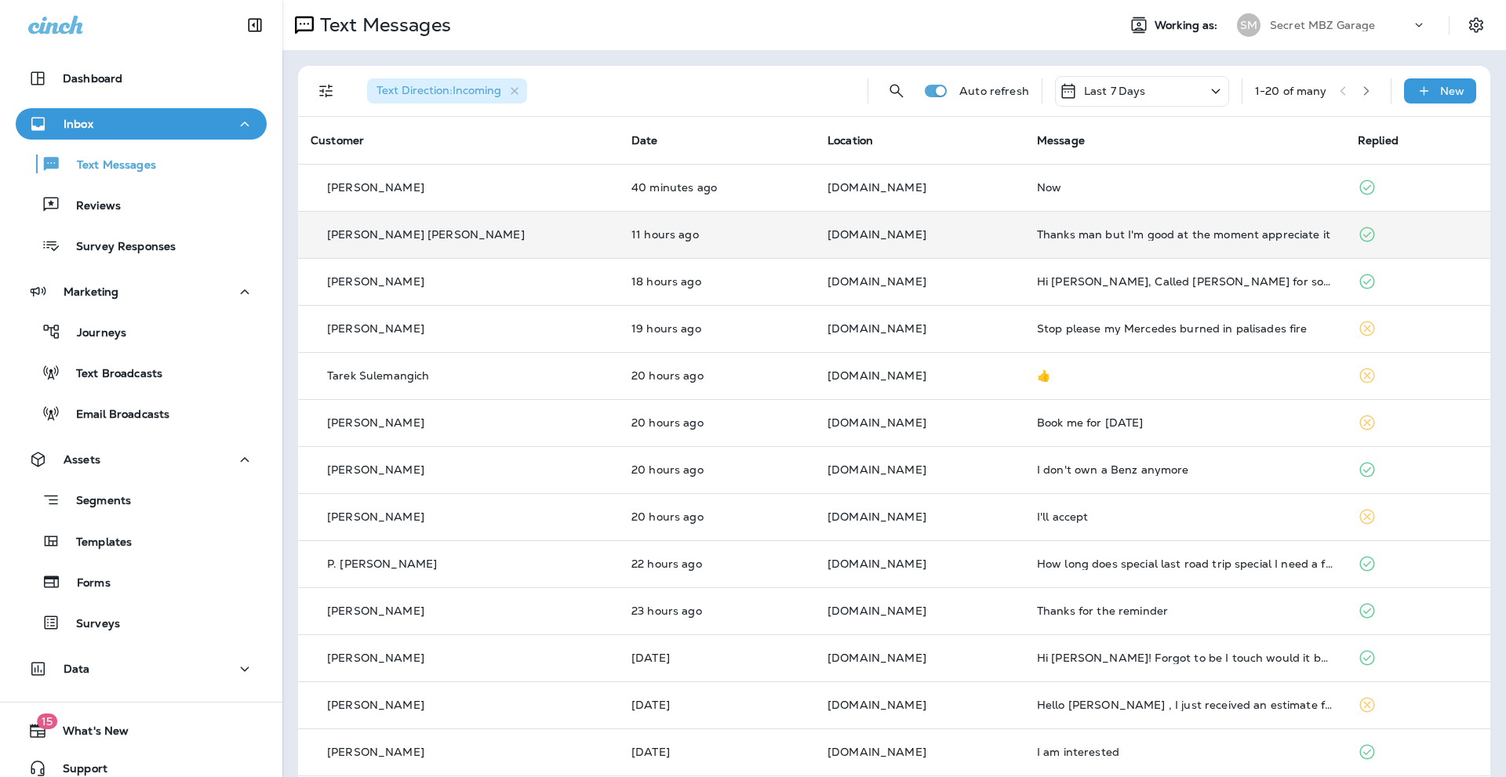
click at [1141, 225] on td "Thanks man but I'm good at the moment appreciate it" at bounding box center [1184, 234] width 321 height 47
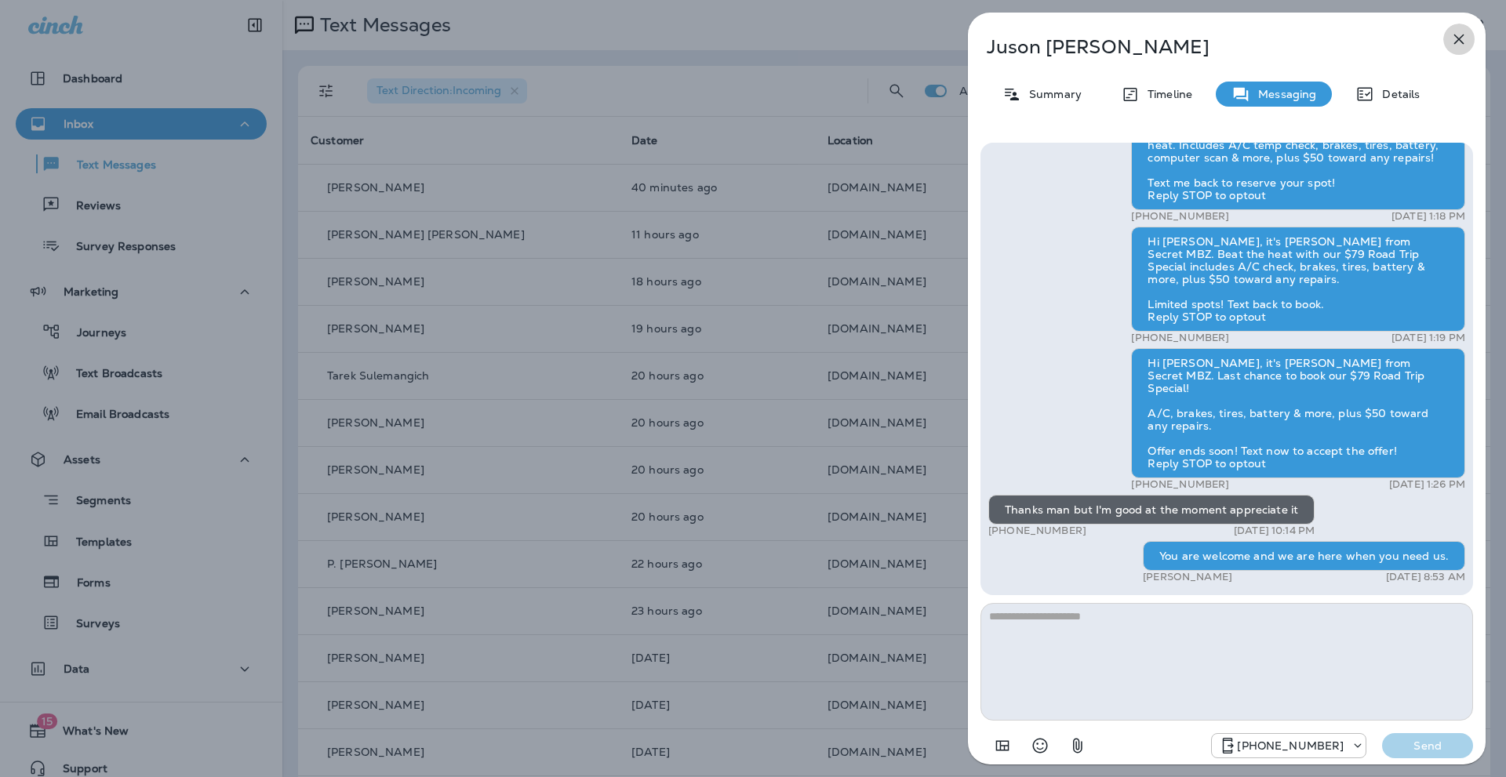
click at [1456, 33] on icon "button" at bounding box center [1458, 39] width 19 height 19
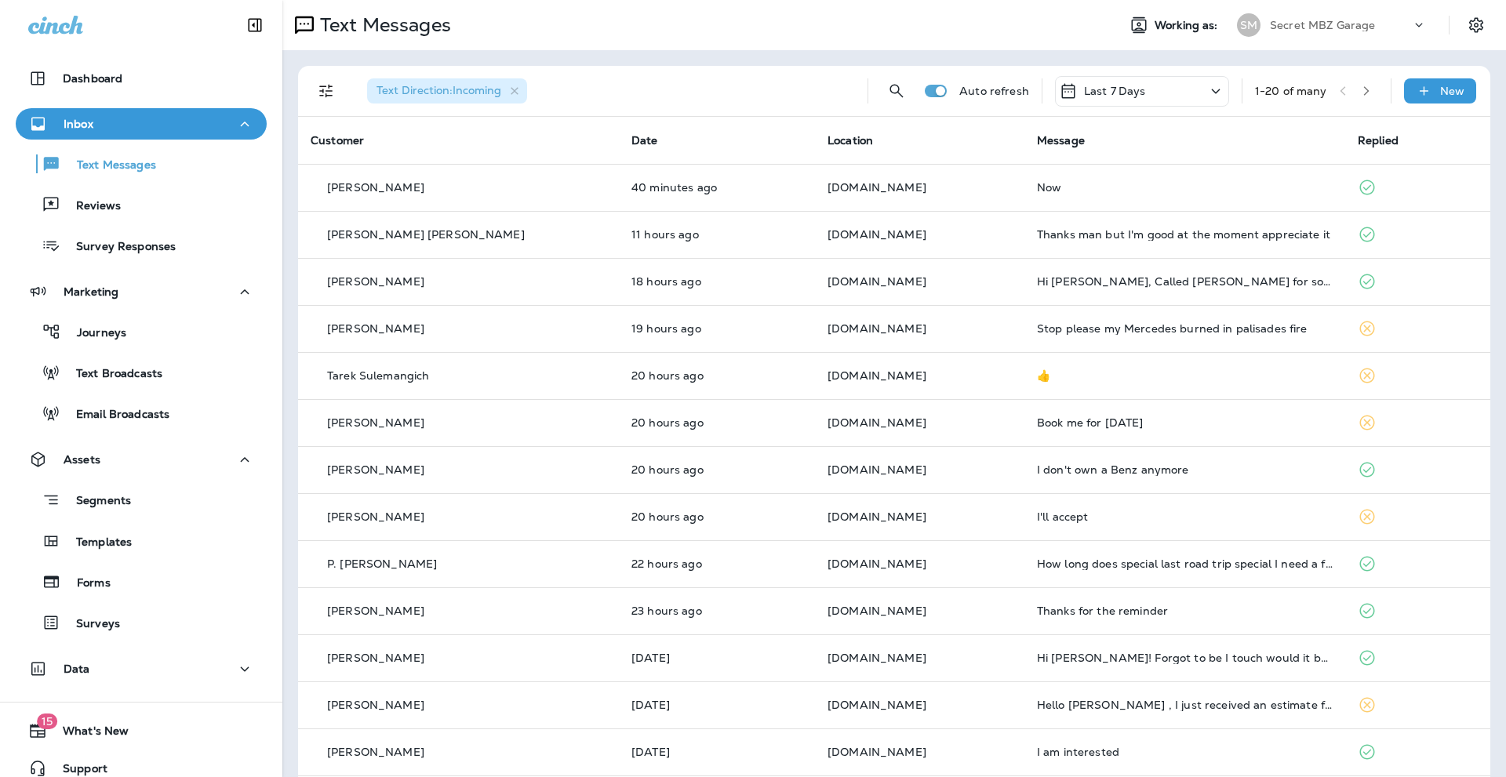
click at [1361, 85] on icon "button" at bounding box center [1366, 90] width 11 height 11
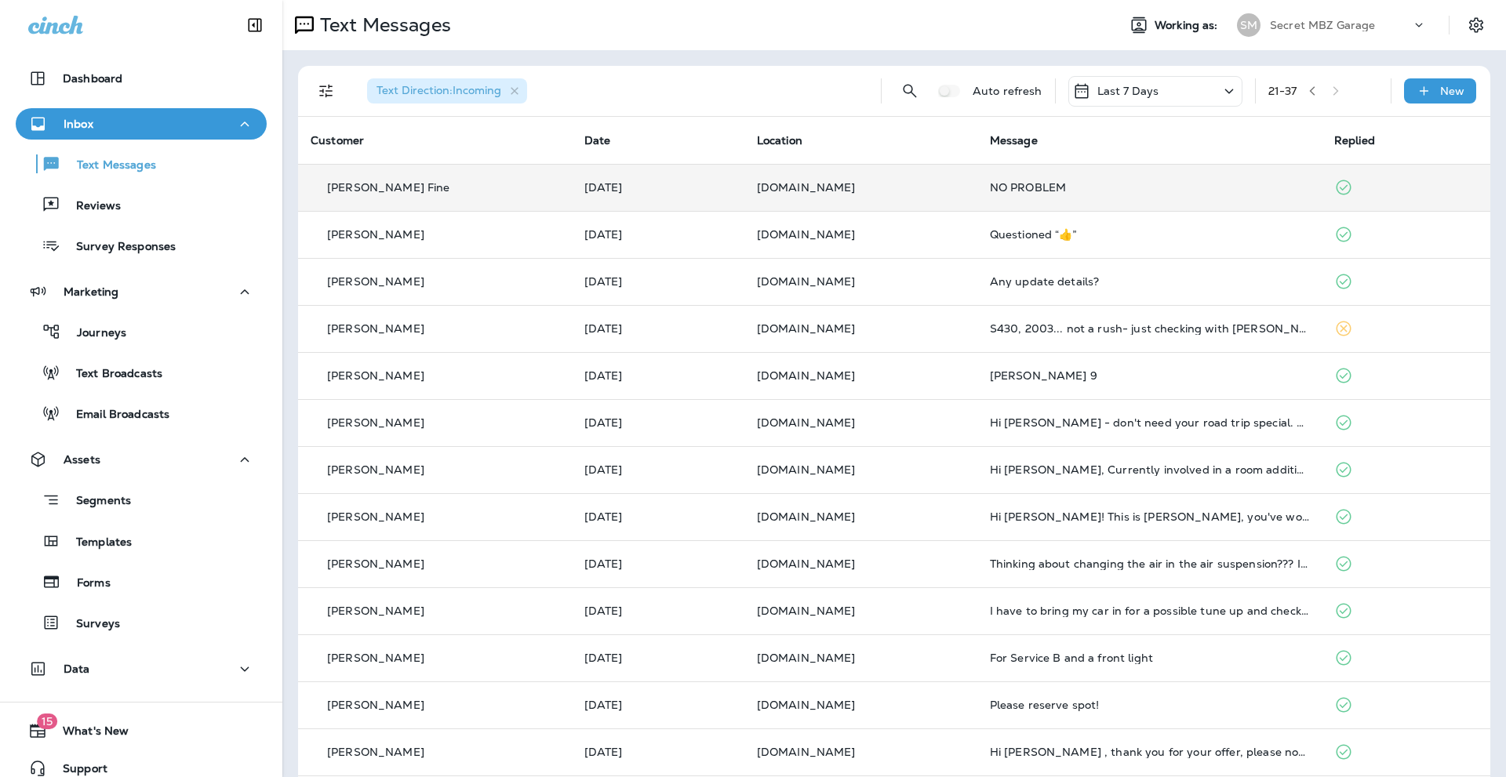
click at [990, 190] on div "NO PROBLEM" at bounding box center [1149, 187] width 319 height 13
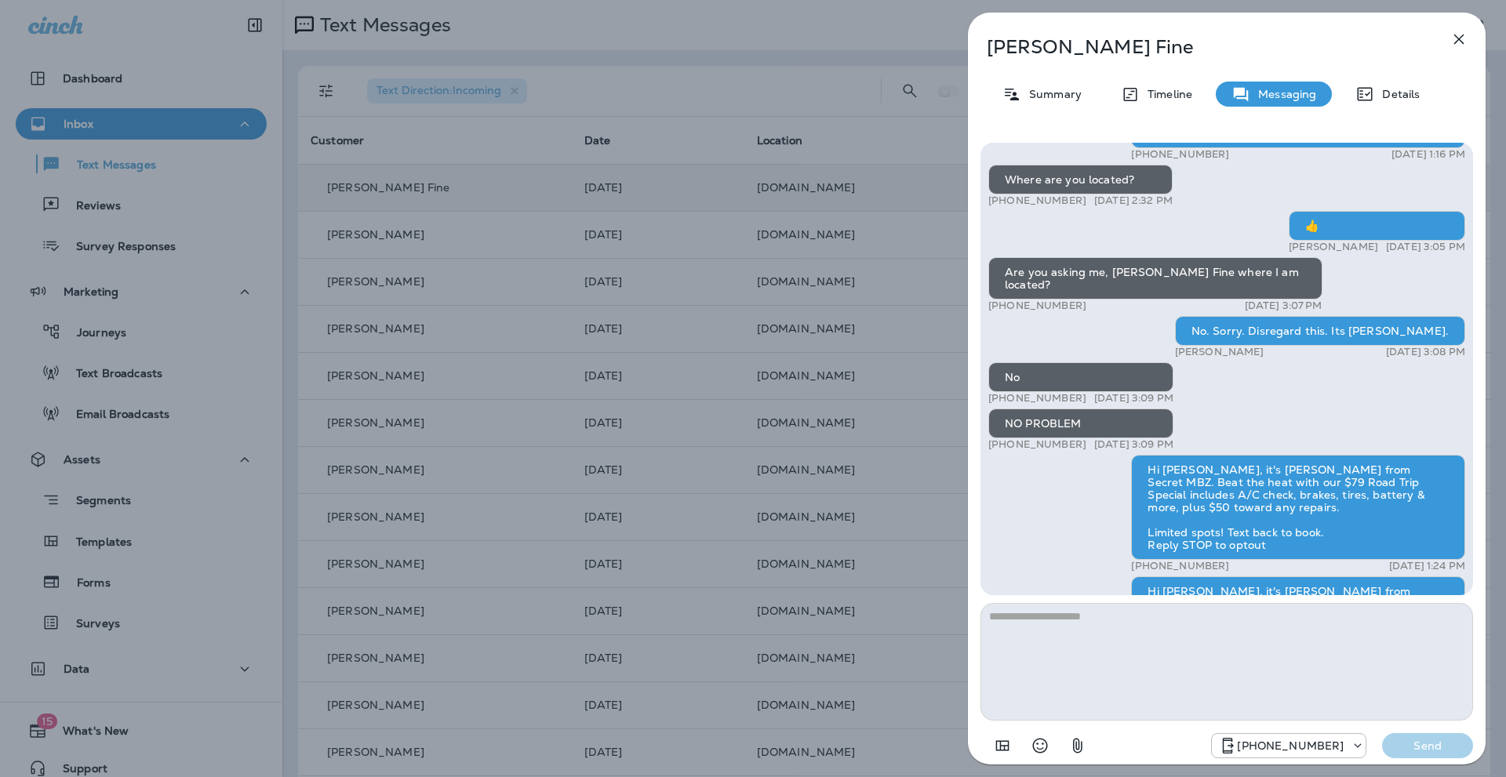
scroll to position [-9, 0]
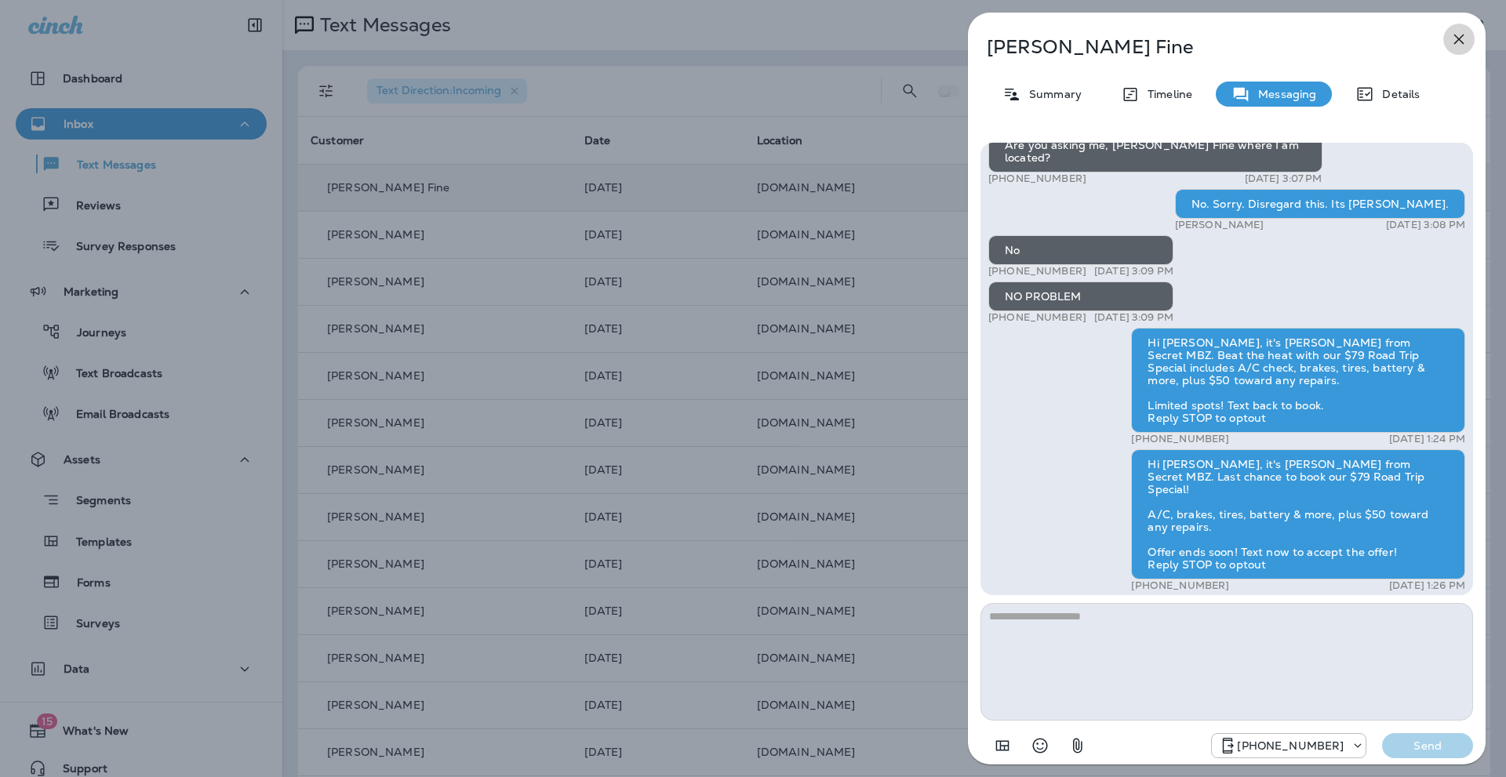
click at [1459, 39] on icon "button" at bounding box center [1459, 40] width 10 height 10
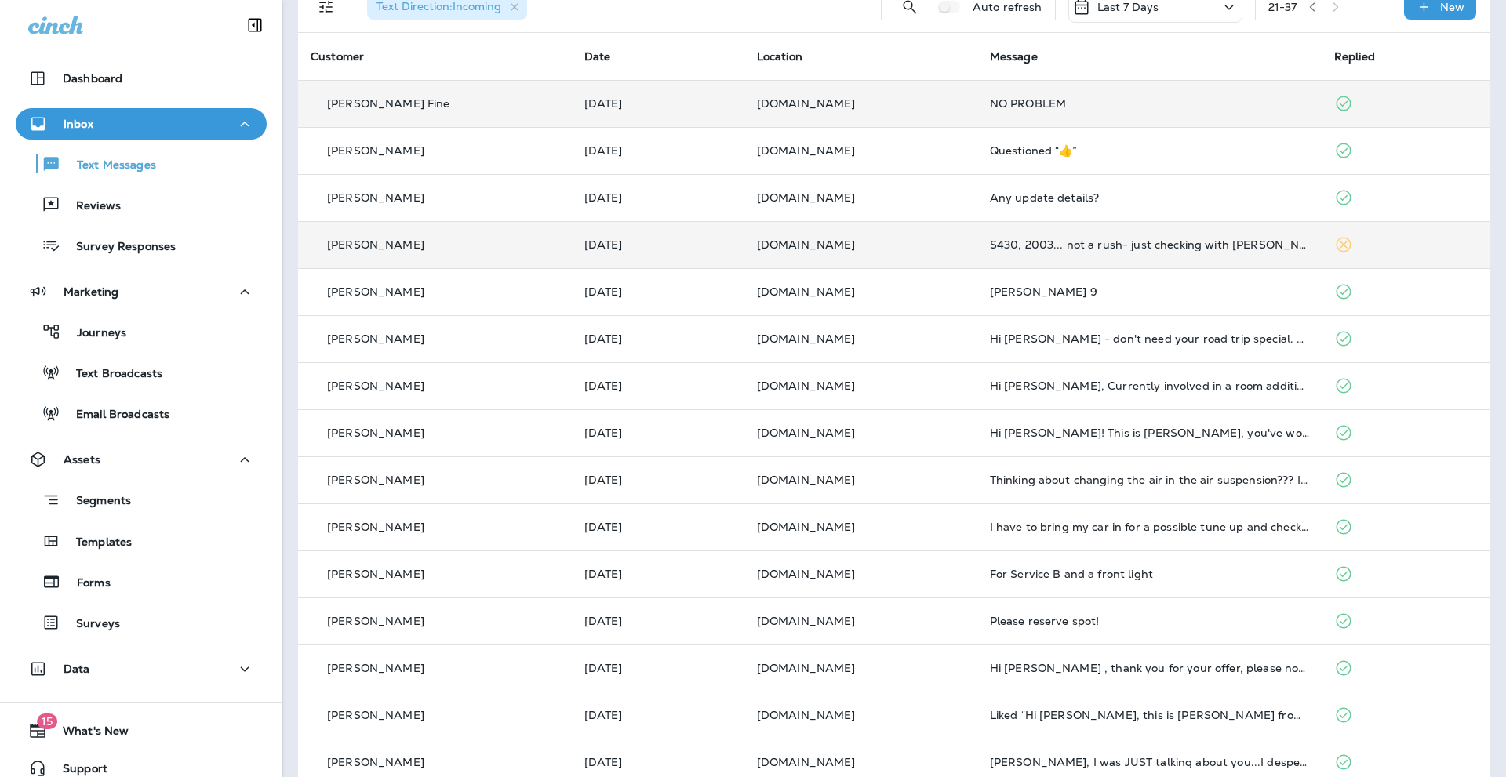
scroll to position [203, 0]
